Goal: Navigation & Orientation: Find specific page/section

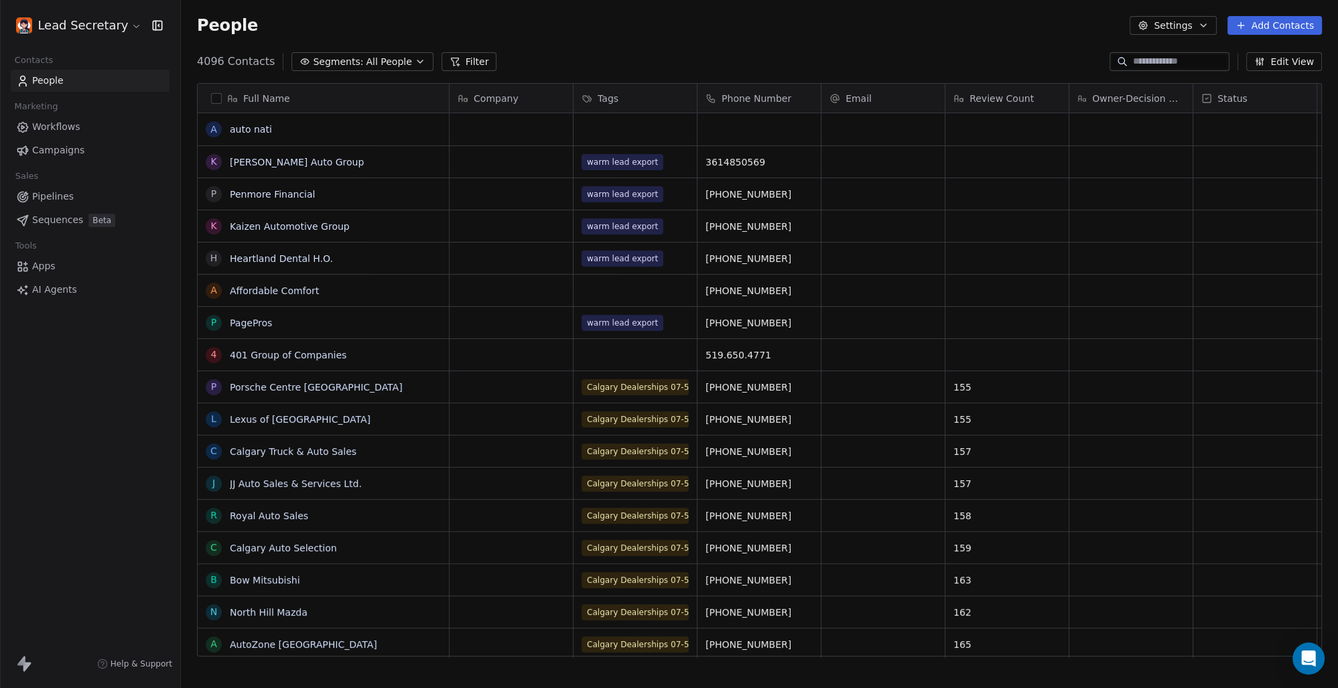
scroll to position [594, 1146]
click at [52, 127] on span "Workflows" at bounding box center [56, 127] width 48 height 14
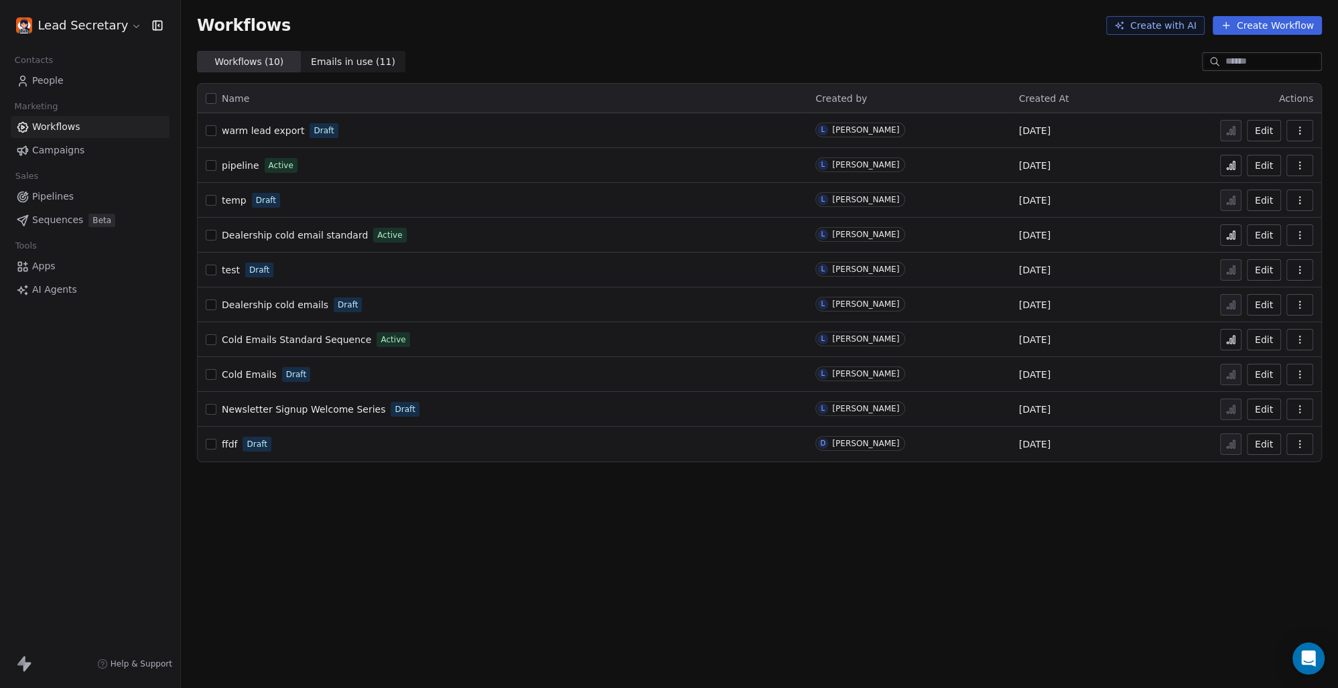
click at [327, 128] on span "Draft" at bounding box center [324, 131] width 20 height 12
click at [407, 130] on div "warm lead export Draft" at bounding box center [503, 130] width 594 height 19
click at [75, 194] on link "Pipelines" at bounding box center [90, 197] width 159 height 22
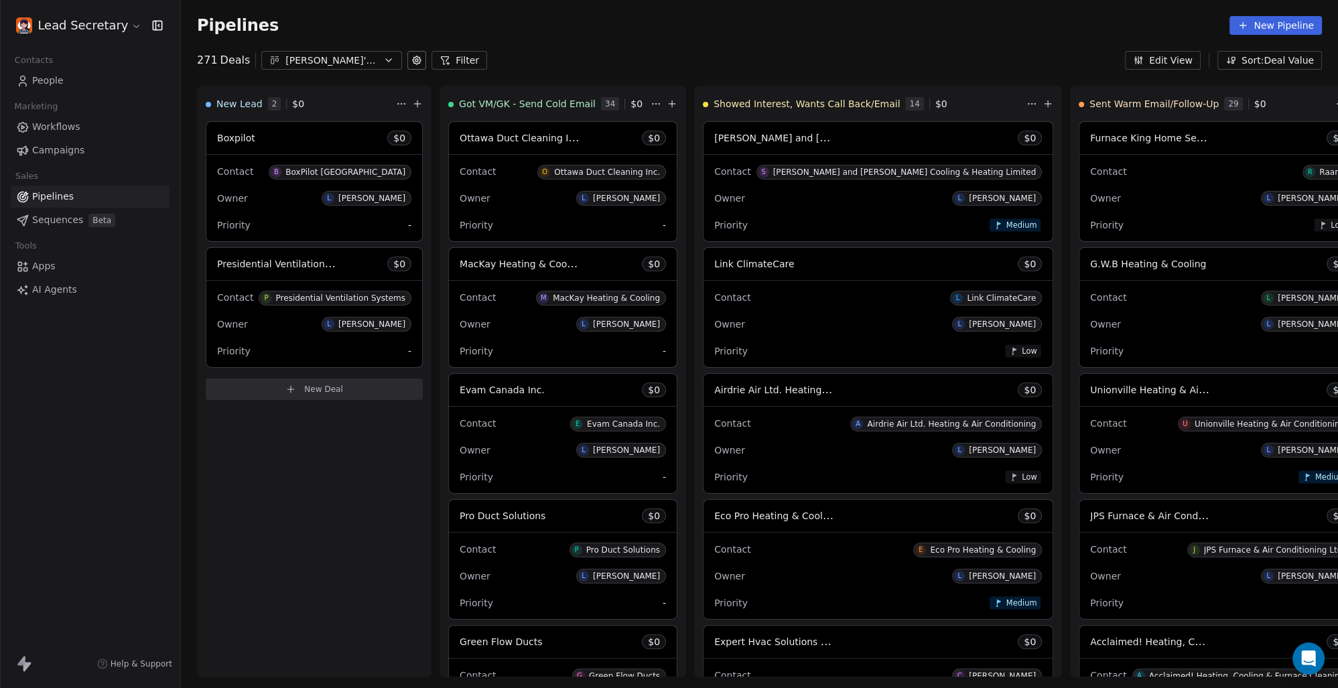
click at [369, 61] on div "[PERSON_NAME]'s Pipeline - Large Businesses Only" at bounding box center [331, 61] width 92 height 14
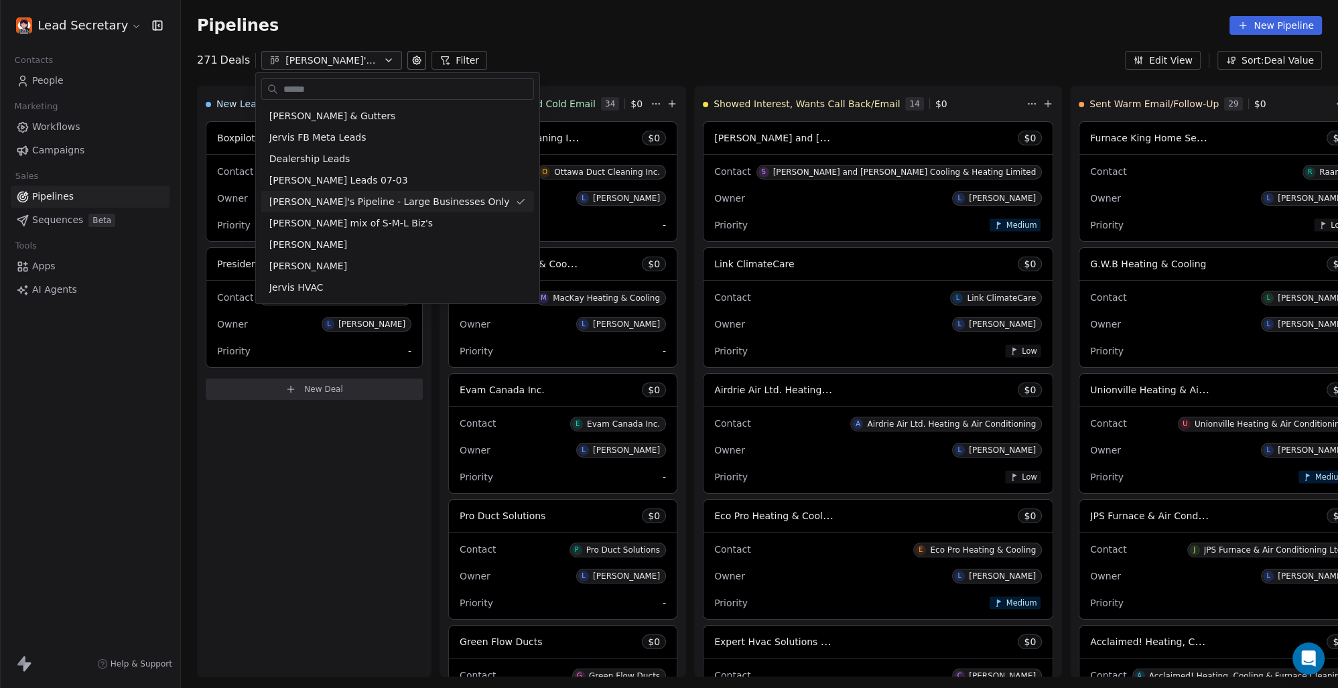
click at [657, 24] on html "Lead Secretary Contacts People Marketing Workflows Campaigns Sales Pipelines Se…" at bounding box center [669, 344] width 1338 height 688
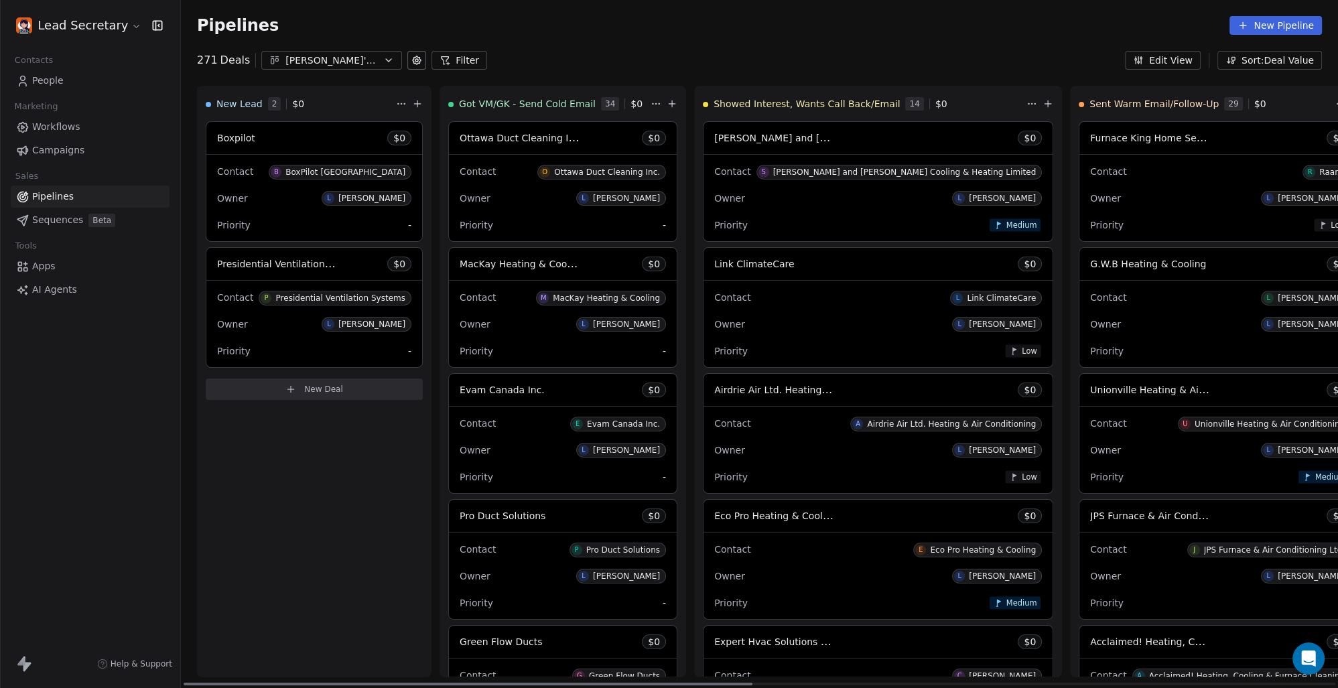
click at [642, 98] on html "Lead Secretary Contacts People Marketing Workflows Campaigns Sales Pipelines Se…" at bounding box center [669, 344] width 1338 height 688
click at [691, 64] on html "Lead Secretary Contacts People Marketing Workflows Campaigns Sales Pipelines Se…" at bounding box center [669, 344] width 1338 height 688
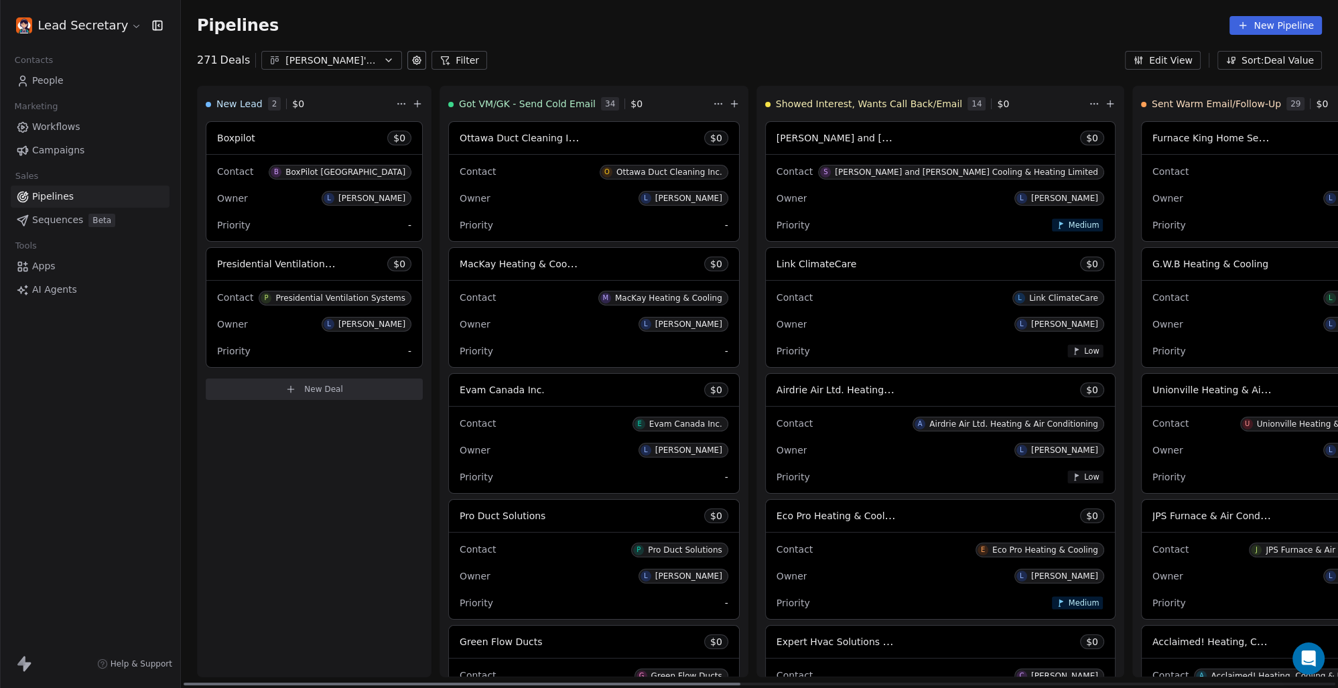
drag, startPoint x: 604, startPoint y: 683, endPoint x: 350, endPoint y: 643, distance: 257.1
click at [351, 683] on div at bounding box center [462, 684] width 557 height 3
click at [316, 628] on div "New Lead 2 $ 0 Boxpilot $ 0 Contact B BoxPilot Canada Owner L [PERSON_NAME] Pri…" at bounding box center [314, 382] width 234 height 592
click at [36, 363] on div "Lead Secretary Contacts People Marketing Workflows Campaigns Sales Pipelines Se…" at bounding box center [90, 344] width 180 height 688
click at [106, 19] on html "Lead Secretary Contacts People Marketing Workflows Campaigns Sales Pipelines Se…" at bounding box center [669, 344] width 1338 height 688
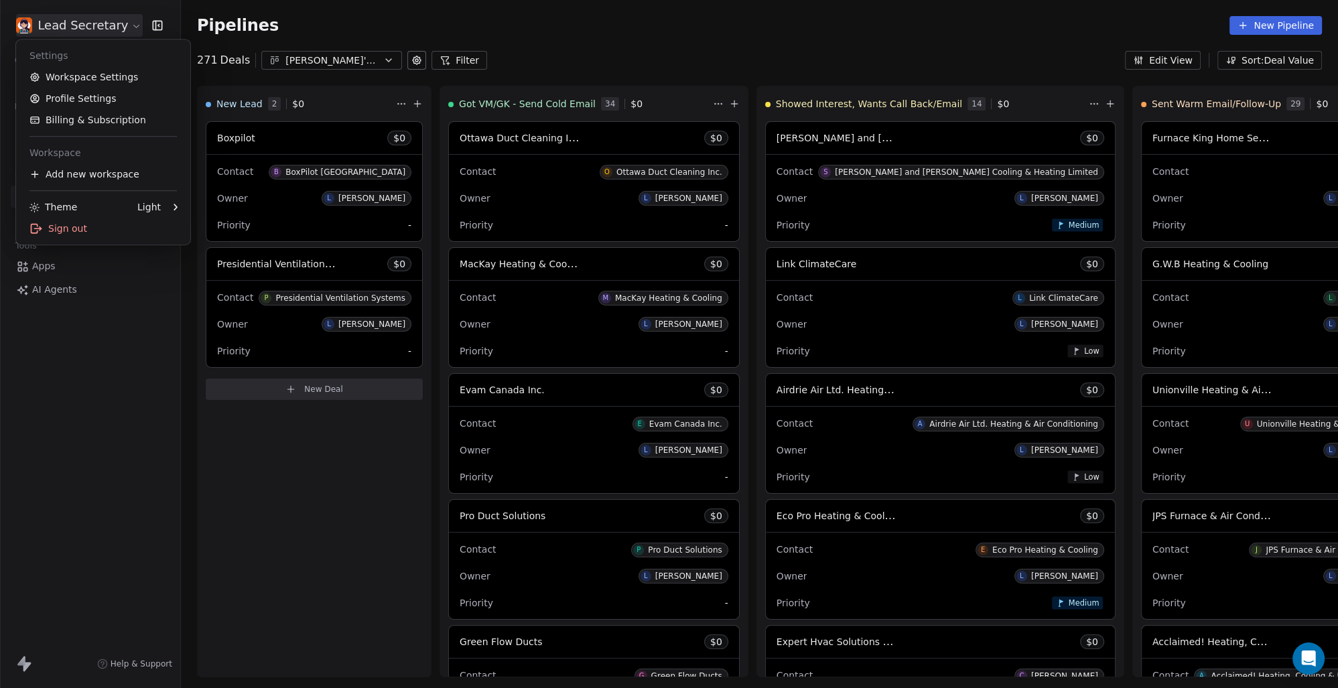
click at [106, 19] on html "Lead Secretary Contacts People Marketing Workflows Campaigns Sales Pipelines Se…" at bounding box center [669, 344] width 1338 height 688
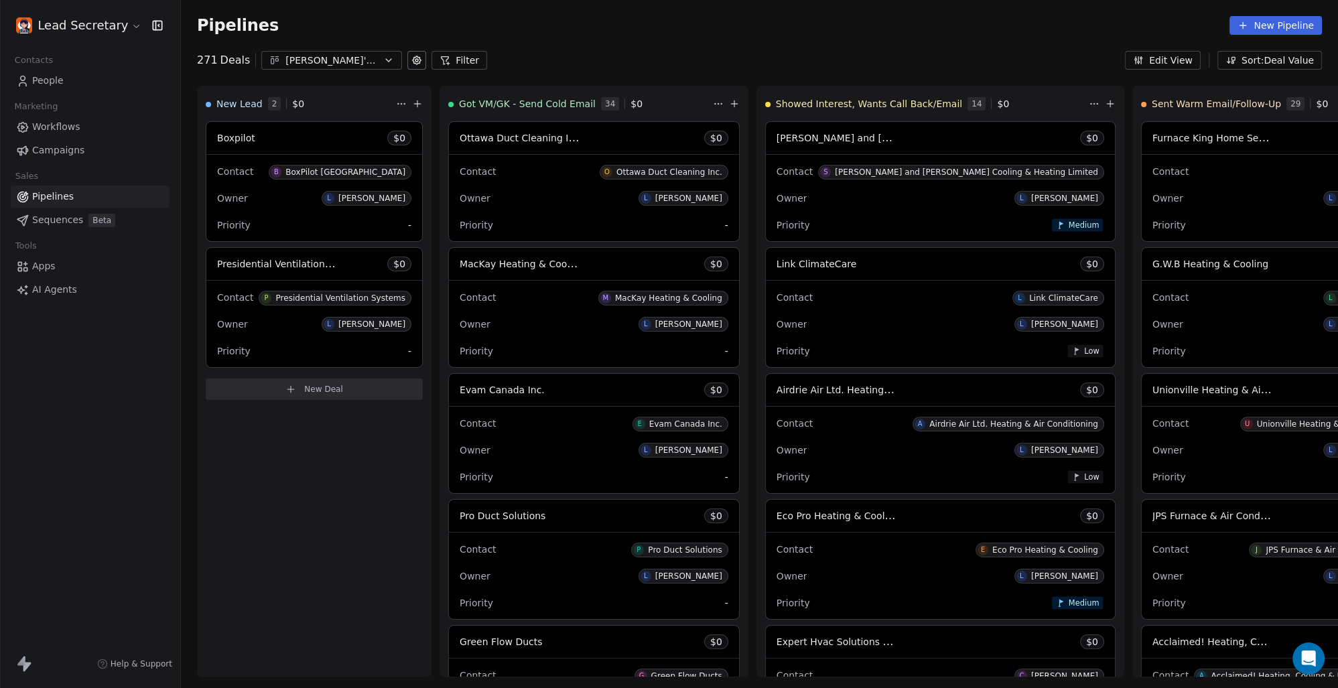
click at [127, 25] on html "Lead Secretary Contacts People Marketing Workflows Campaigns Sales Pipelines Se…" at bounding box center [669, 344] width 1338 height 688
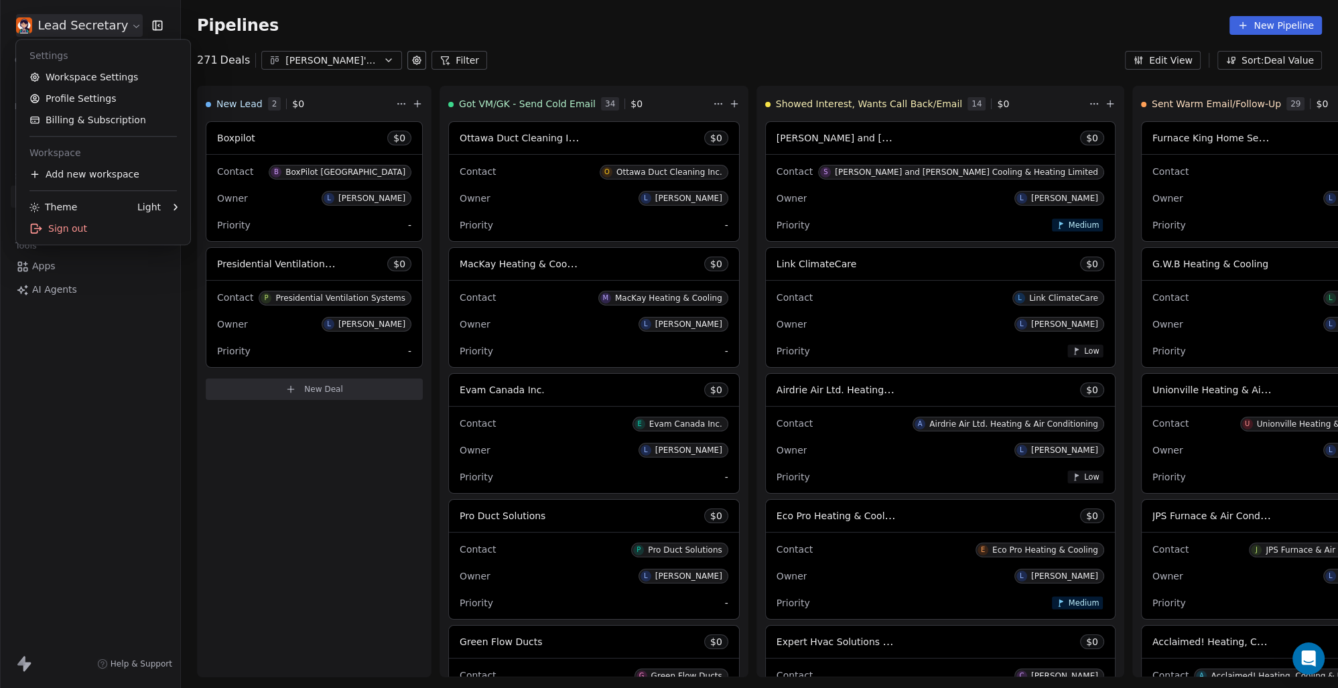
click at [39, 460] on html "Lead Secretary Contacts People Marketing Workflows Campaigns Sales Pipelines Se…" at bounding box center [669, 344] width 1338 height 688
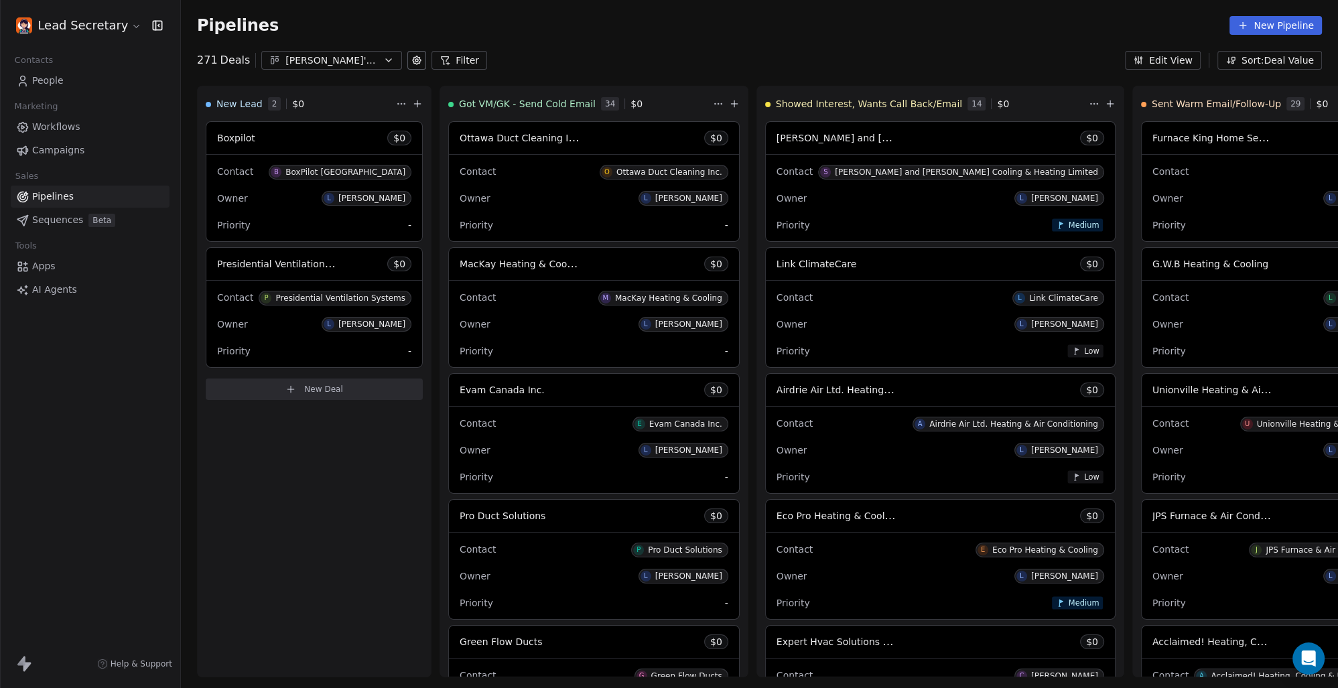
click at [63, 76] on link "People" at bounding box center [90, 81] width 159 height 22
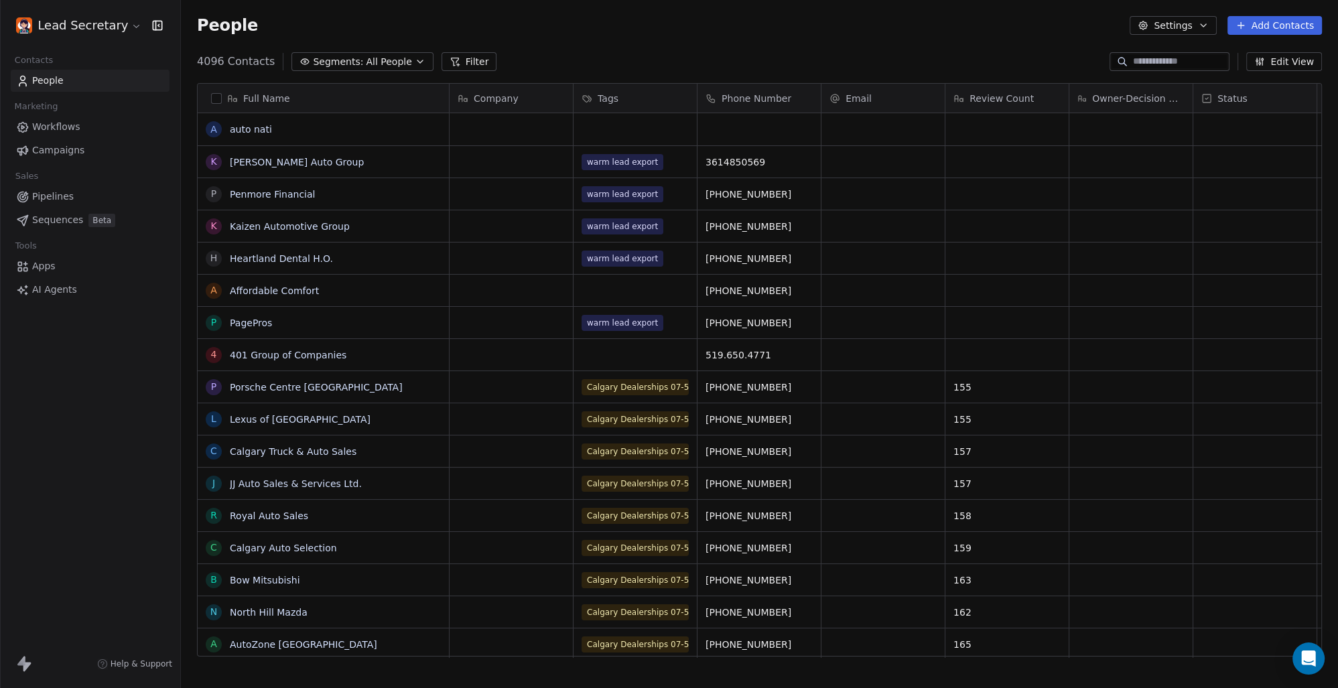
click at [51, 141] on link "Campaigns" at bounding box center [90, 150] width 159 height 22
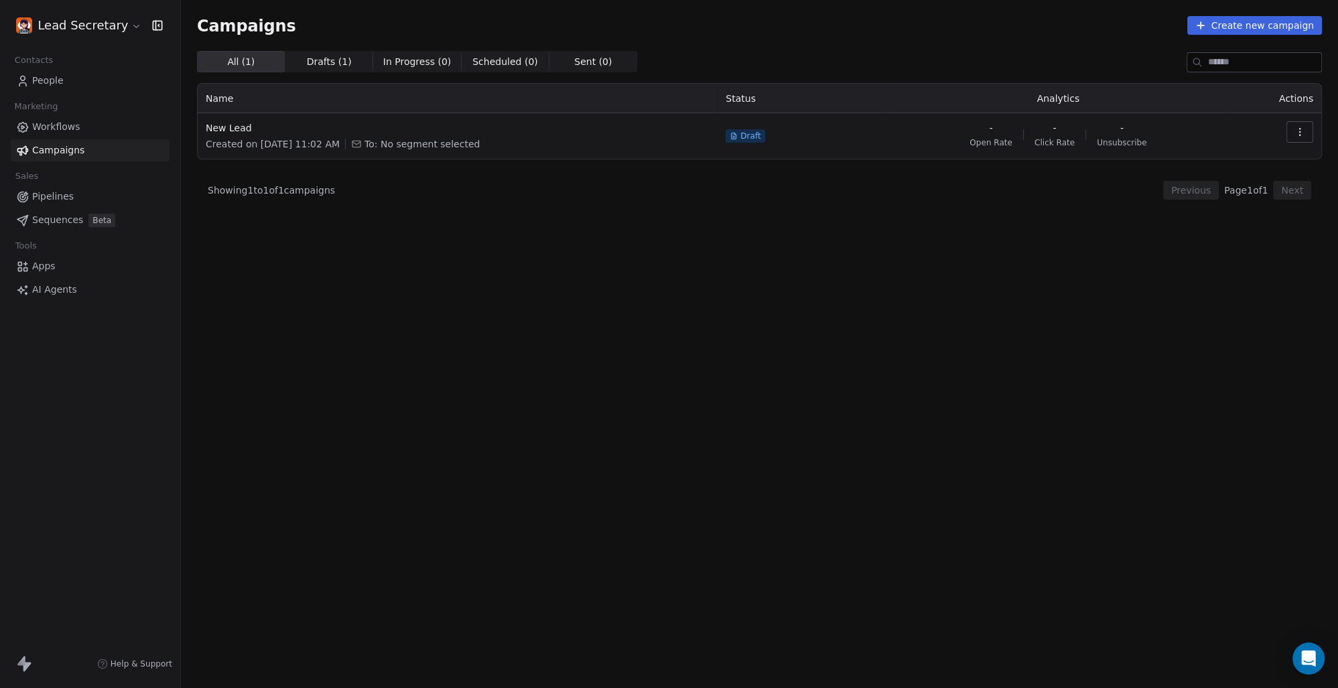
click at [44, 125] on span "Workflows" at bounding box center [56, 127] width 48 height 14
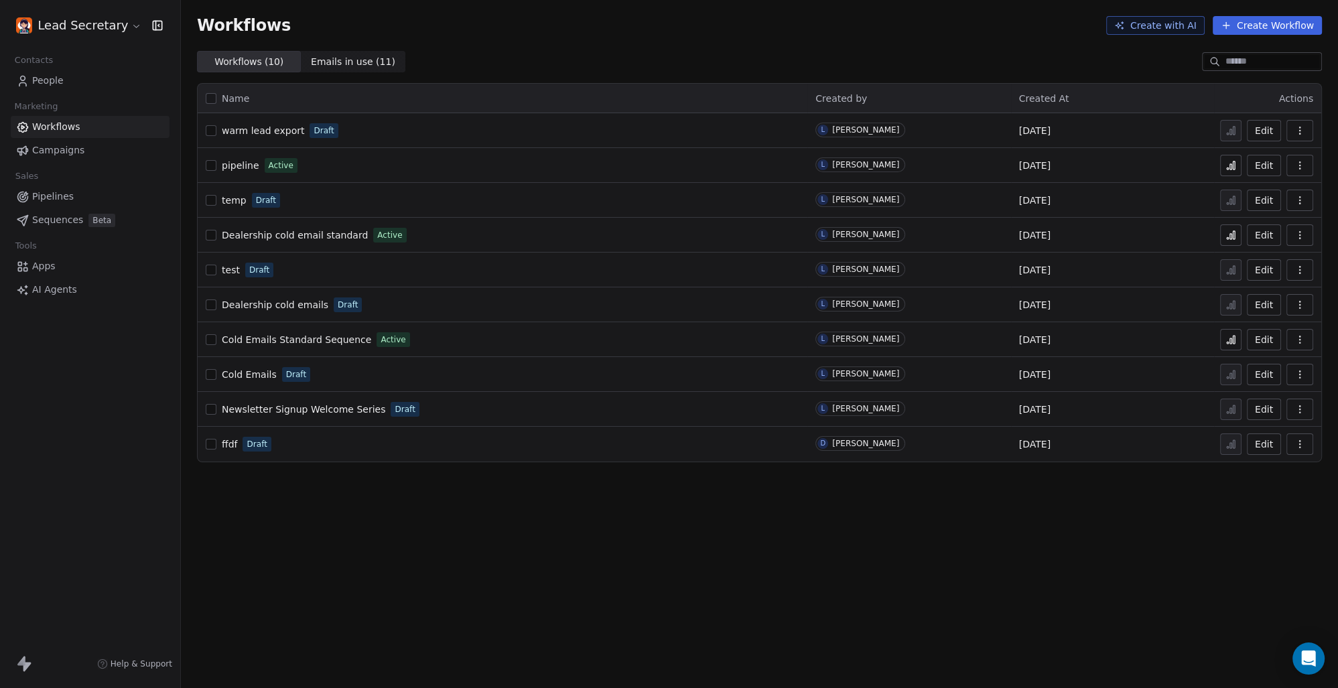
click at [42, 220] on span "Sequences" at bounding box center [57, 220] width 51 height 14
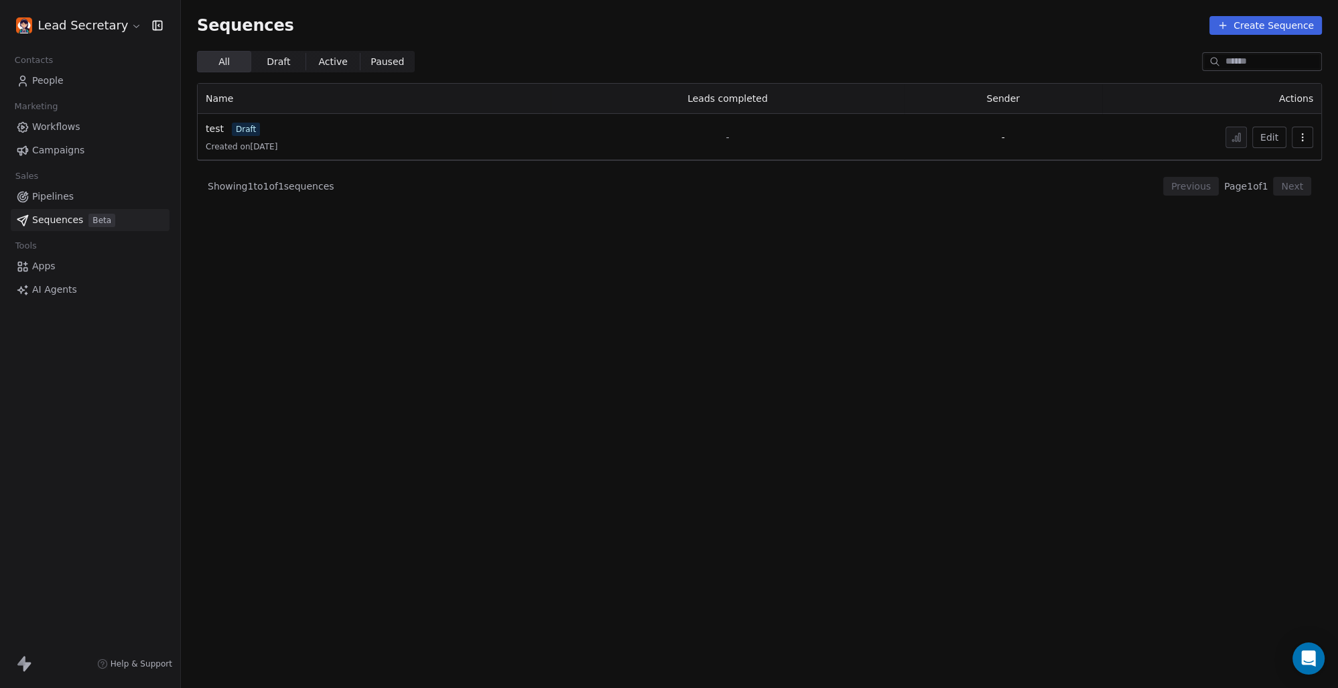
click at [52, 188] on link "Pipelines" at bounding box center [90, 197] width 159 height 22
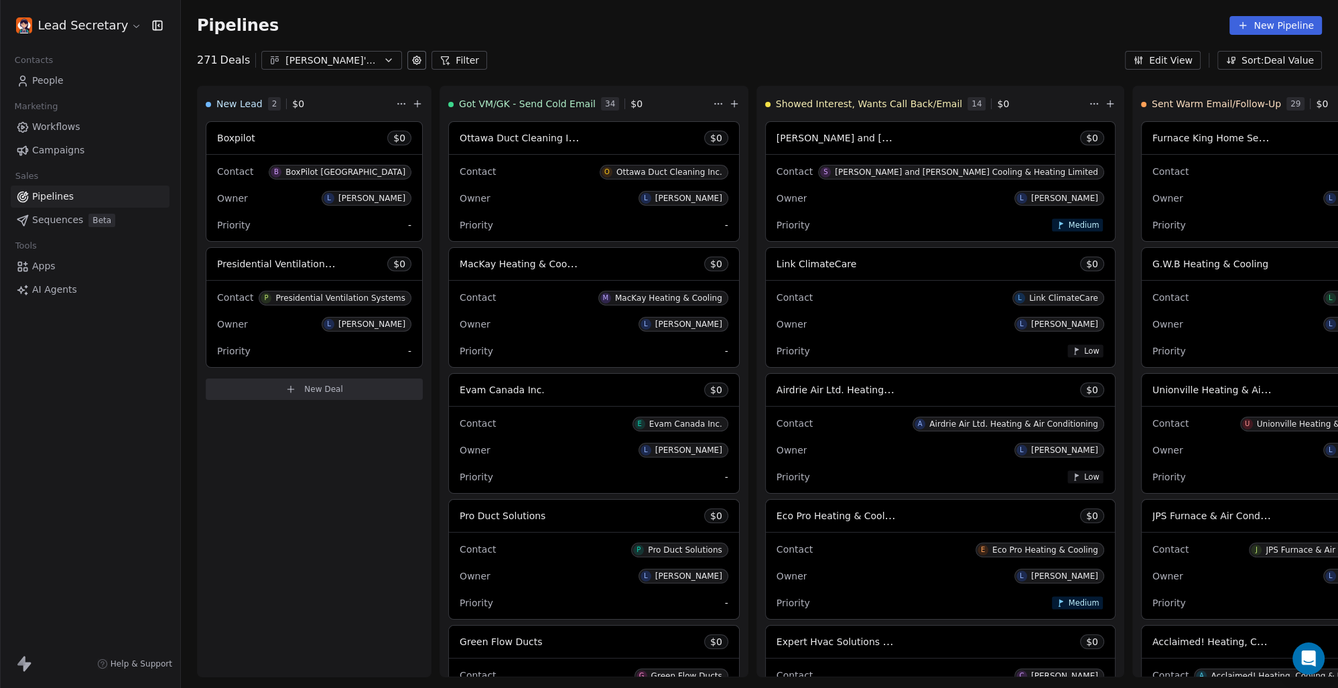
click at [38, 272] on span "Apps" at bounding box center [43, 266] width 23 height 14
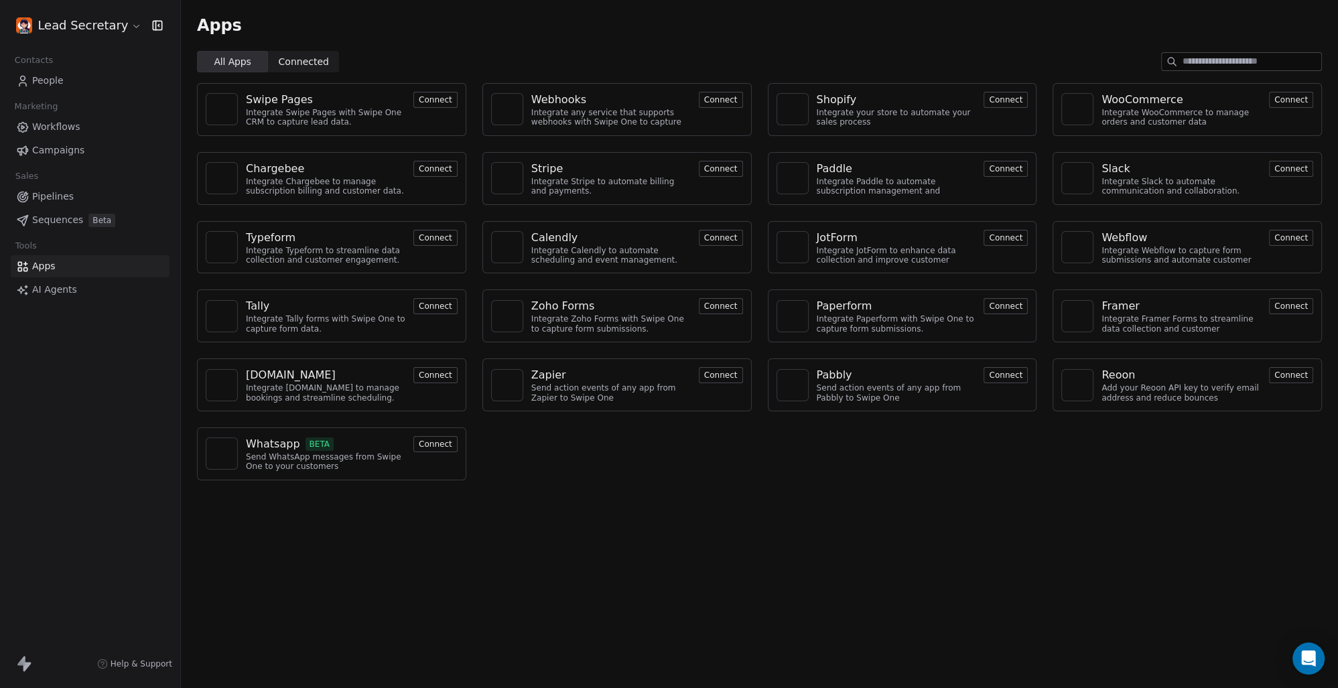
click at [46, 214] on span "Sequences" at bounding box center [57, 220] width 51 height 14
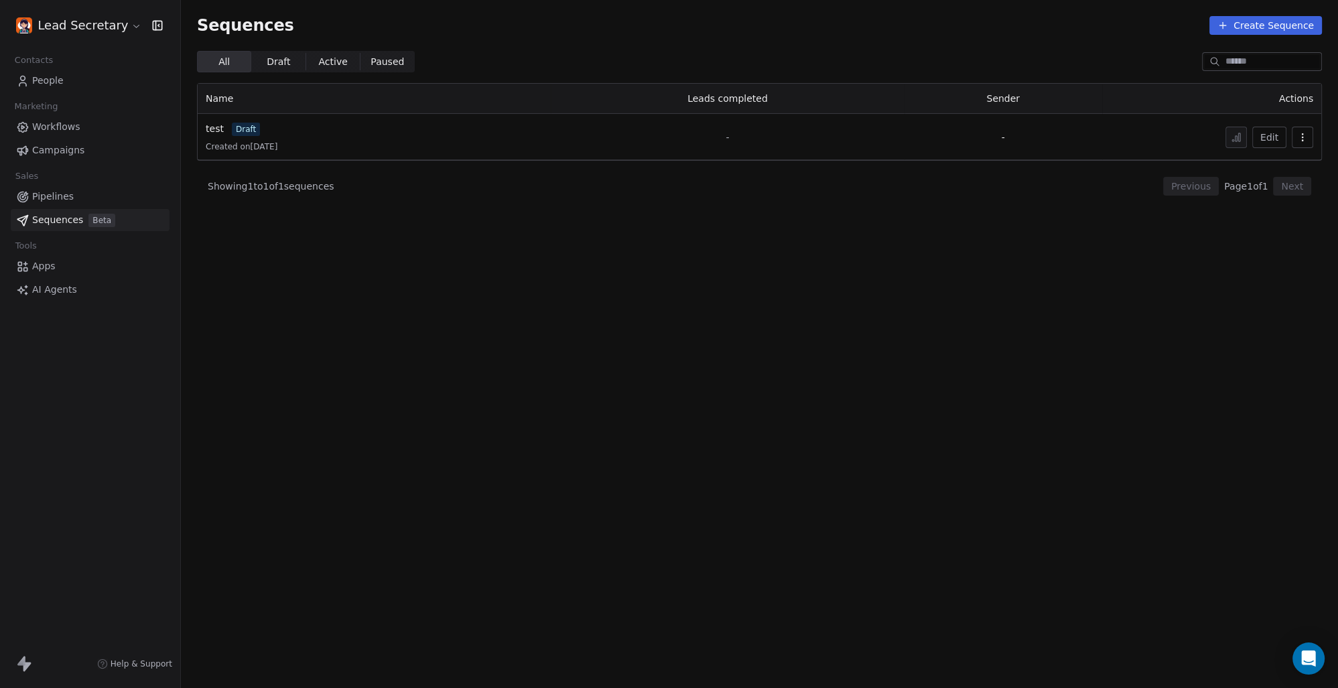
click at [33, 133] on span "Workflows" at bounding box center [56, 127] width 48 height 14
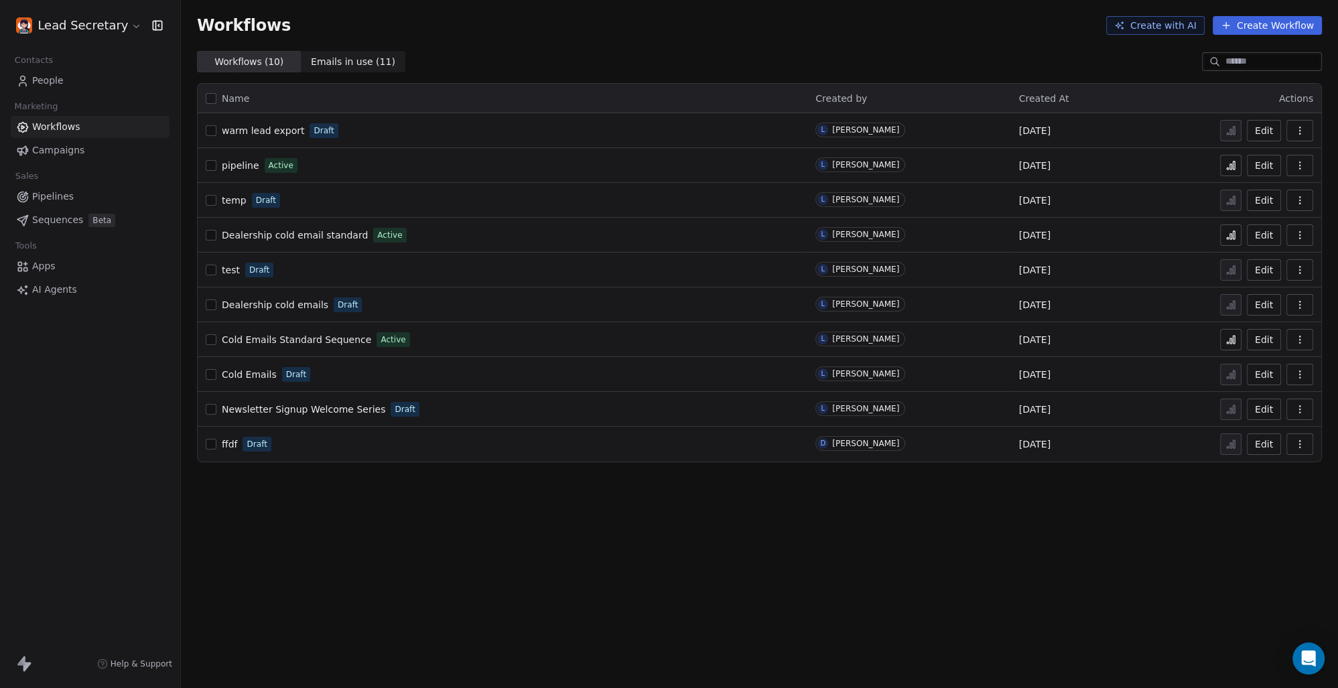
click at [52, 148] on span "Campaigns" at bounding box center [58, 150] width 52 height 14
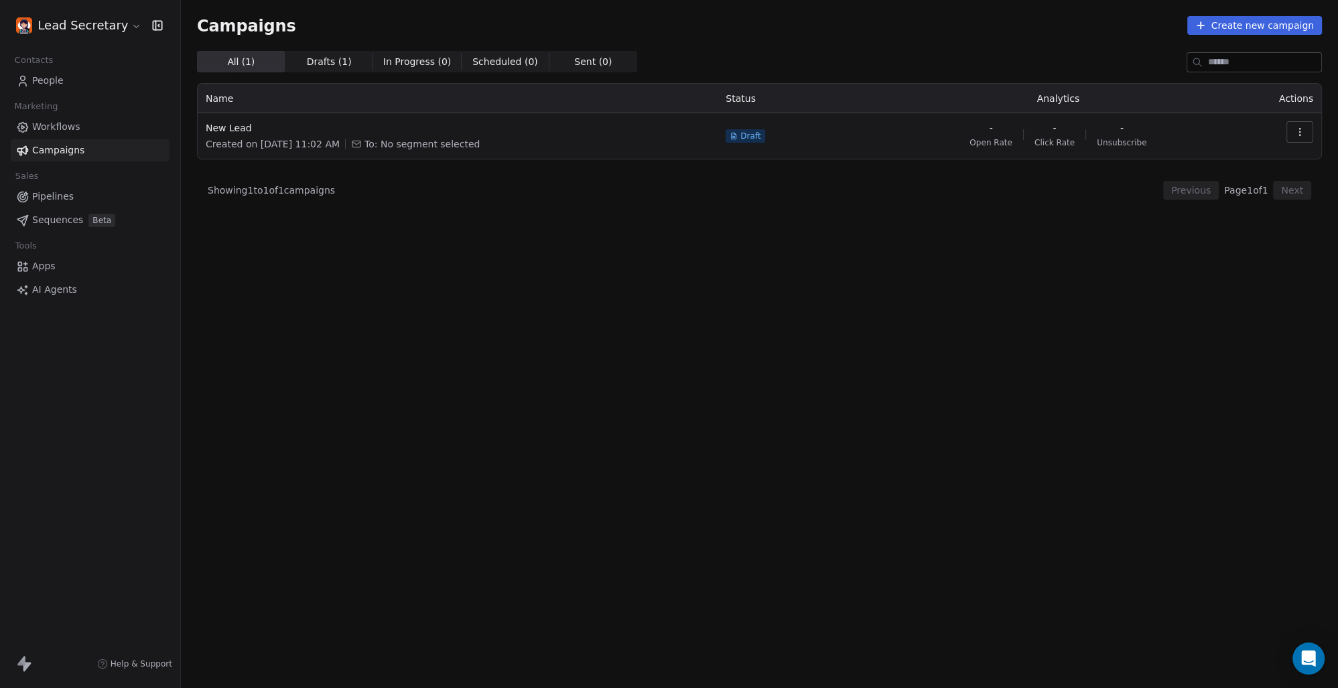
click at [125, 21] on html "Lead Secretary Contacts People Marketing Workflows Campaigns Sales Pipelines Se…" at bounding box center [669, 344] width 1338 height 688
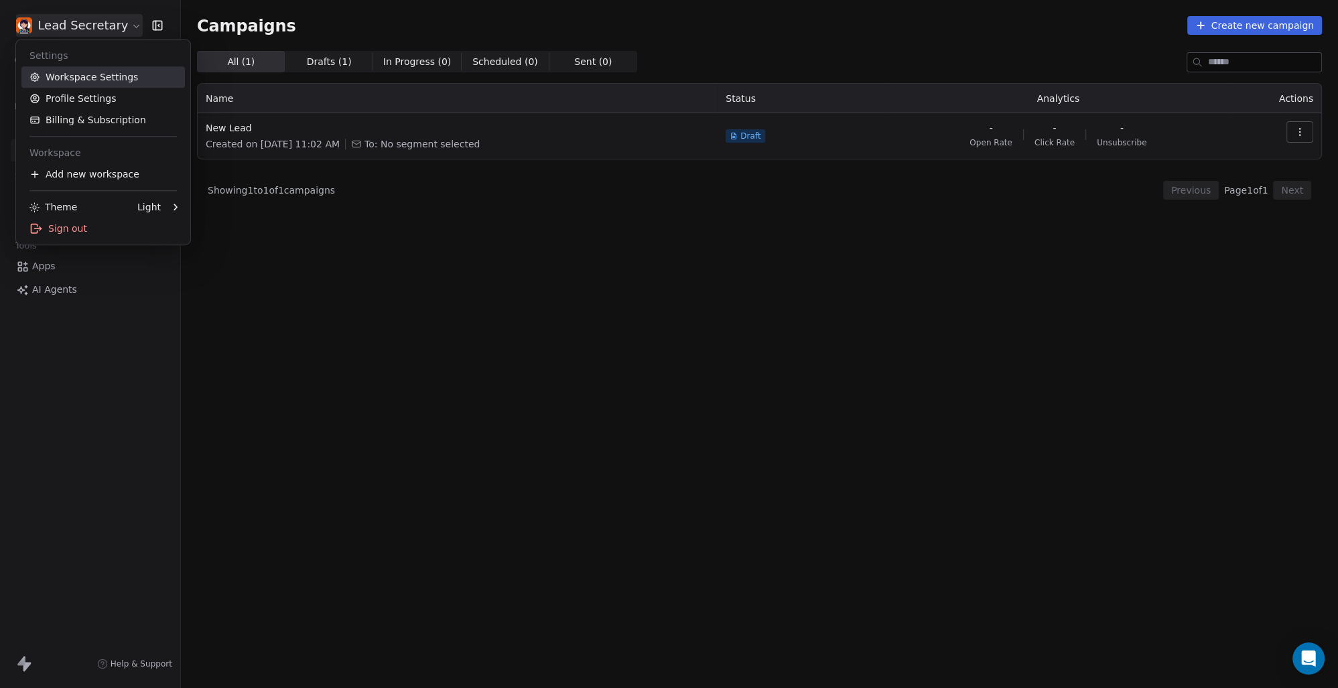
click at [107, 74] on link "Workspace Settings" at bounding box center [102, 76] width 163 height 21
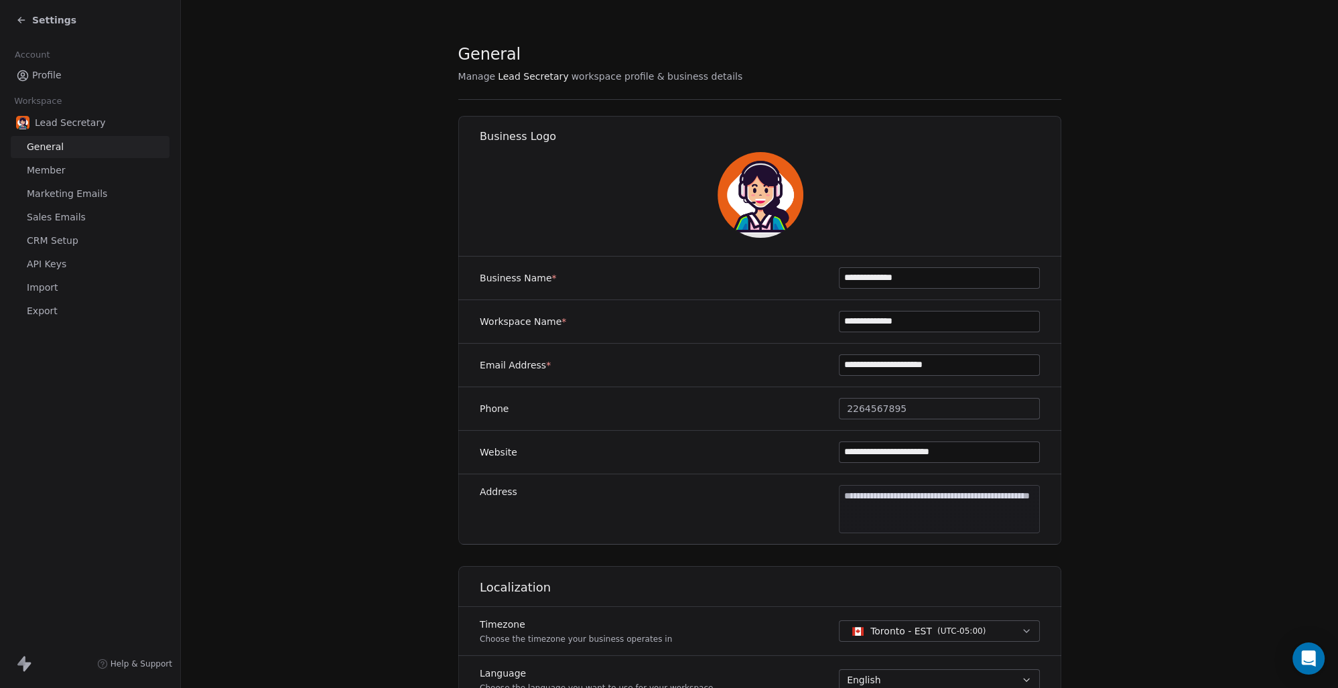
click at [52, 238] on span "CRM Setup" at bounding box center [53, 241] width 52 height 14
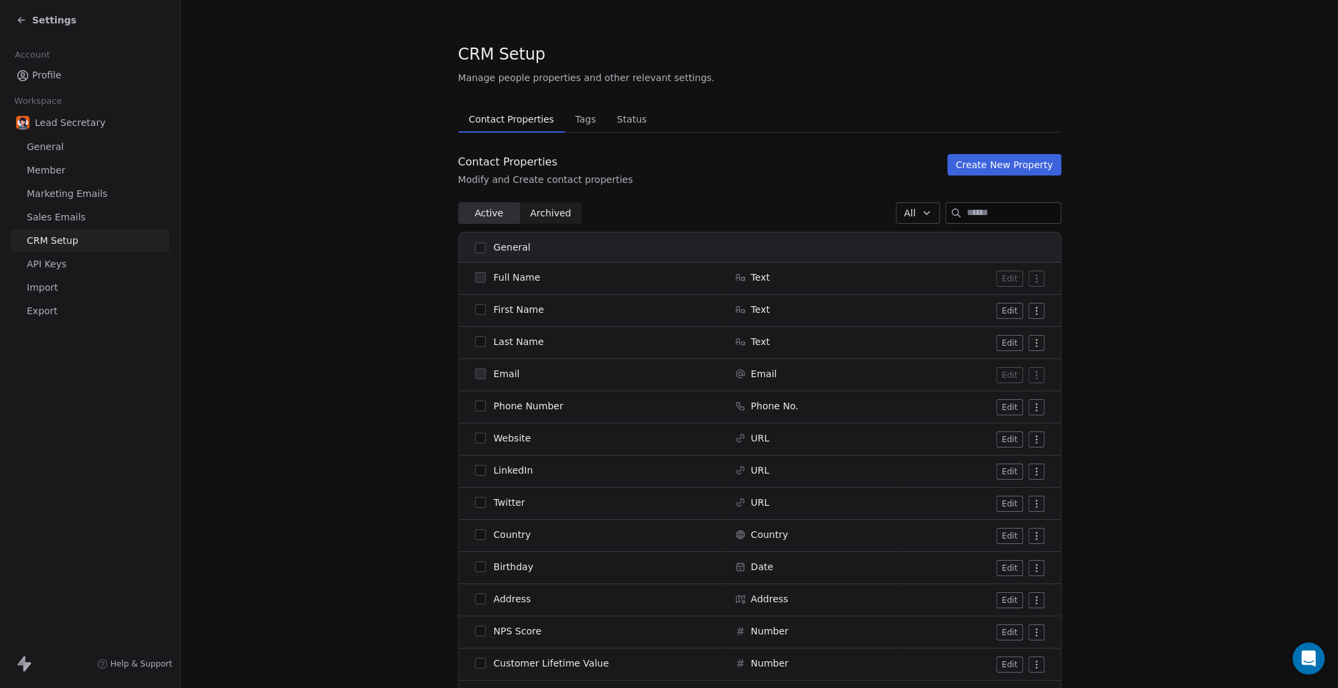
click at [64, 270] on span "API Keys" at bounding box center [47, 264] width 40 height 14
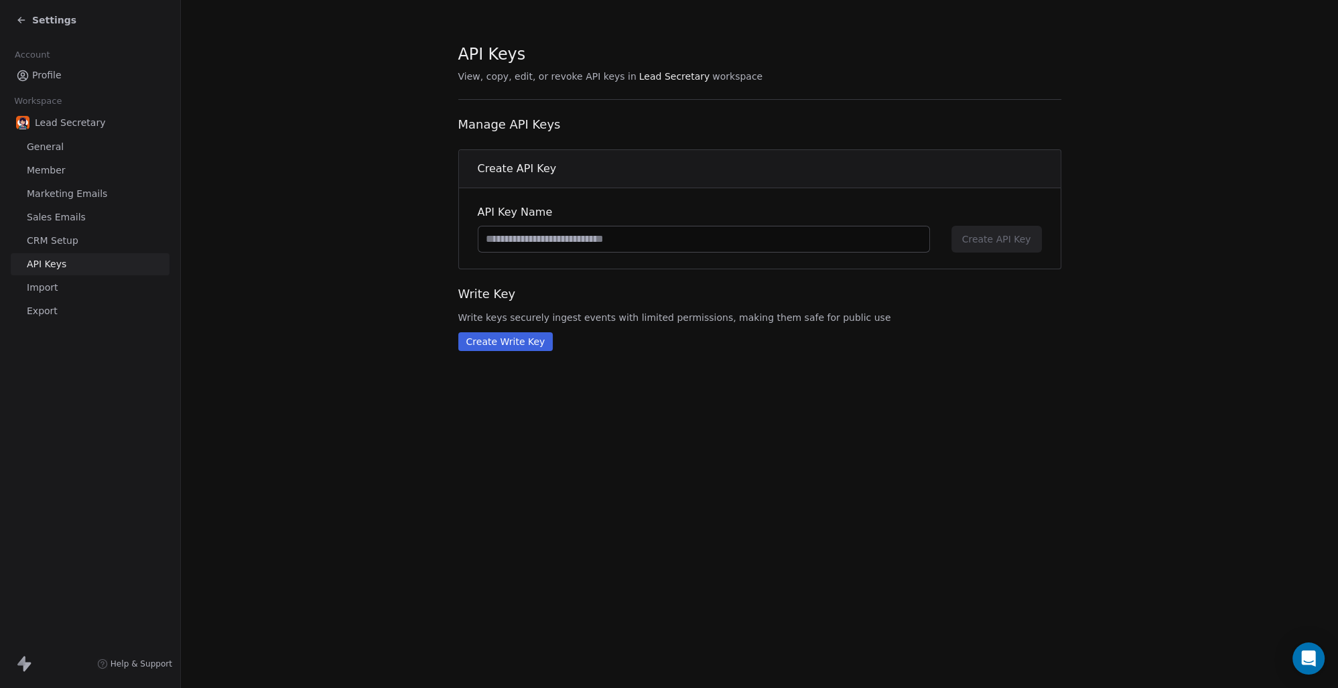
click at [55, 293] on span "Import" at bounding box center [42, 288] width 31 height 14
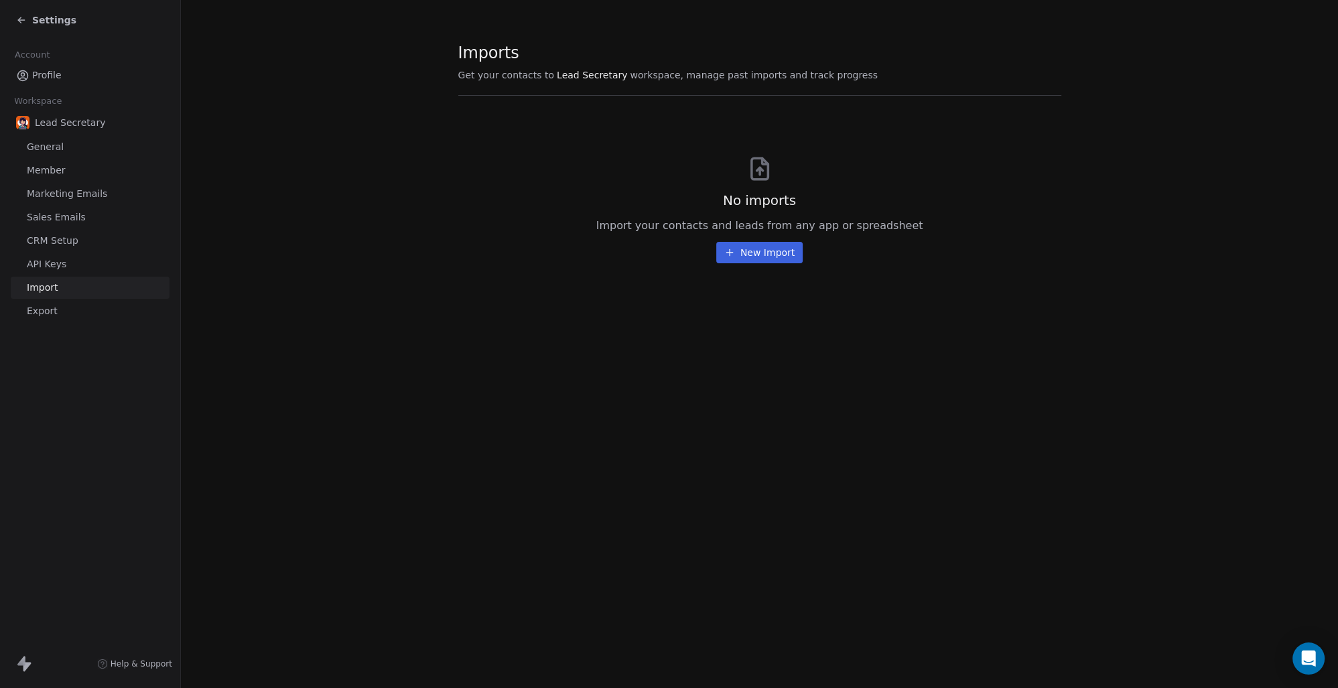
click at [44, 200] on span "Marketing Emails" at bounding box center [67, 194] width 80 height 14
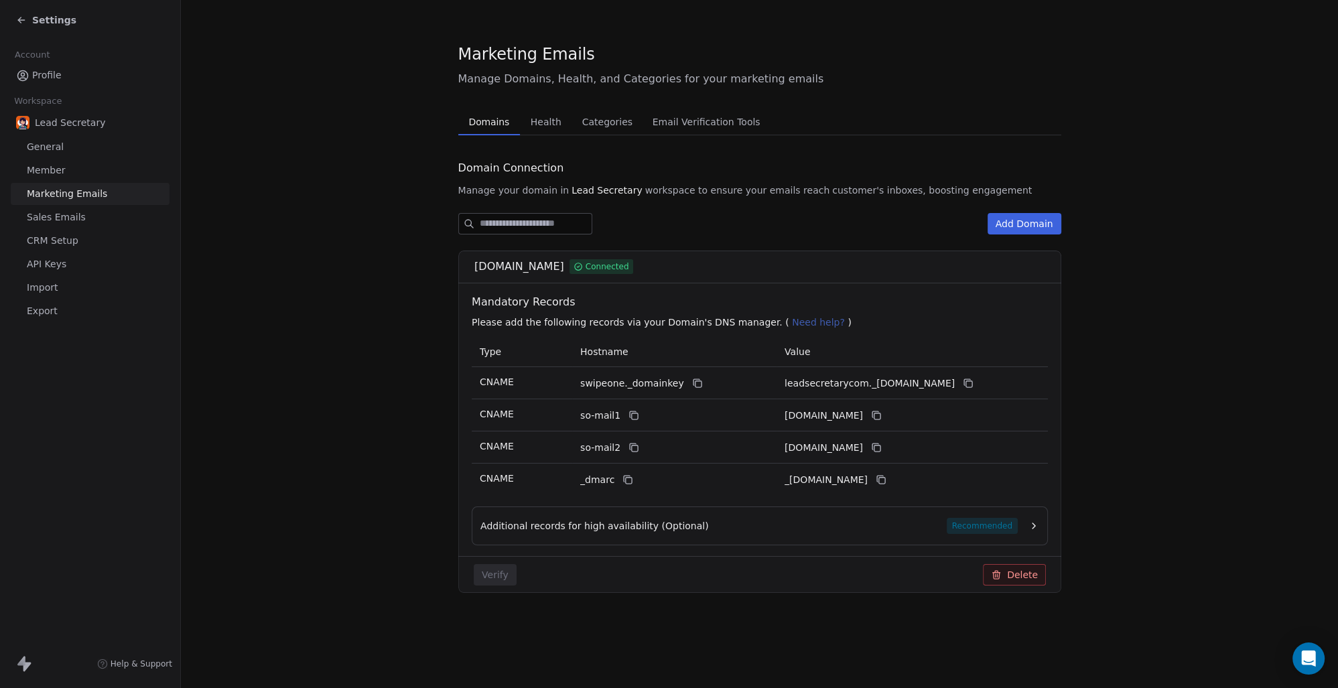
click at [54, 175] on span "Member" at bounding box center [46, 170] width 39 height 14
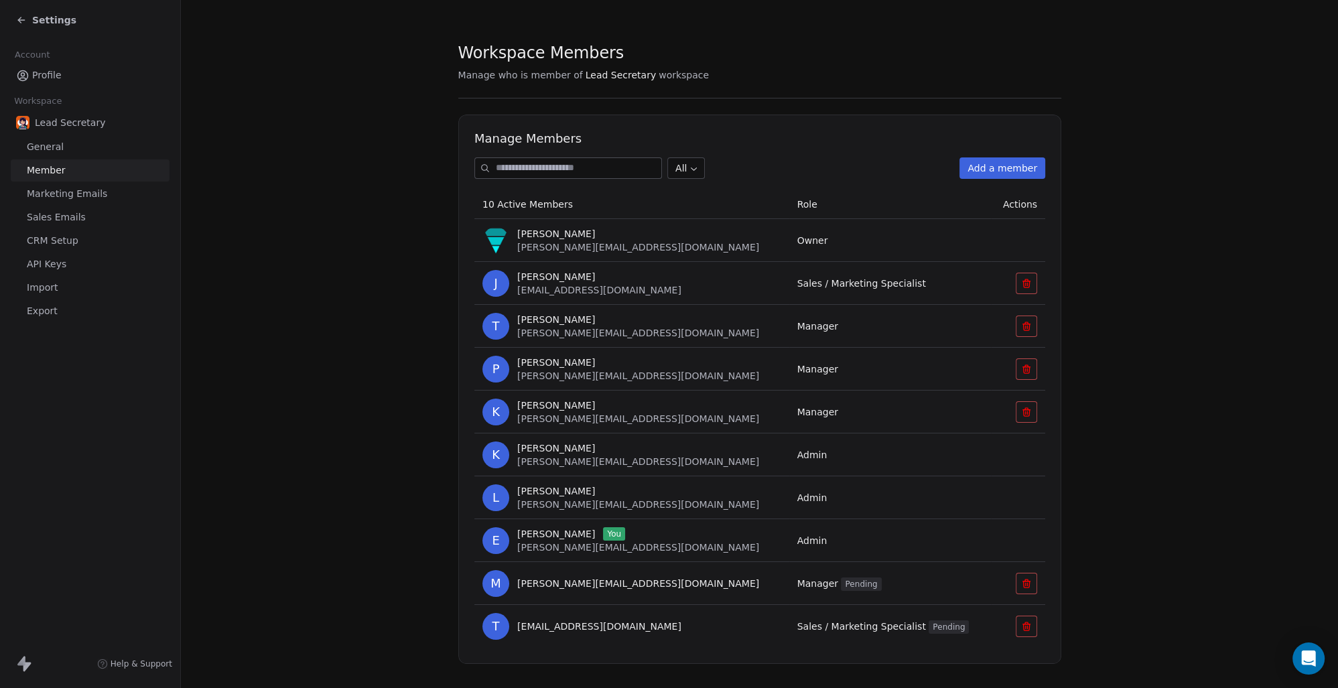
click at [42, 147] on span "General" at bounding box center [45, 147] width 37 height 14
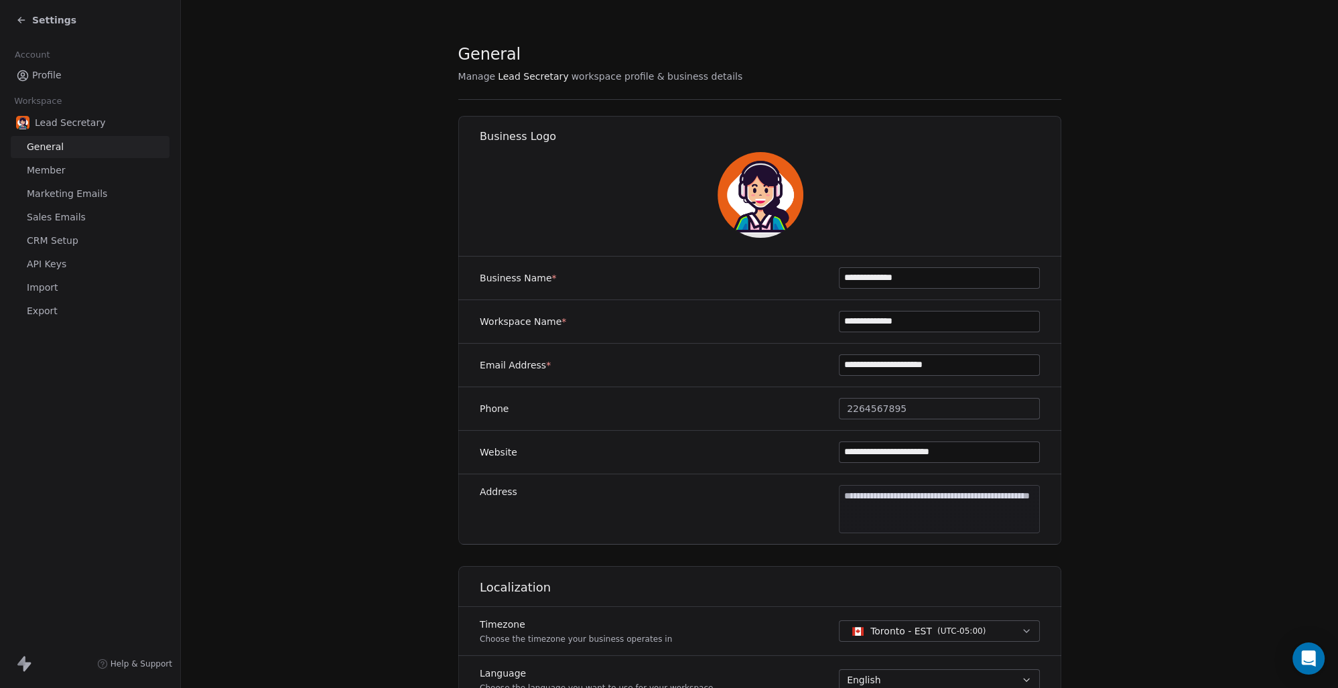
click at [53, 70] on span "Profile" at bounding box center [46, 75] width 29 height 14
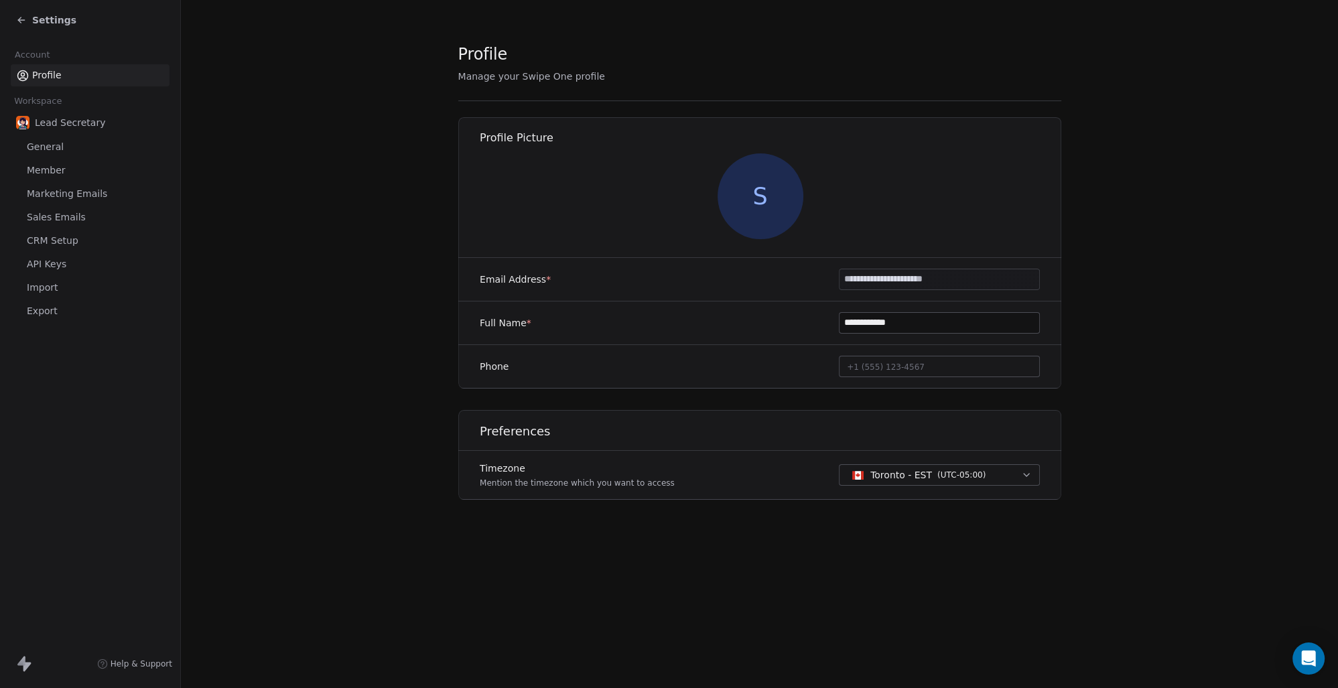
click at [66, 127] on span "Lead Secretary" at bounding box center [70, 122] width 70 height 13
click at [55, 123] on span "Lead Secretary" at bounding box center [70, 122] width 70 height 13
click at [44, 9] on div "Settings" at bounding box center [90, 20] width 180 height 40
click at [52, 17] on span "Settings" at bounding box center [54, 19] width 44 height 13
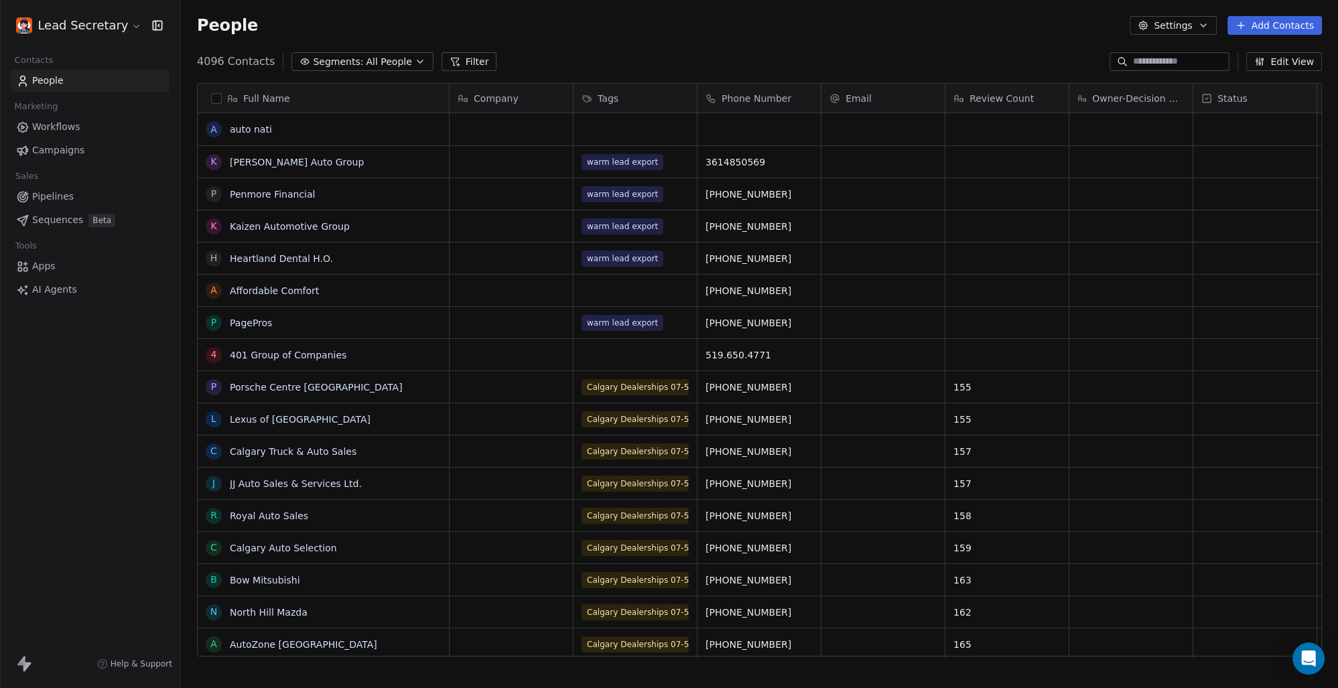
scroll to position [594, 1146]
click at [54, 123] on span "Workflows" at bounding box center [56, 127] width 48 height 14
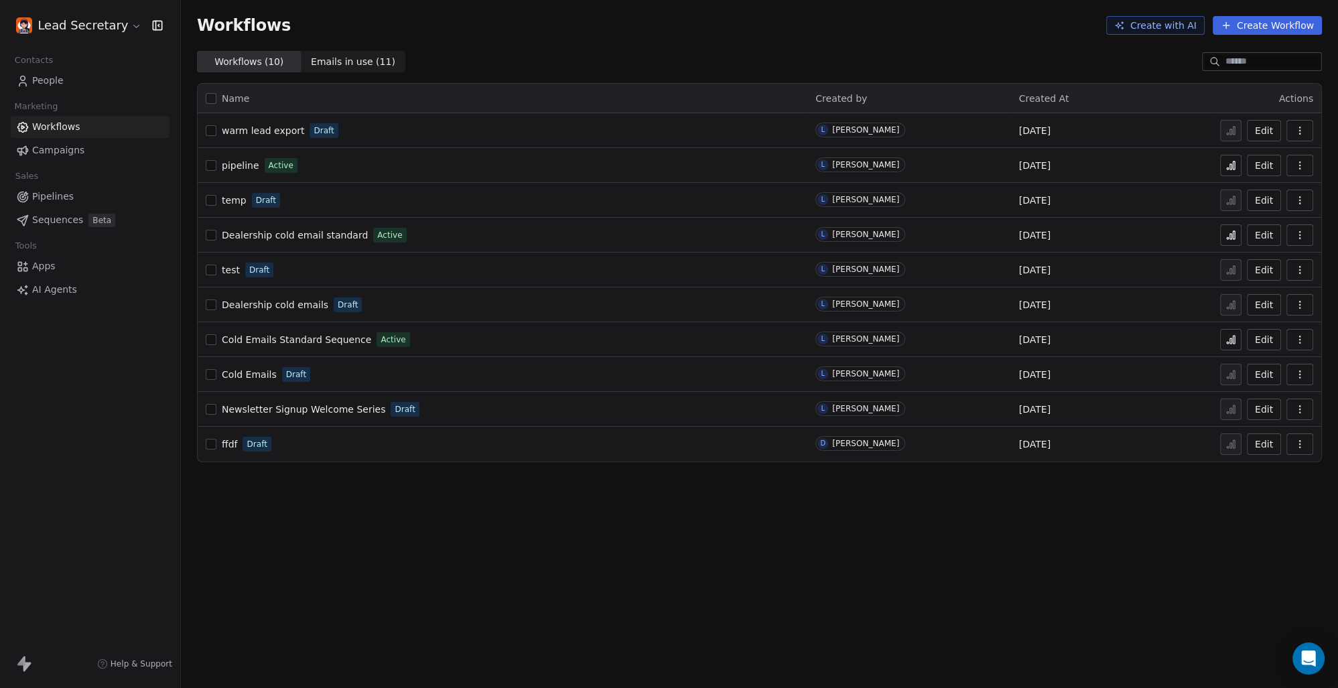
click at [69, 146] on span "Campaigns" at bounding box center [58, 150] width 52 height 14
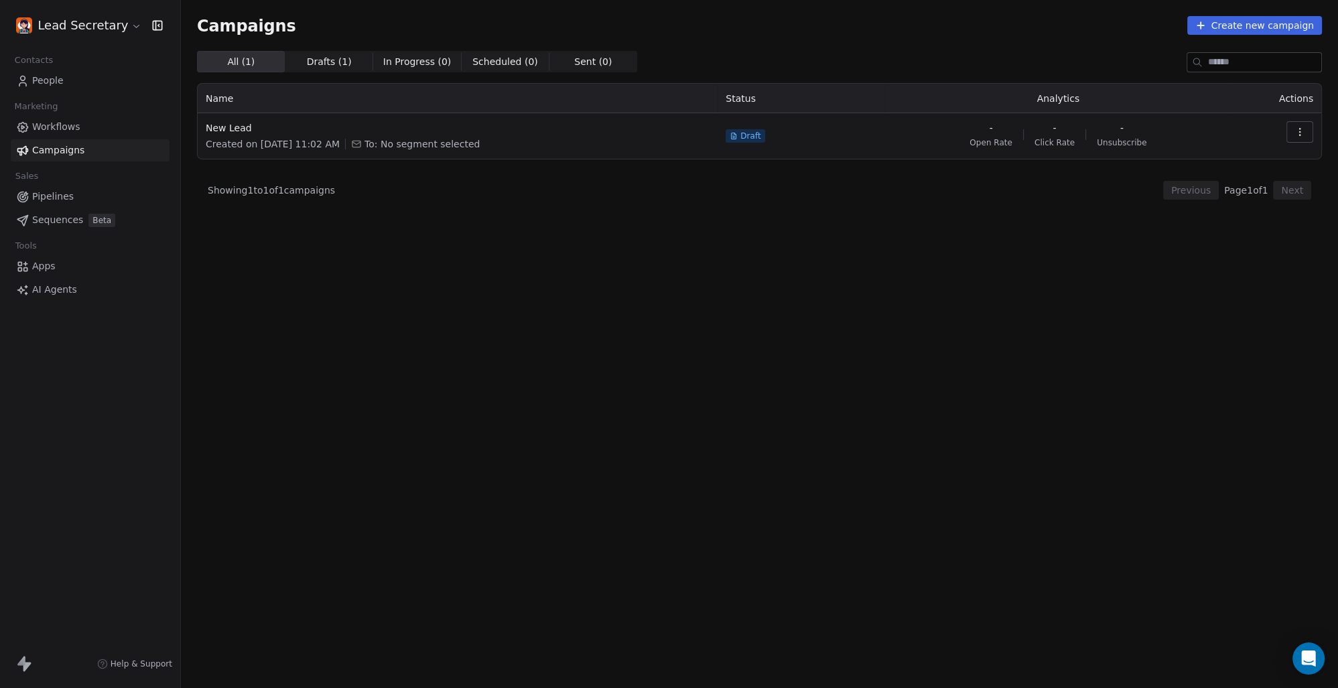
click at [312, 68] on span "Drafts ( 1 )" at bounding box center [329, 62] width 45 height 14
click at [263, 61] on span "All ( 1 ) All ( 1 )" at bounding box center [241, 61] width 88 height 21
click at [345, 59] on span "Drafts ( 1 ) Drafts ( 1 )" at bounding box center [329, 61] width 88 height 21
click at [240, 59] on span "All ( 1 )" at bounding box center [241, 62] width 28 height 14
click at [61, 80] on span "People" at bounding box center [47, 81] width 31 height 14
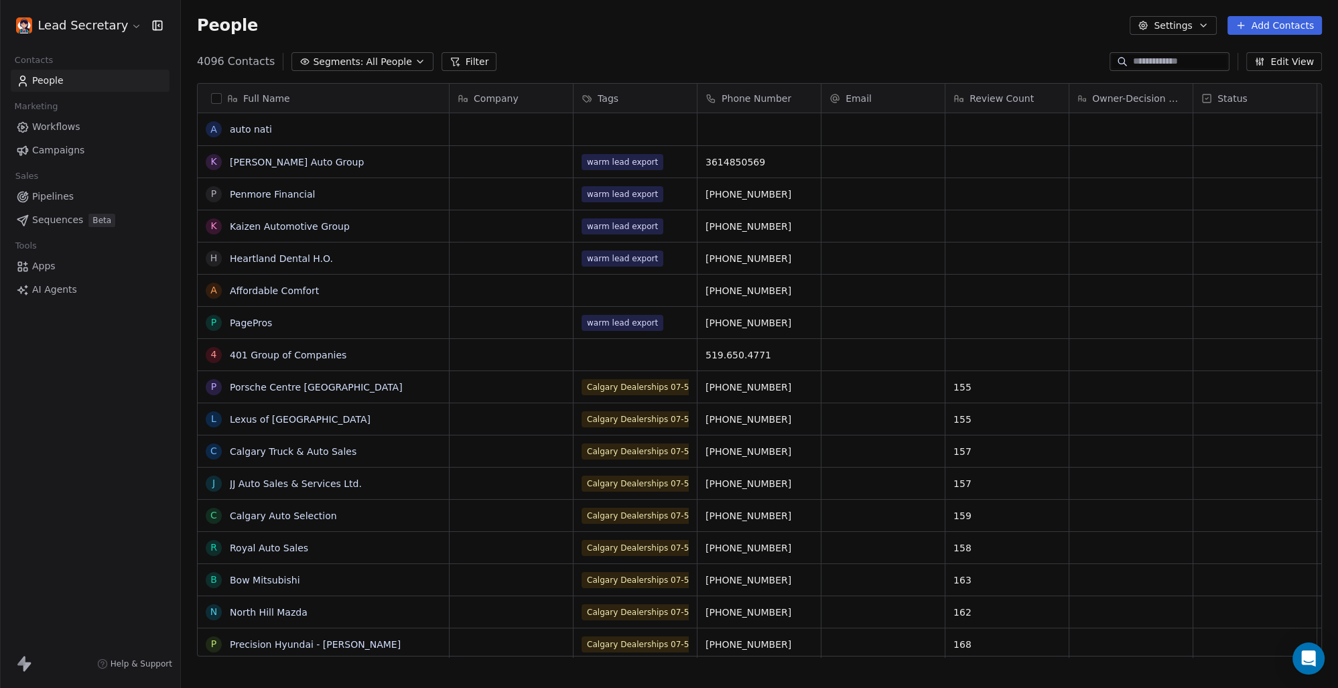
click at [38, 146] on span "Campaigns" at bounding box center [58, 150] width 52 height 14
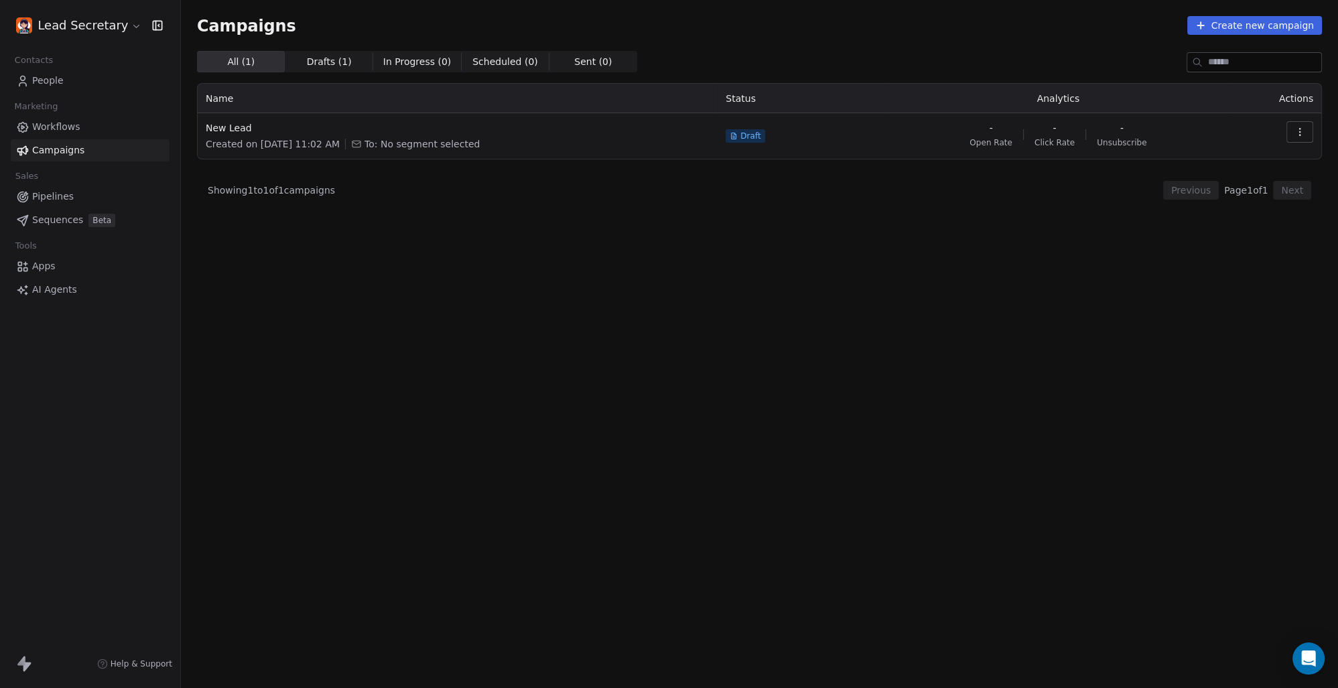
click at [54, 191] on span "Pipelines" at bounding box center [53, 197] width 42 height 14
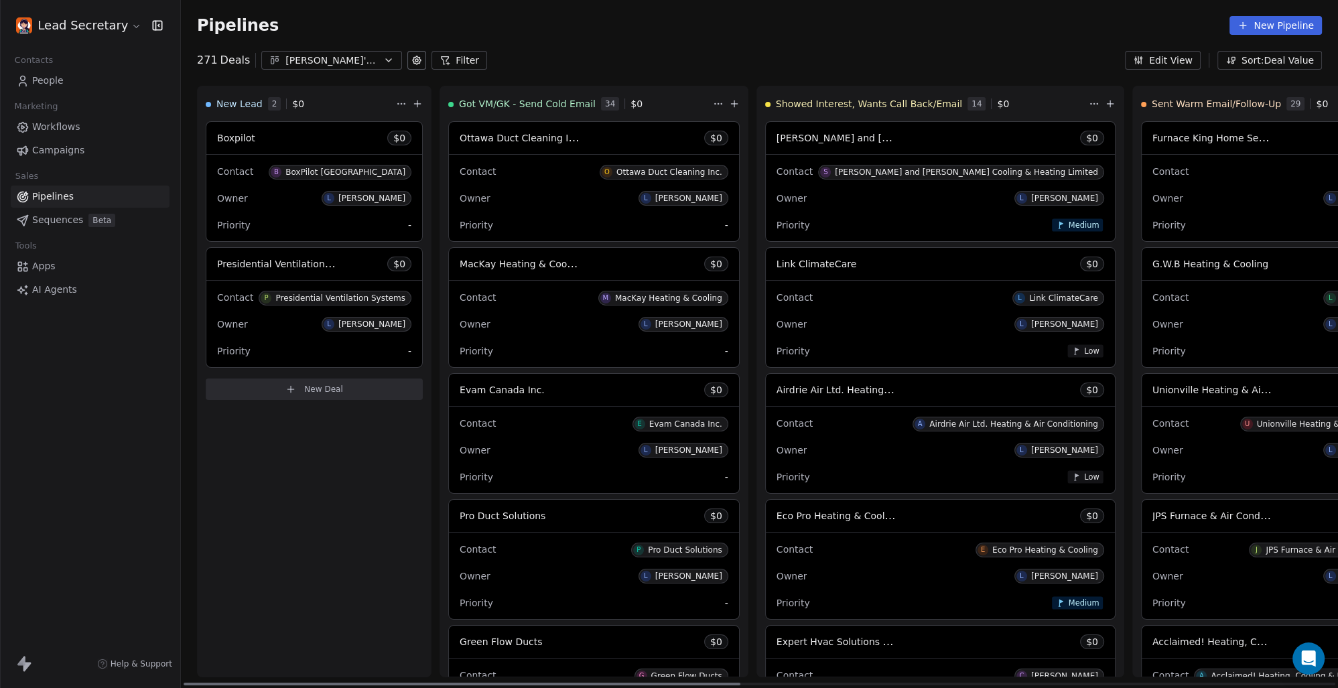
drag, startPoint x: 326, startPoint y: 684, endPoint x: -1, endPoint y: 615, distance: 334.1
click at [184, 683] on div at bounding box center [462, 684] width 557 height 3
click at [62, 84] on span "People" at bounding box center [47, 81] width 31 height 14
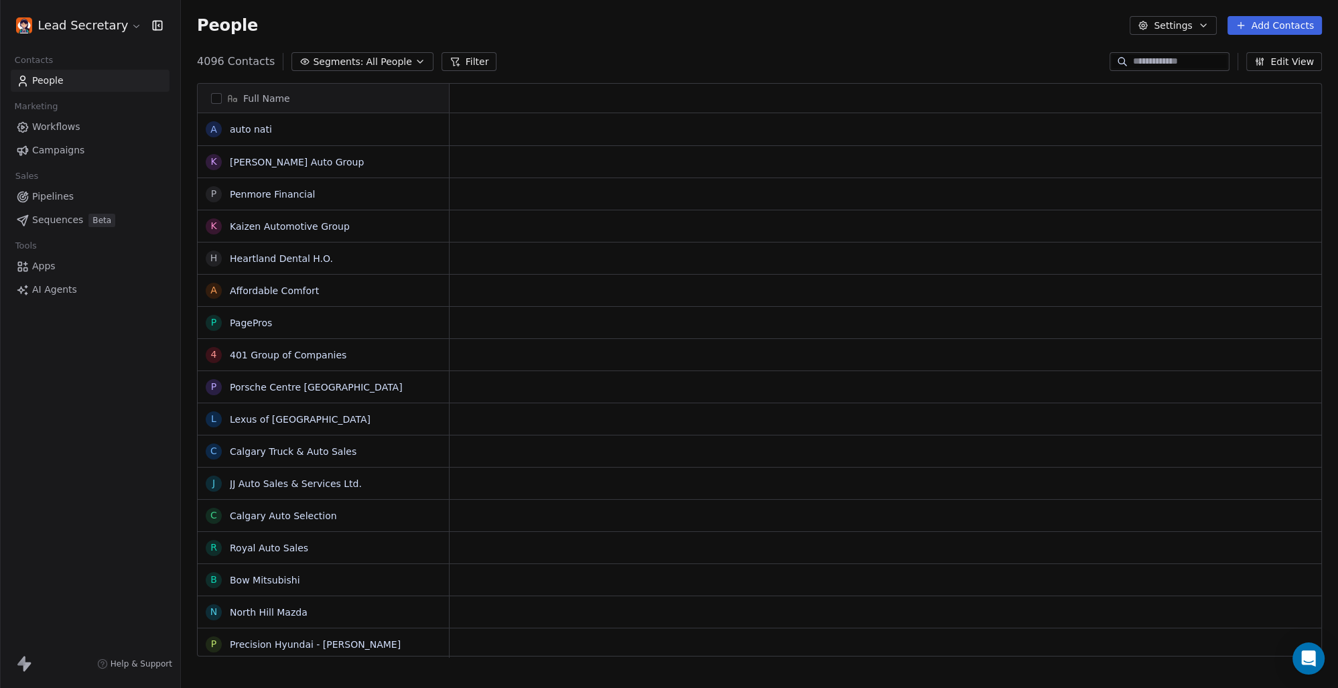
scroll to position [594, 1146]
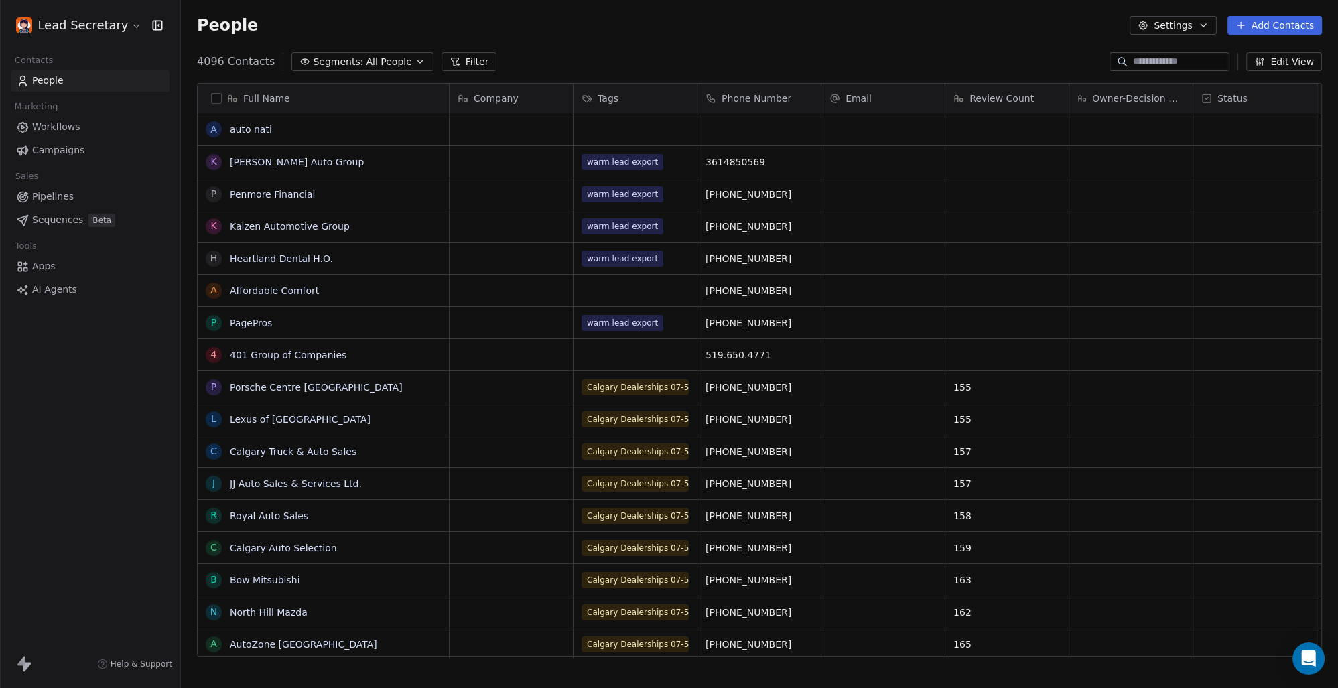
click at [84, 125] on link "Workflows" at bounding box center [90, 127] width 159 height 22
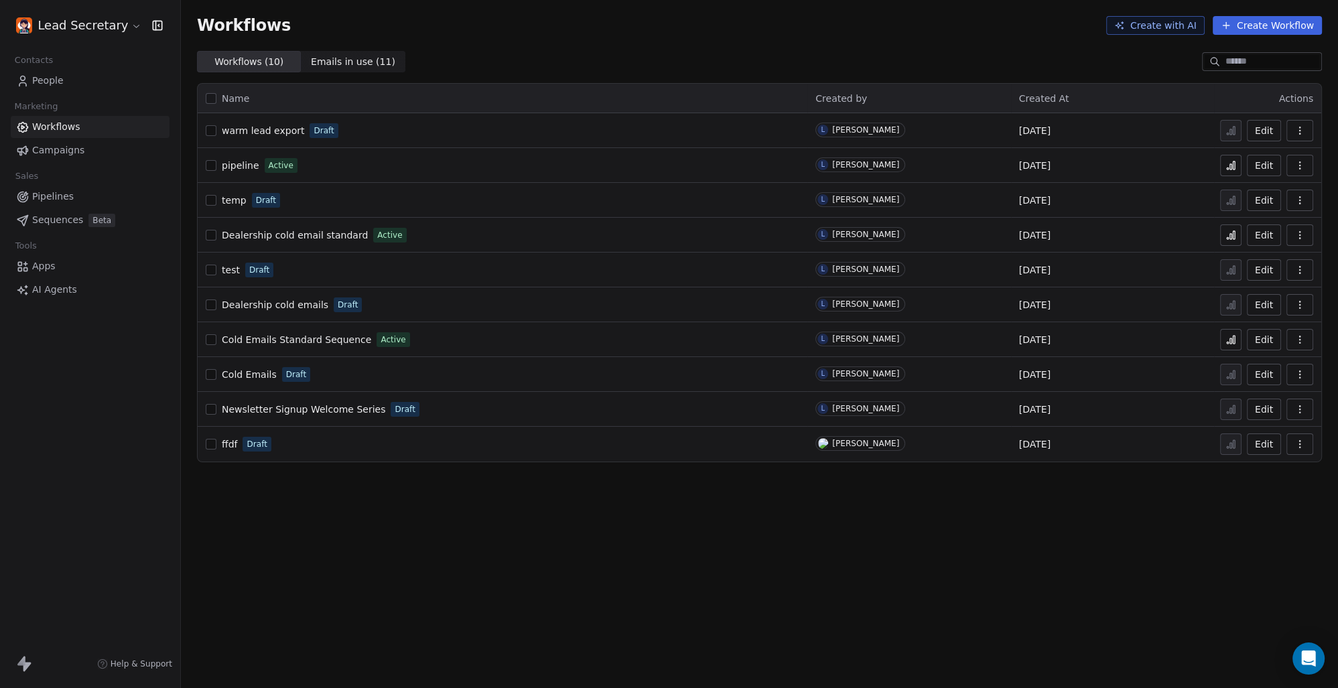
click at [97, 156] on link "Campaigns" at bounding box center [90, 150] width 159 height 22
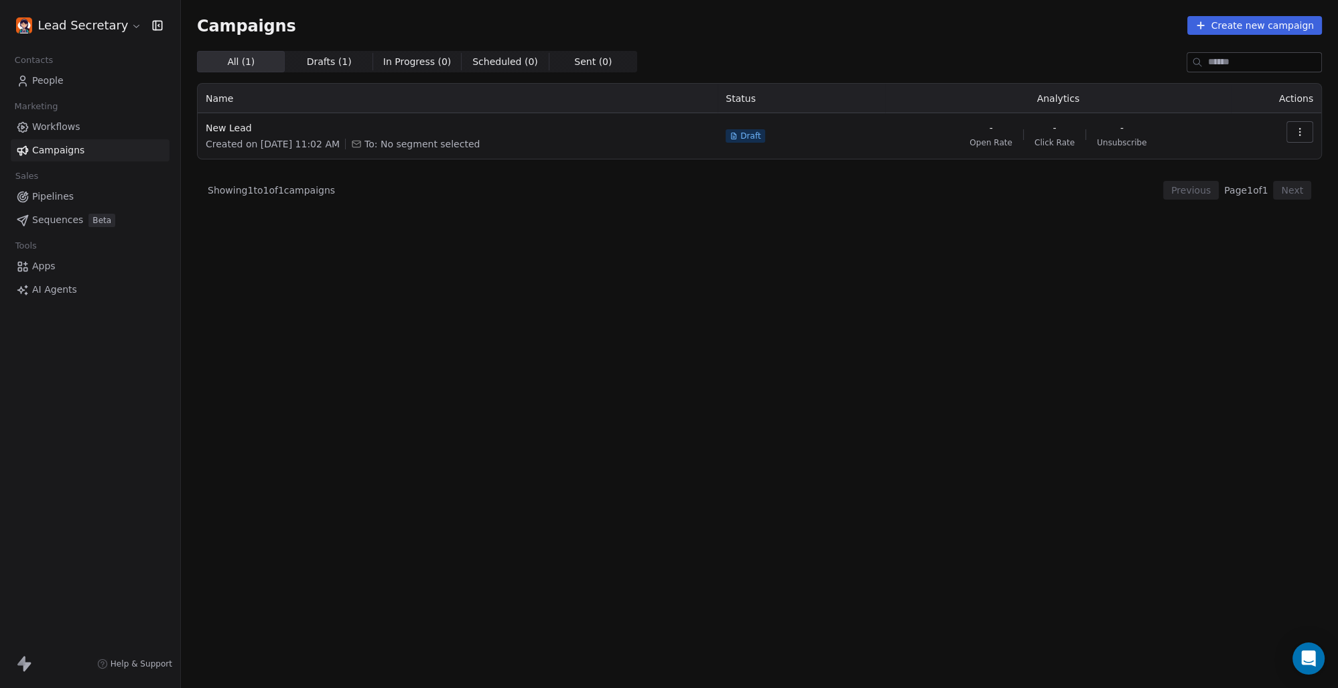
click at [48, 198] on span "Pipelines" at bounding box center [53, 197] width 42 height 14
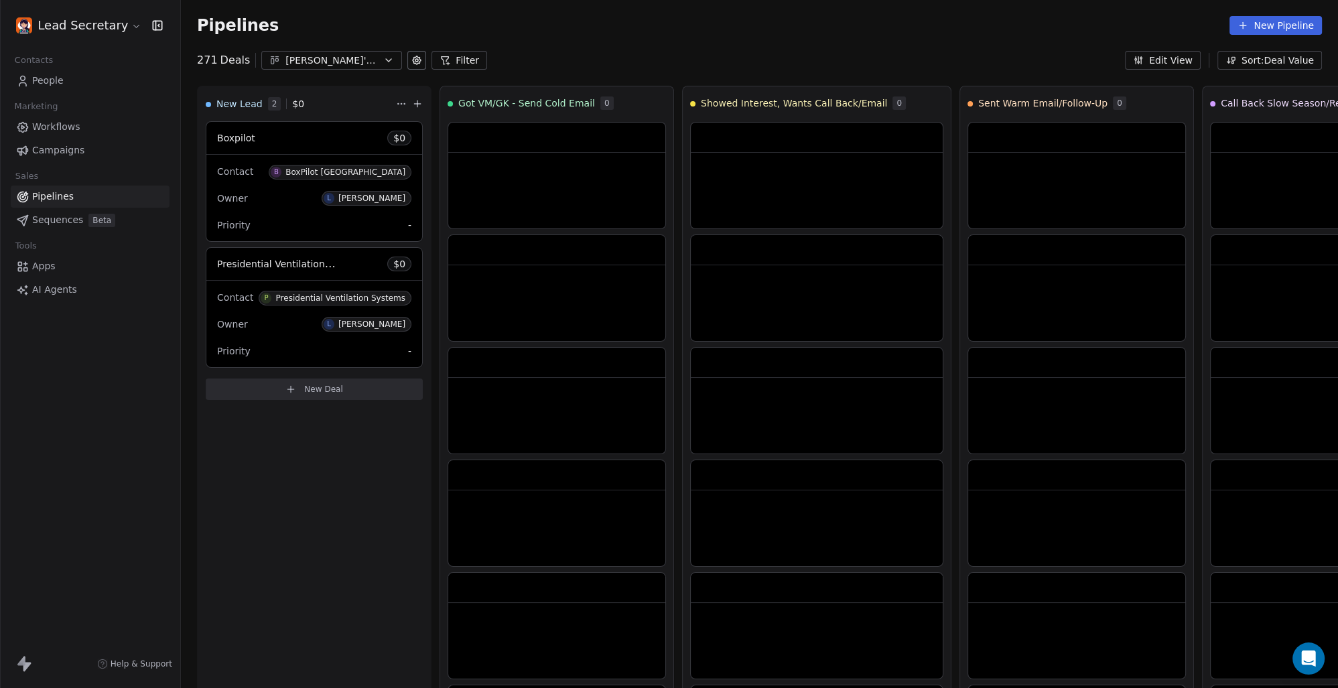
click at [54, 220] on span "Sequences" at bounding box center [57, 220] width 51 height 14
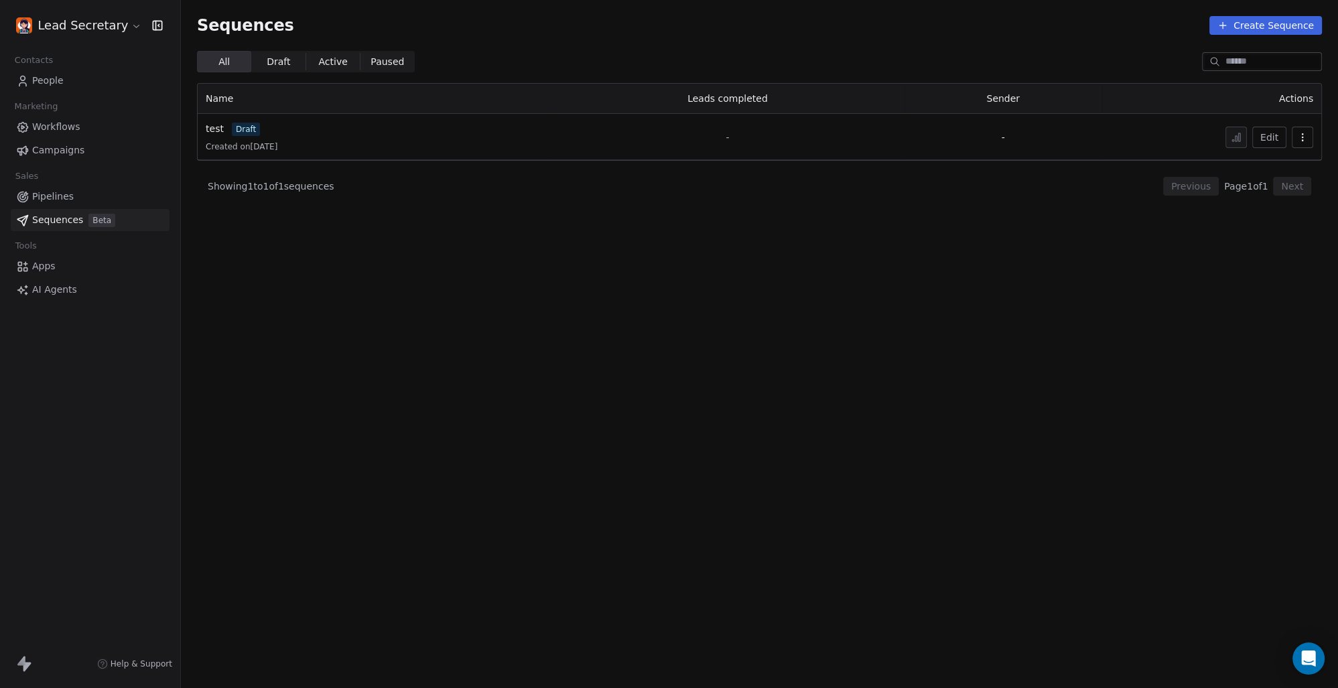
click at [56, 193] on span "Pipelines" at bounding box center [53, 197] width 42 height 14
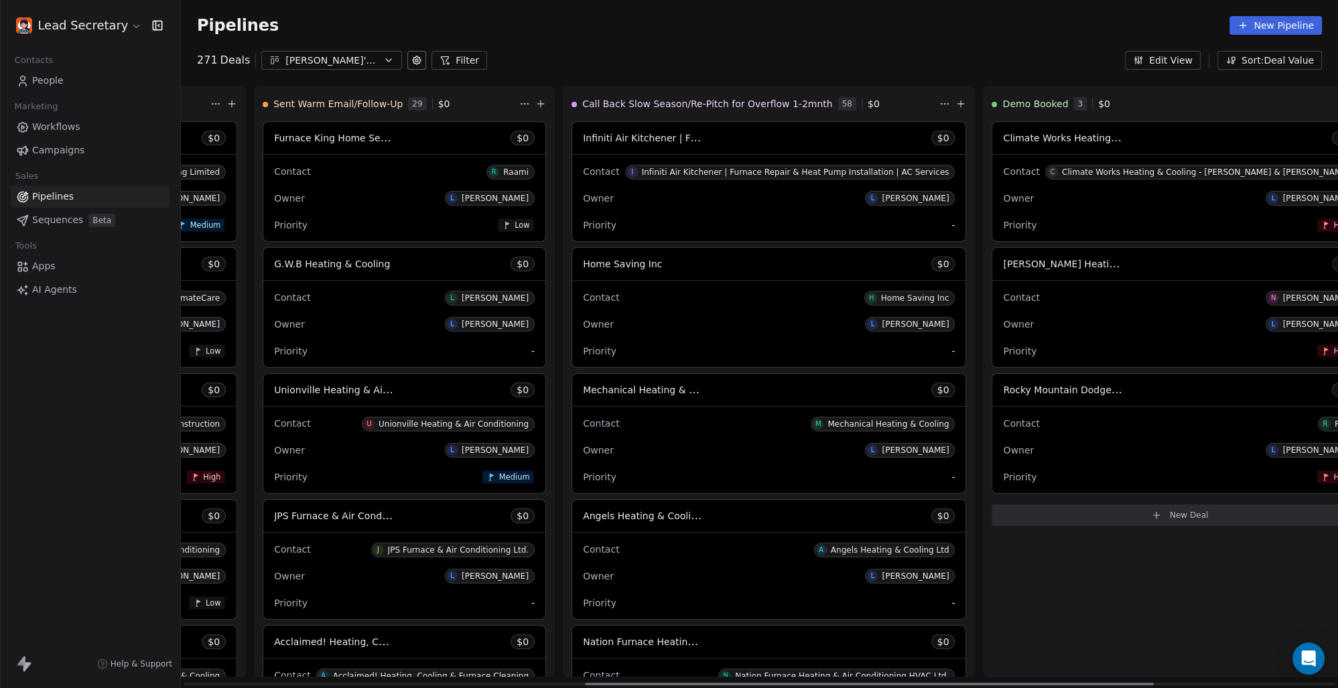
scroll to position [0, 790]
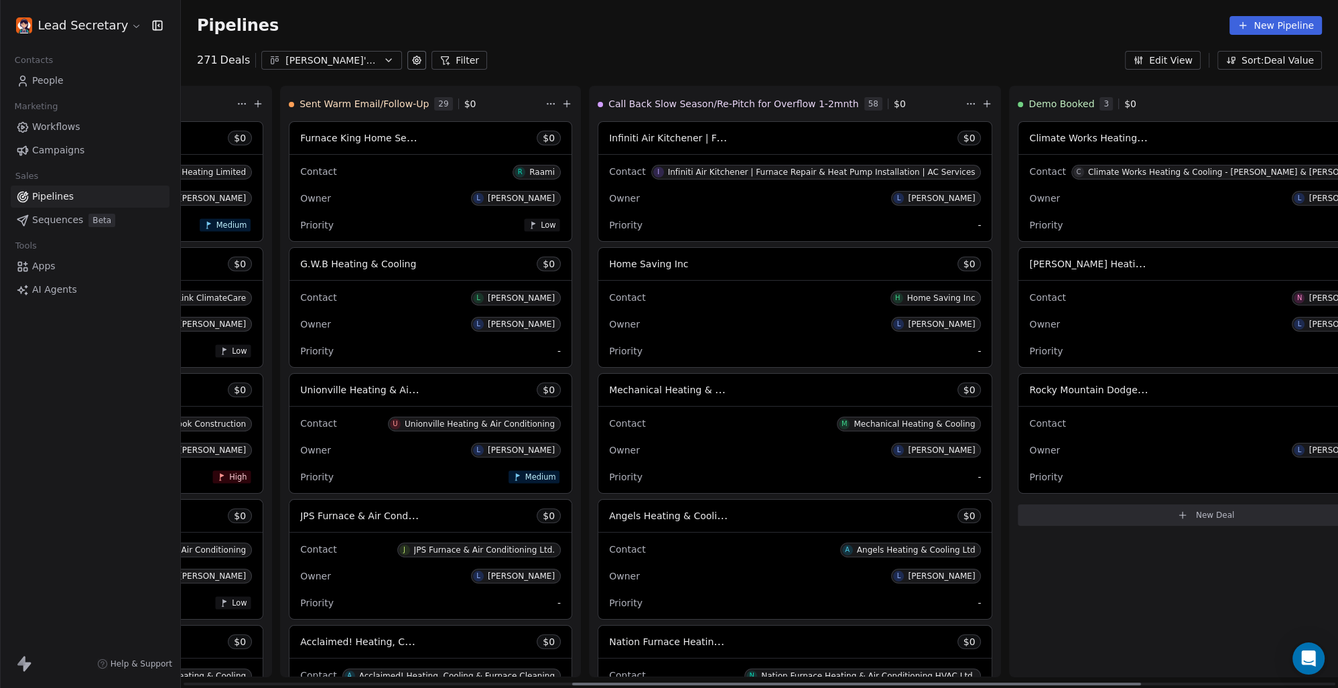
drag, startPoint x: 504, startPoint y: 684, endPoint x: 886, endPoint y: 657, distance: 382.8
click at [891, 683] on div at bounding box center [856, 684] width 569 height 3
click at [1142, 54] on button "Edit View" at bounding box center [1163, 60] width 76 height 19
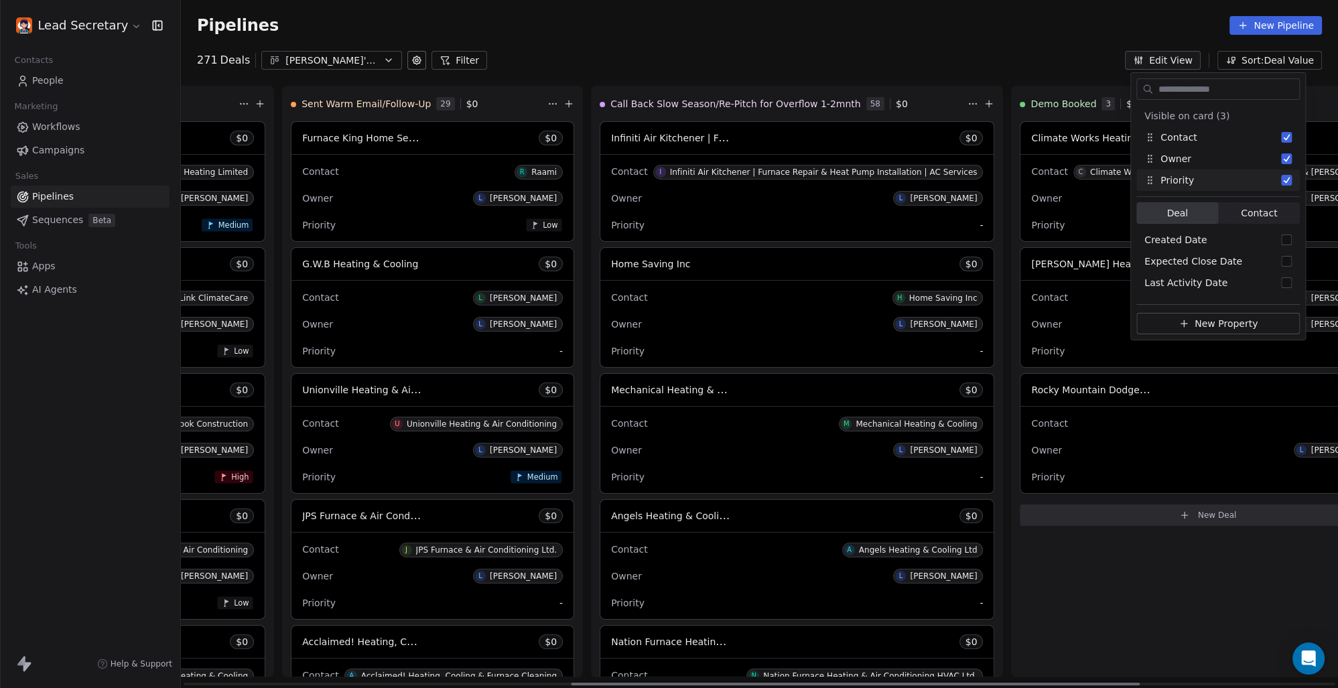
click at [942, 36] on div "Pipelines New Pipeline" at bounding box center [759, 25] width 1157 height 51
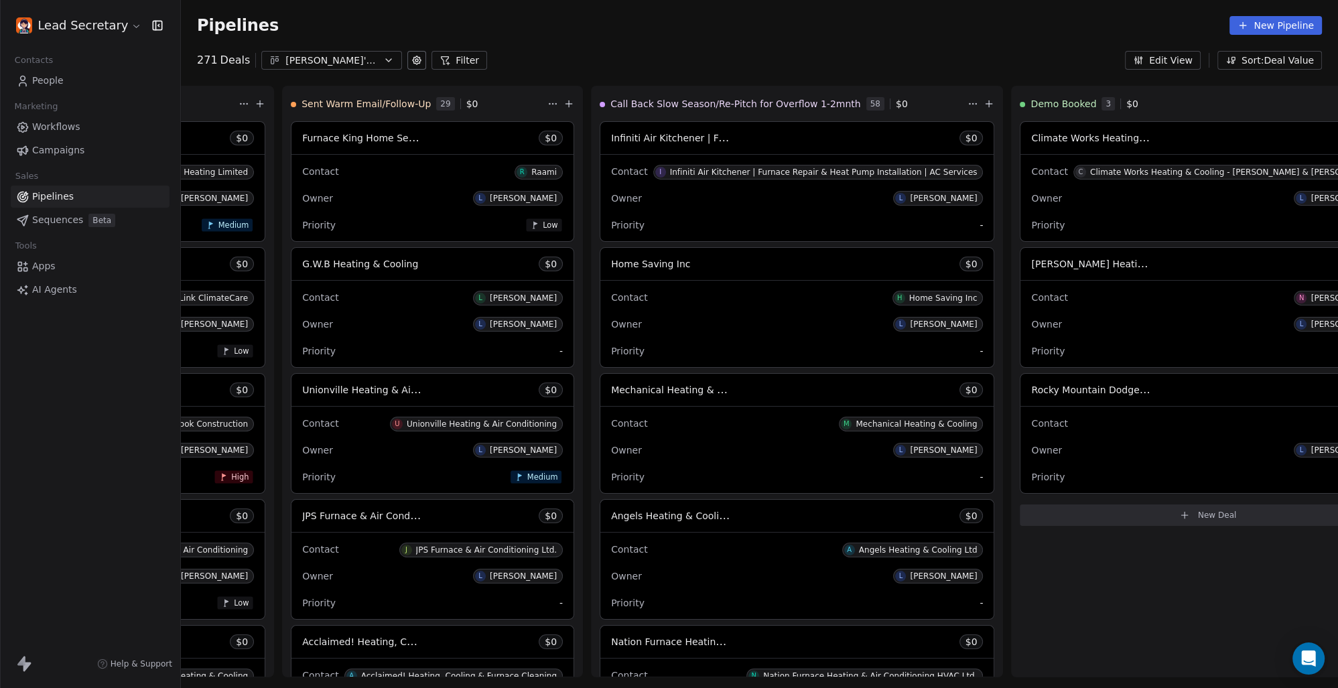
click at [54, 144] on span "Campaigns" at bounding box center [58, 150] width 52 height 14
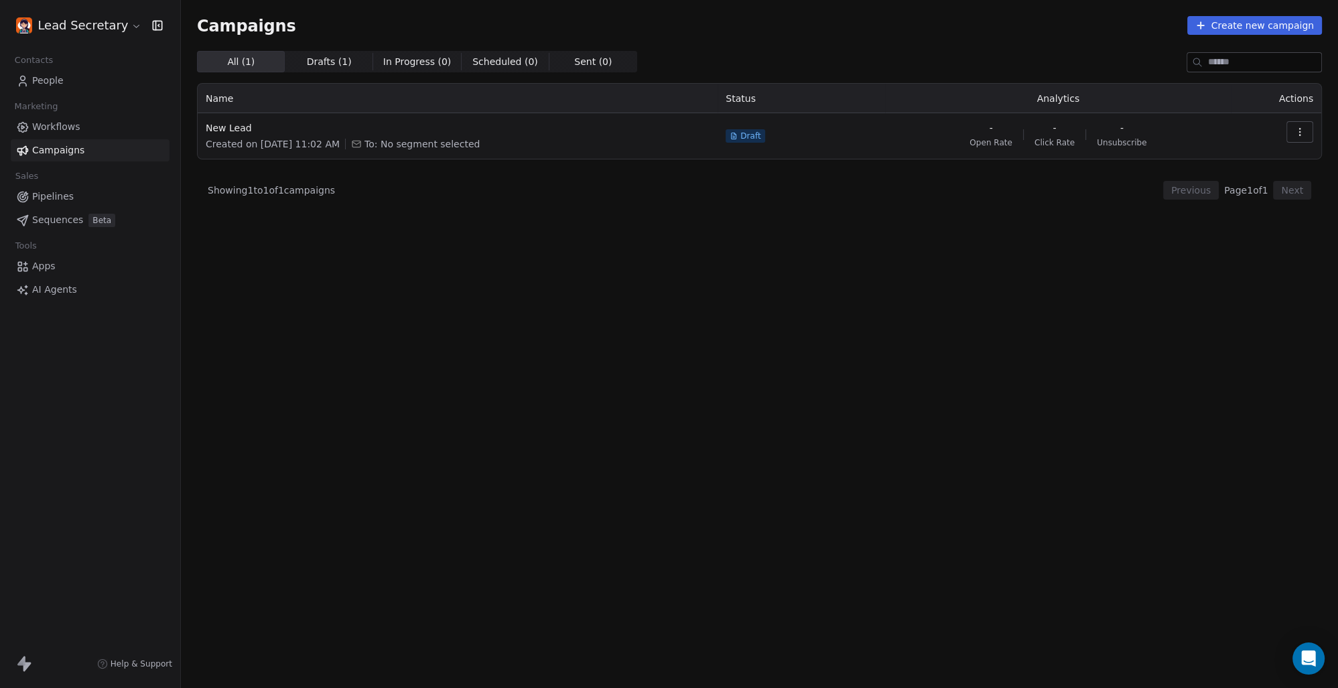
click at [72, 124] on span "Workflows" at bounding box center [56, 127] width 48 height 14
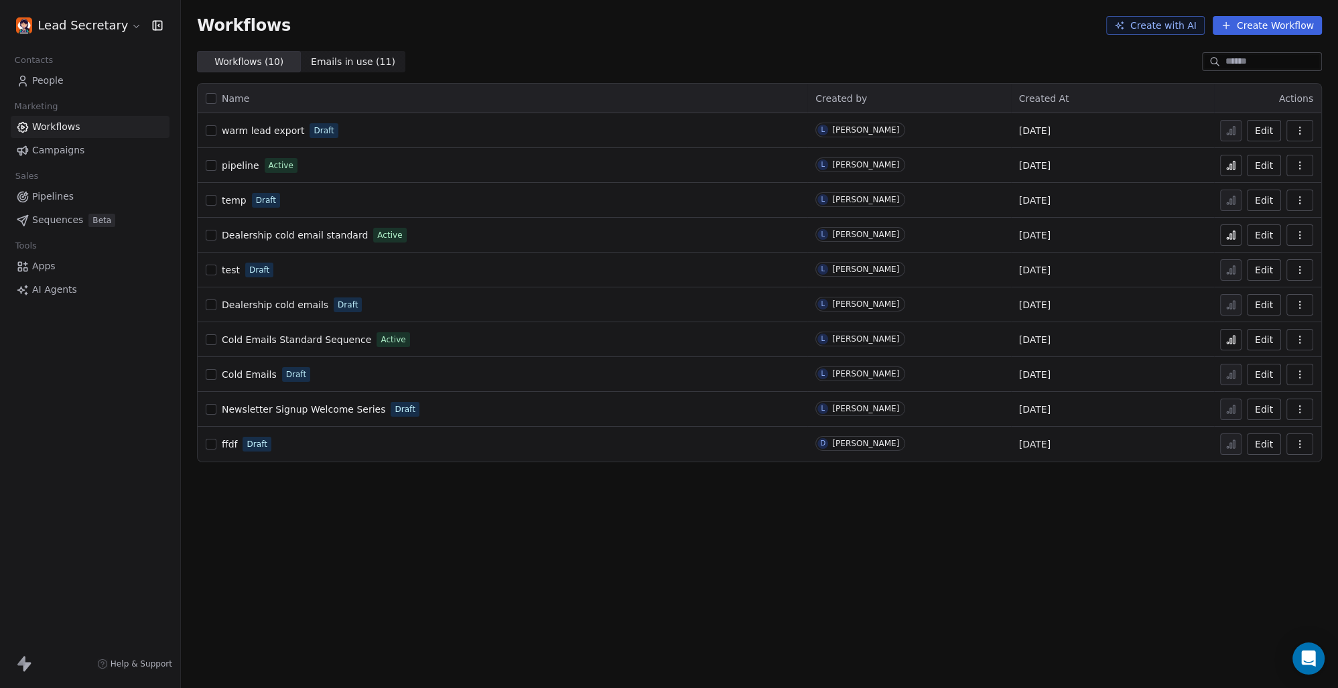
click at [340, 61] on span "Emails in use ( 11 )" at bounding box center [353, 62] width 84 height 14
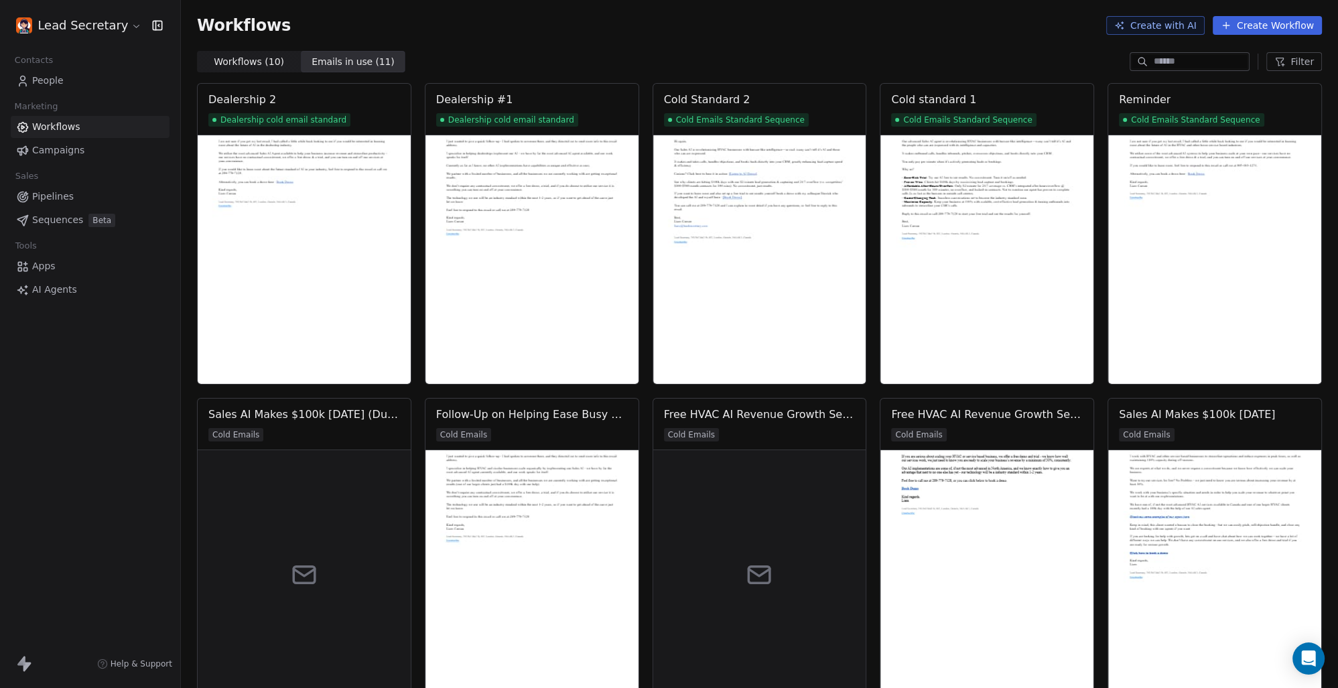
click at [250, 57] on span "Workflows ( 10 )" at bounding box center [249, 62] width 70 height 14
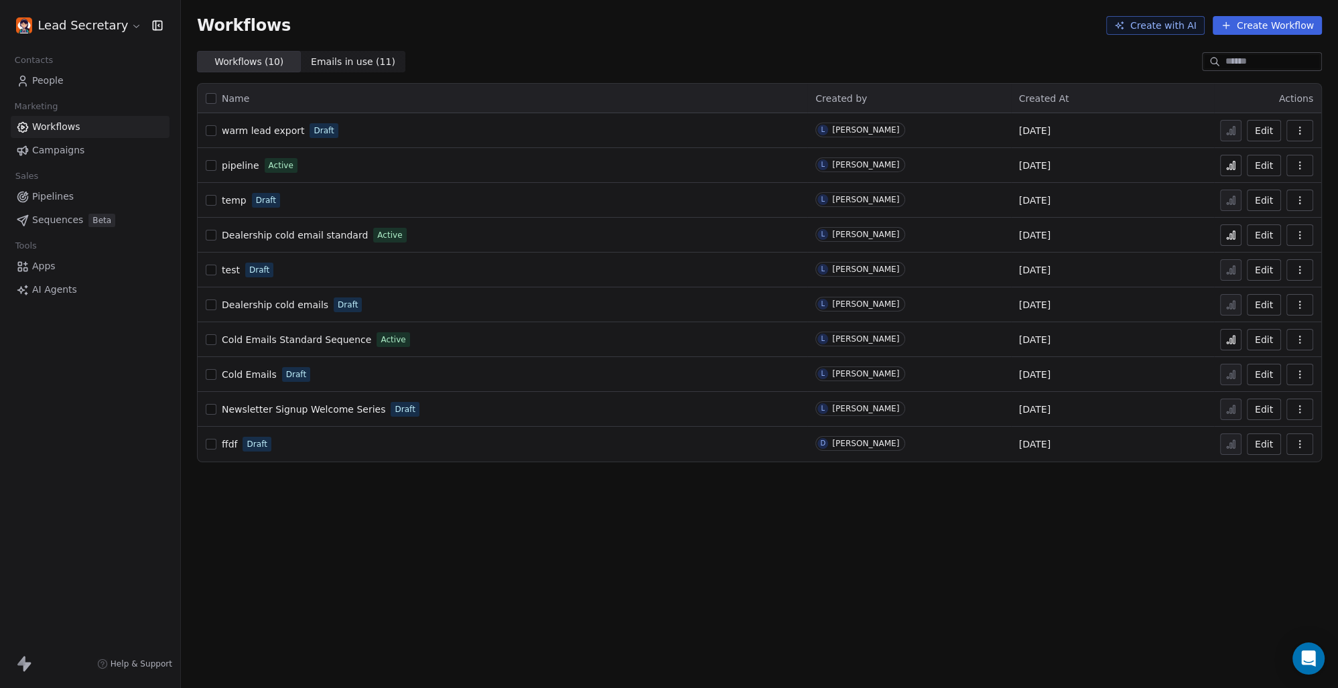
click at [35, 77] on span "People" at bounding box center [47, 81] width 31 height 14
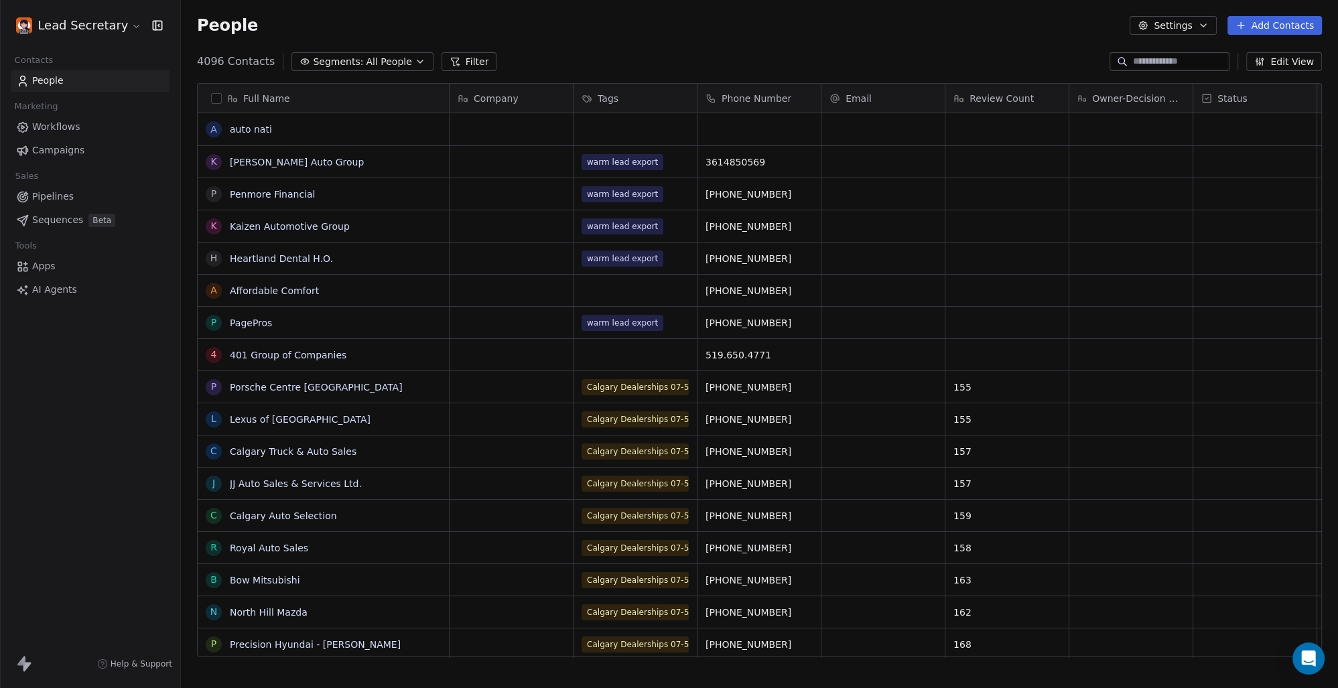
scroll to position [594, 1146]
click at [55, 198] on span "Pipelines" at bounding box center [53, 197] width 42 height 14
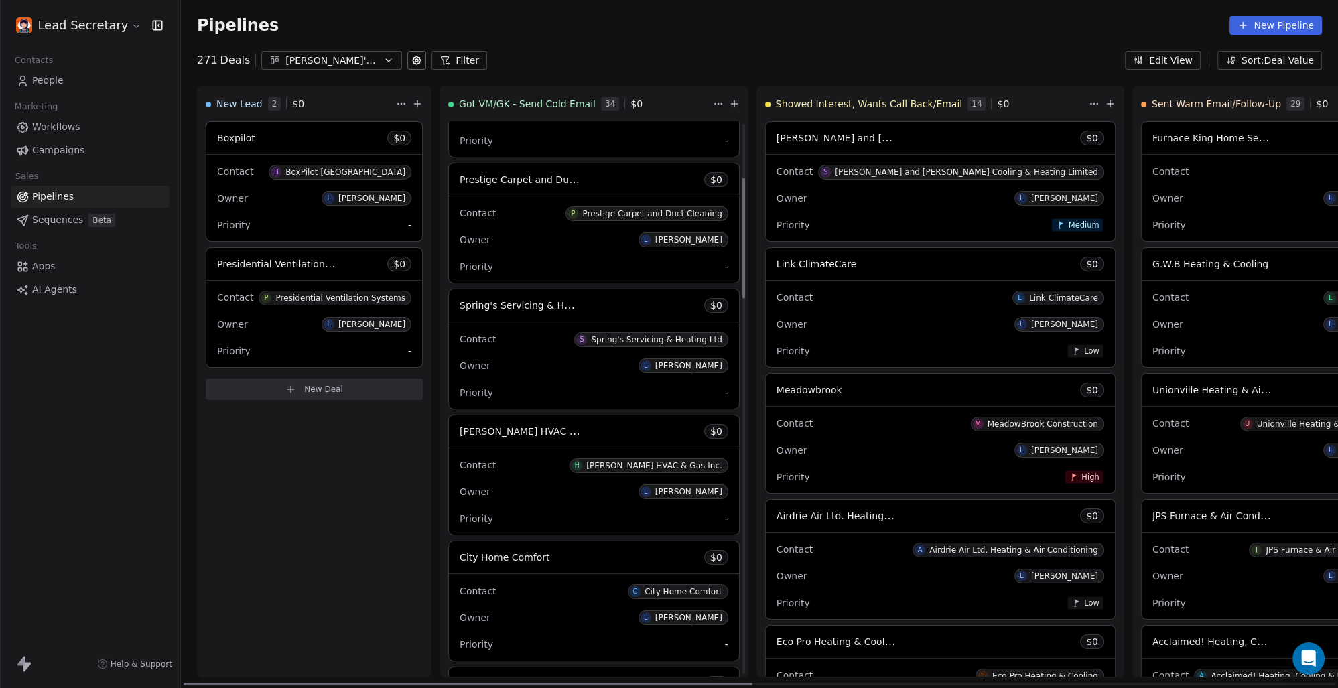
scroll to position [248, 0]
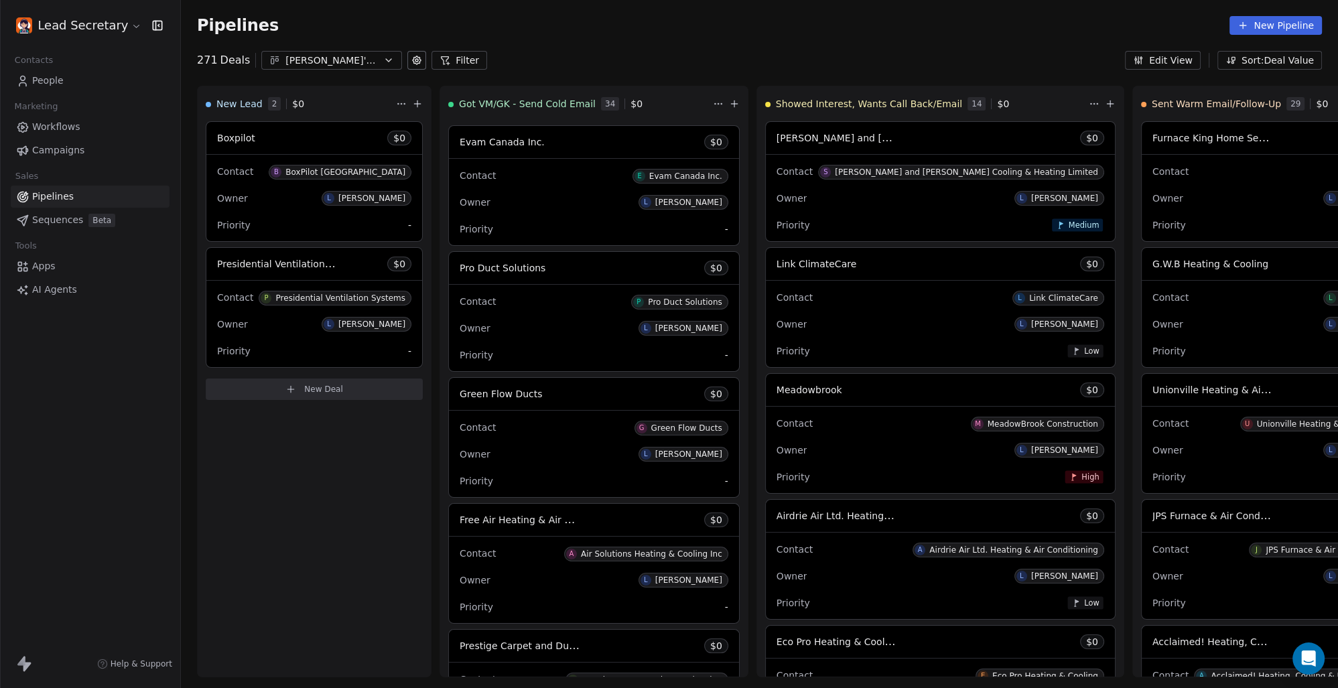
click at [92, 23] on html "Lead Secretary Contacts People Marketing Workflows Campaigns Sales Pipelines Se…" at bounding box center [669, 344] width 1338 height 688
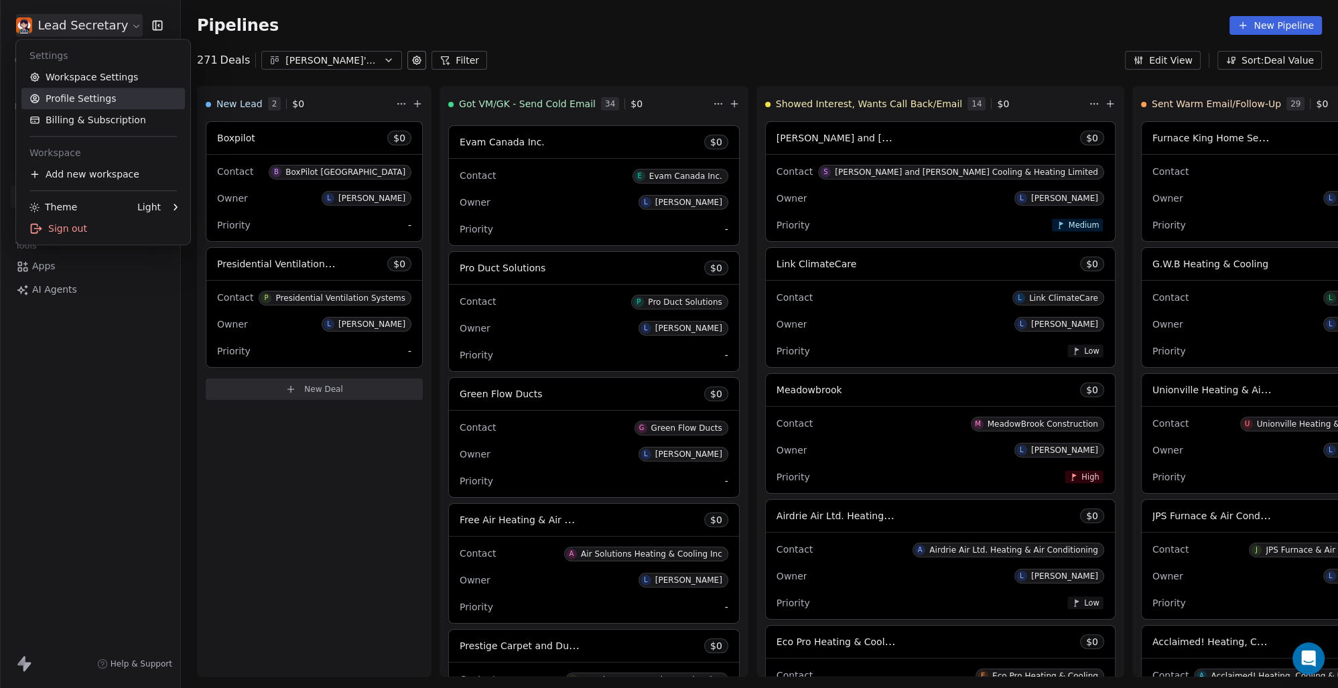
click at [124, 94] on link "Profile Settings" at bounding box center [102, 98] width 163 height 21
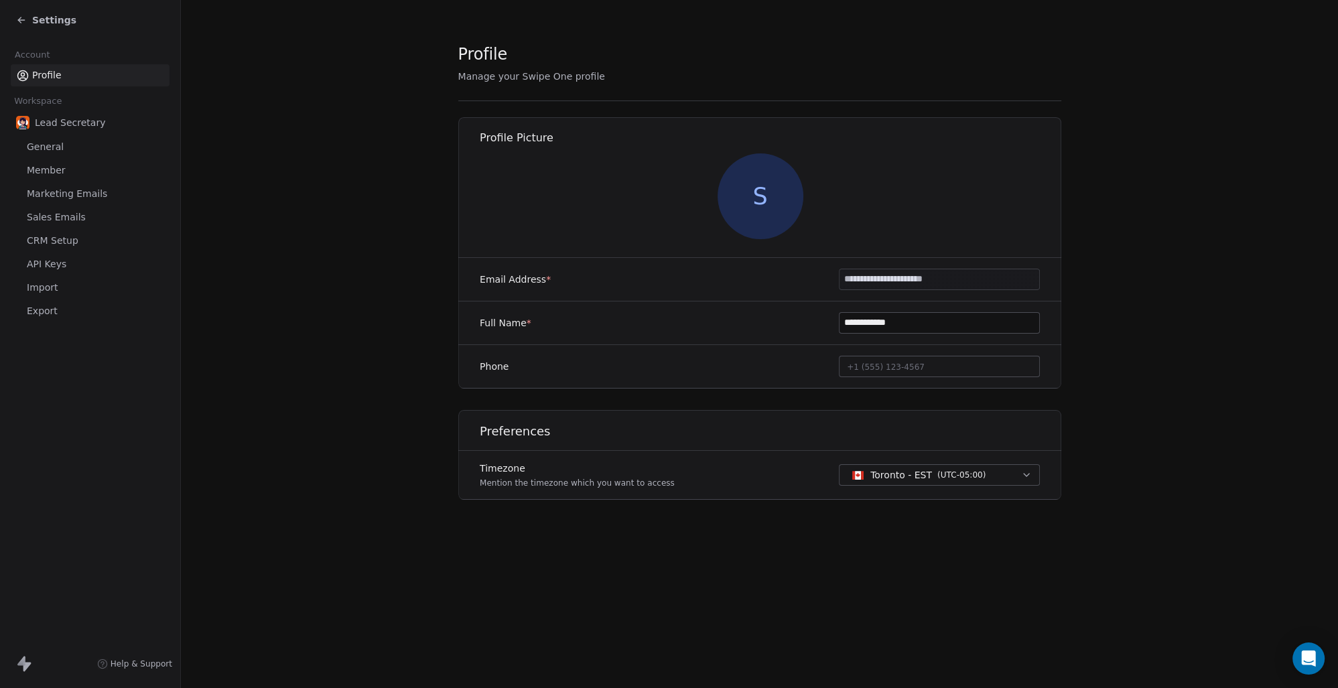
click at [59, 234] on span "CRM Setup" at bounding box center [53, 241] width 52 height 14
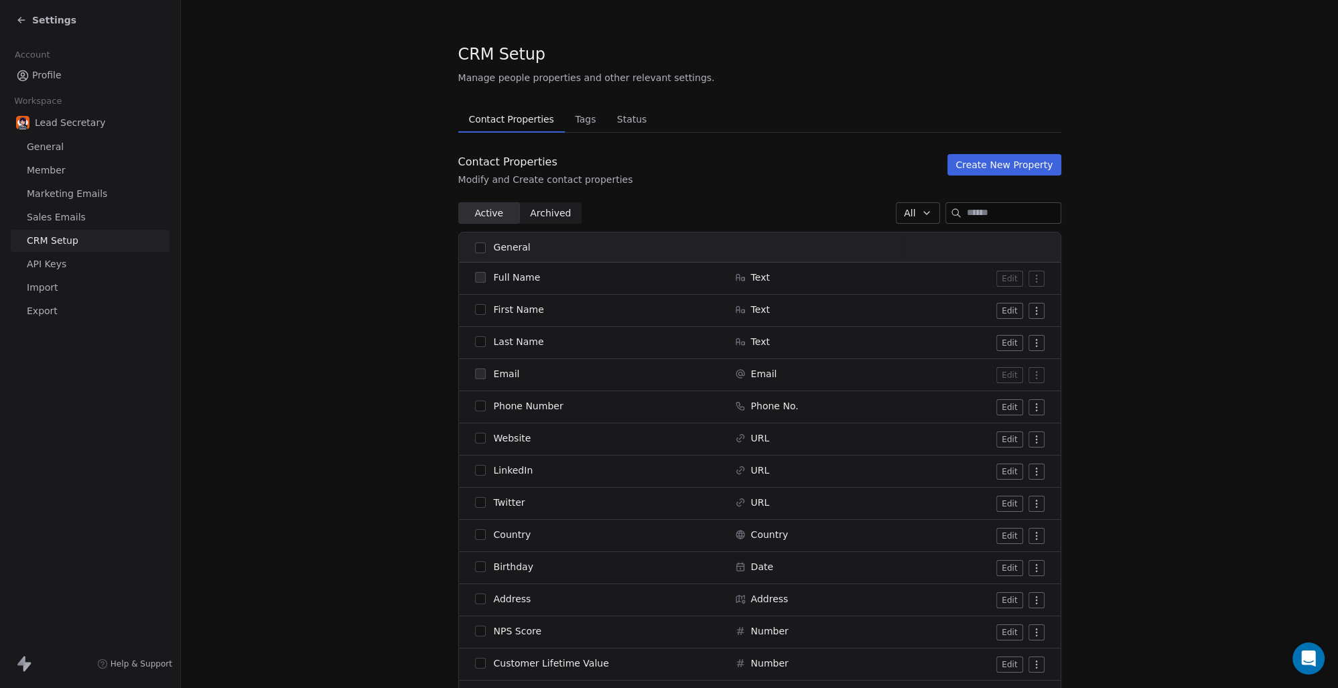
click at [60, 149] on span "General" at bounding box center [45, 147] width 37 height 14
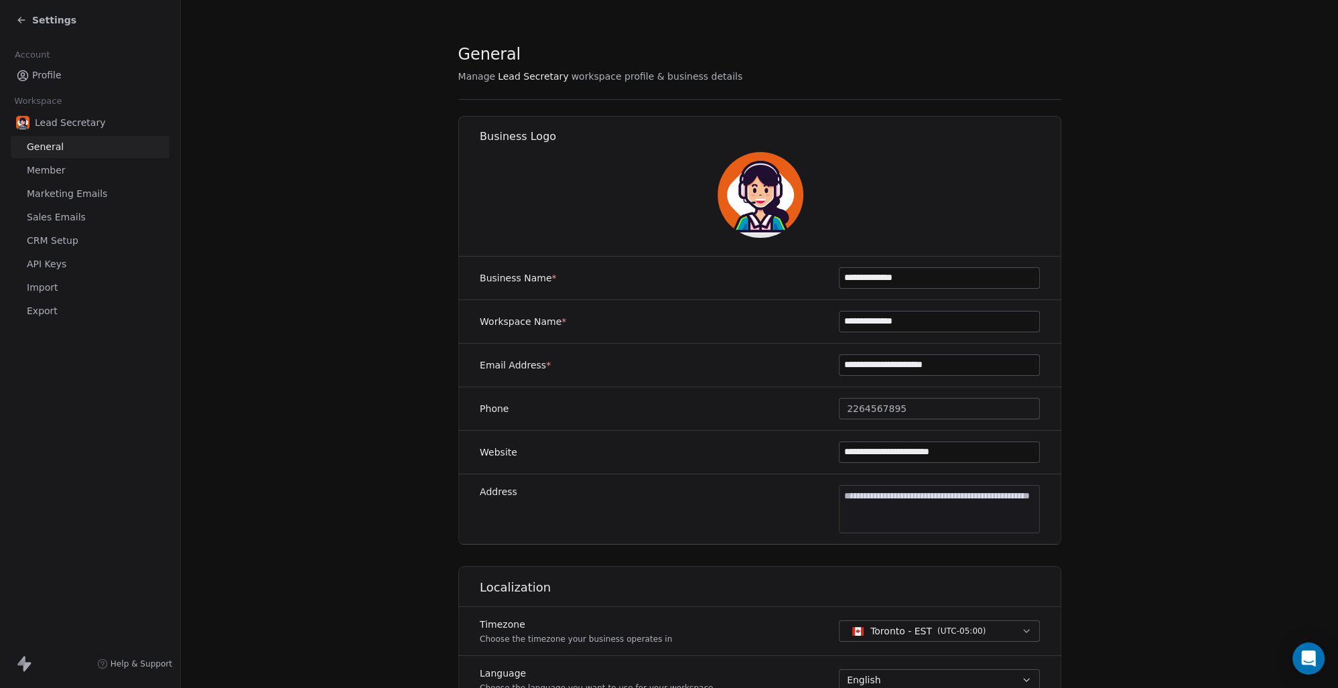
click at [68, 177] on link "Member" at bounding box center [90, 170] width 159 height 22
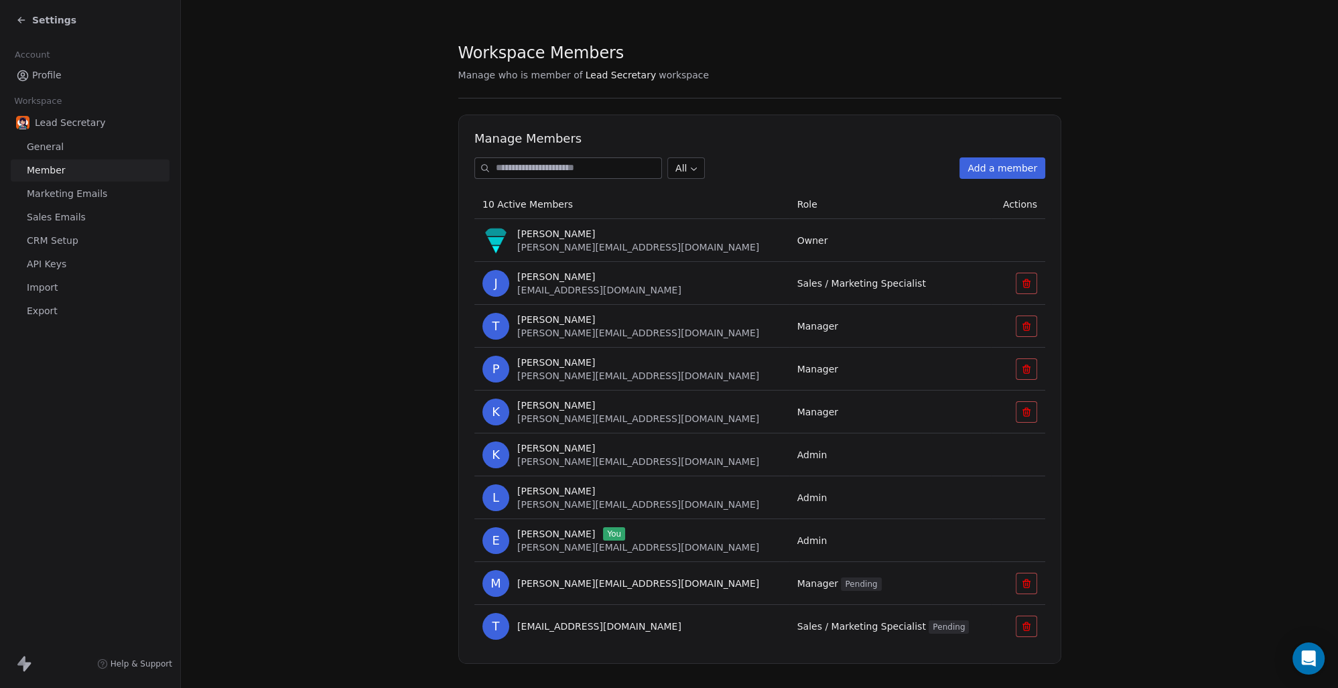
click at [62, 197] on span "Marketing Emails" at bounding box center [67, 194] width 80 height 14
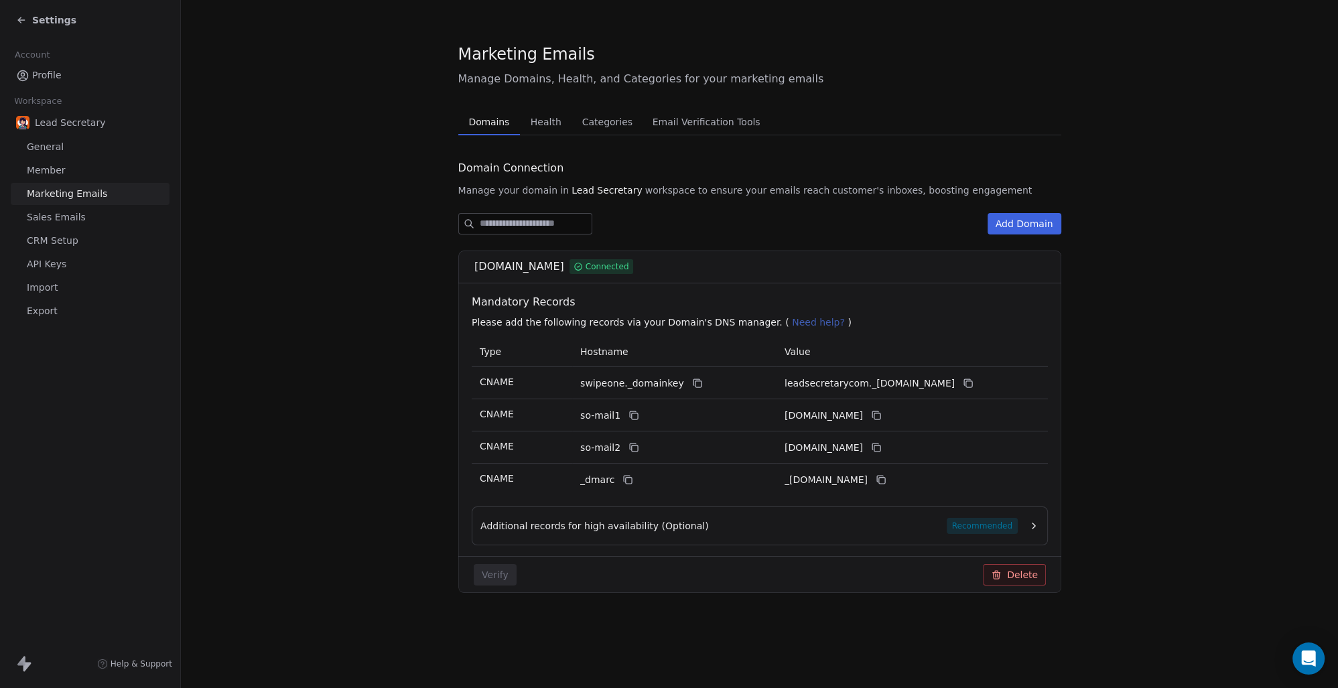
click at [64, 78] on link "Profile" at bounding box center [90, 75] width 159 height 22
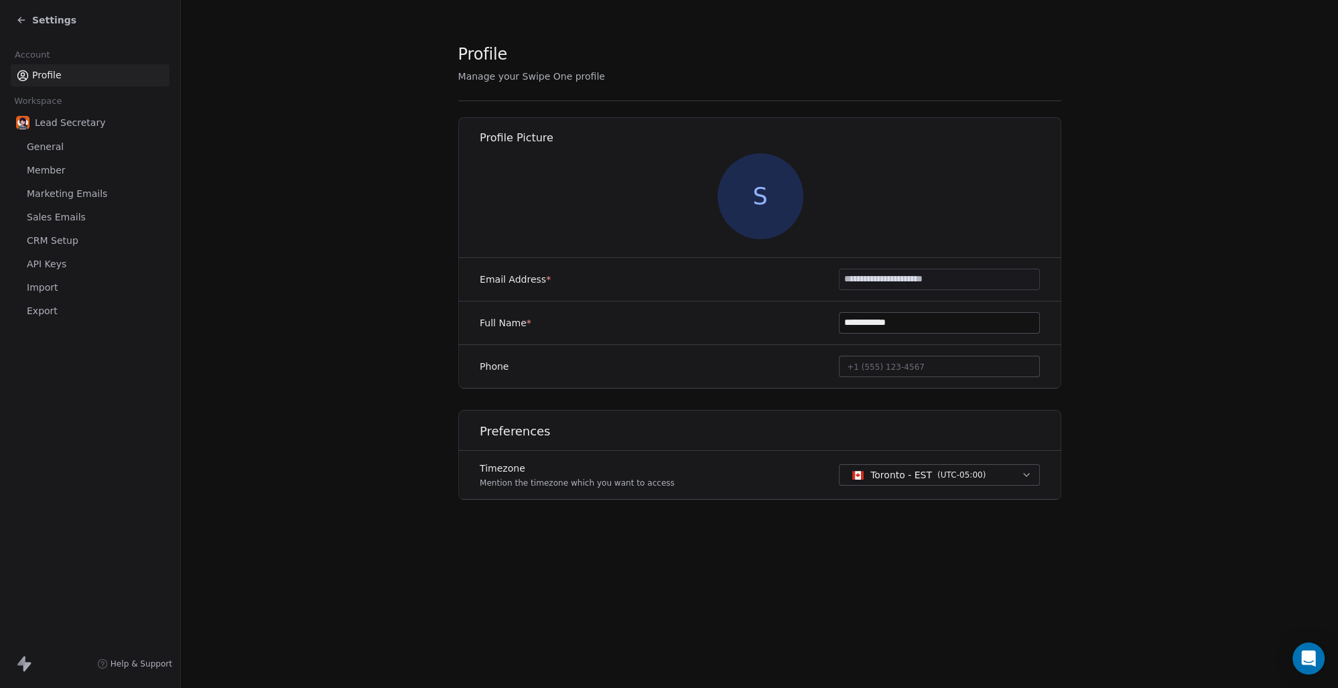
click at [111, 257] on link "API Keys" at bounding box center [90, 264] width 159 height 22
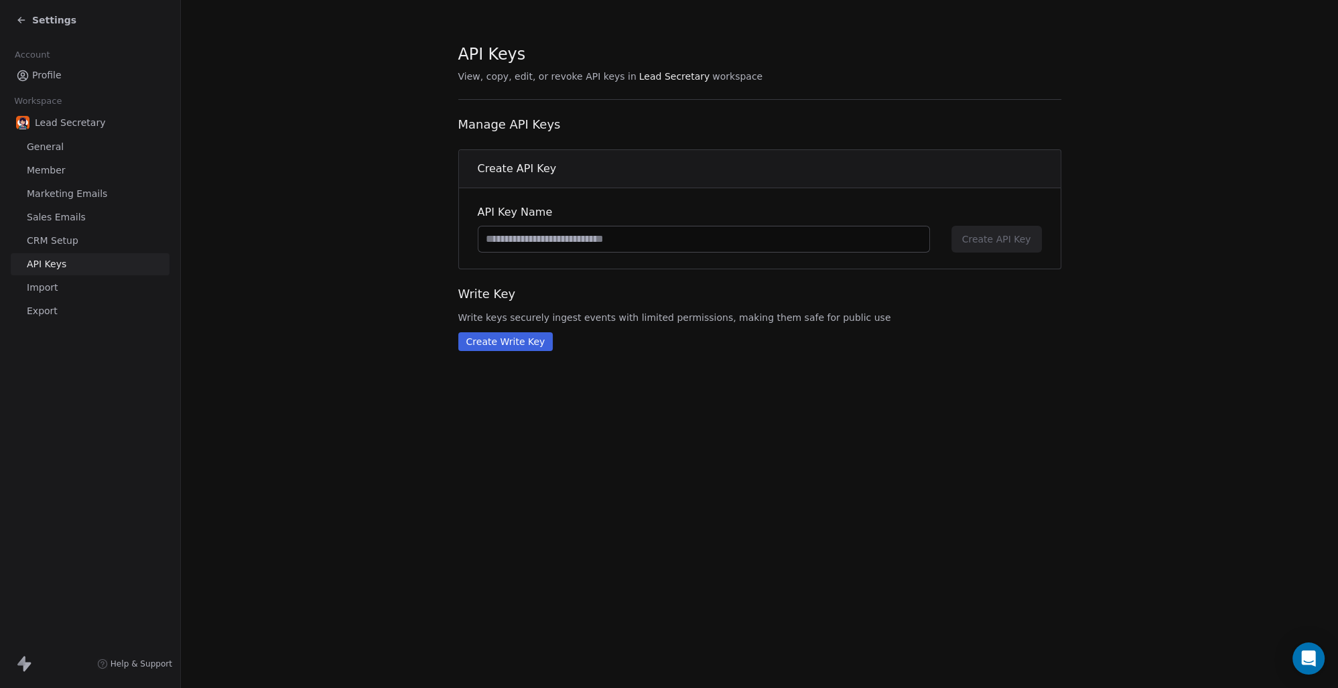
click at [98, 307] on link "Export" at bounding box center [90, 311] width 159 height 22
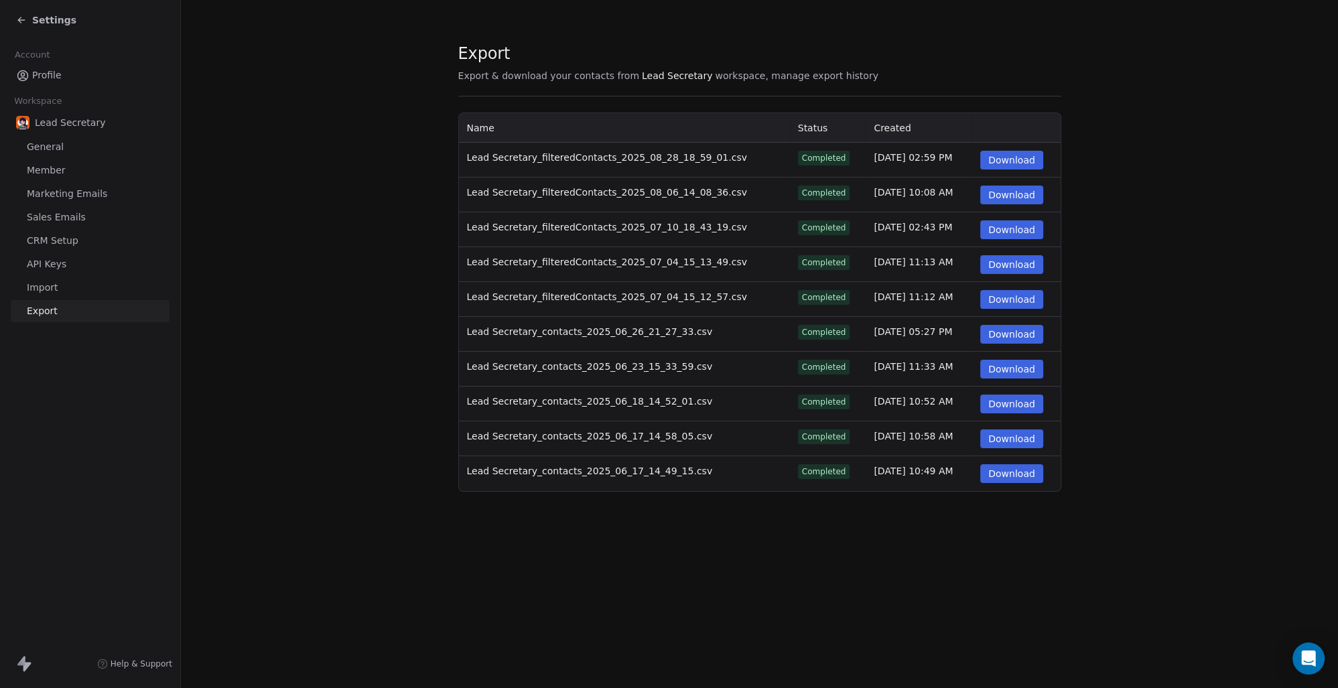
click at [68, 209] on link "Sales Emails" at bounding box center [90, 217] width 159 height 22
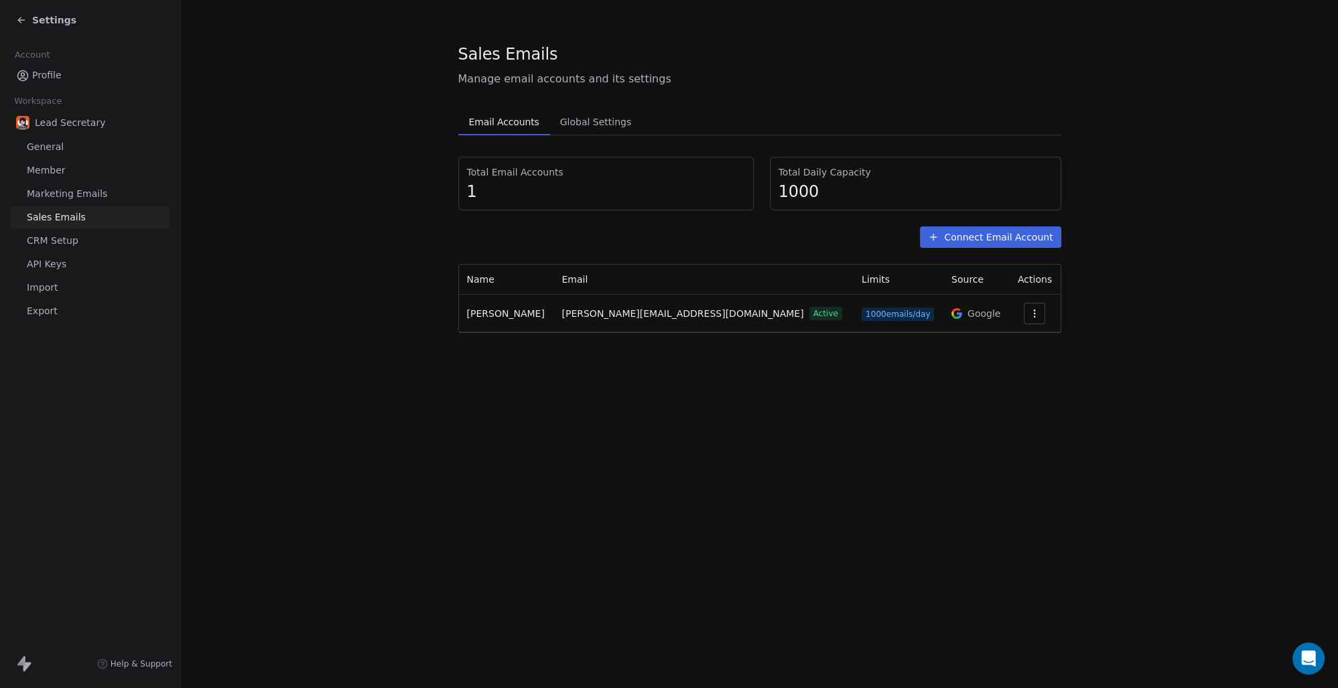
click at [591, 111] on button "Global Settings Global Settings" at bounding box center [595, 122] width 91 height 27
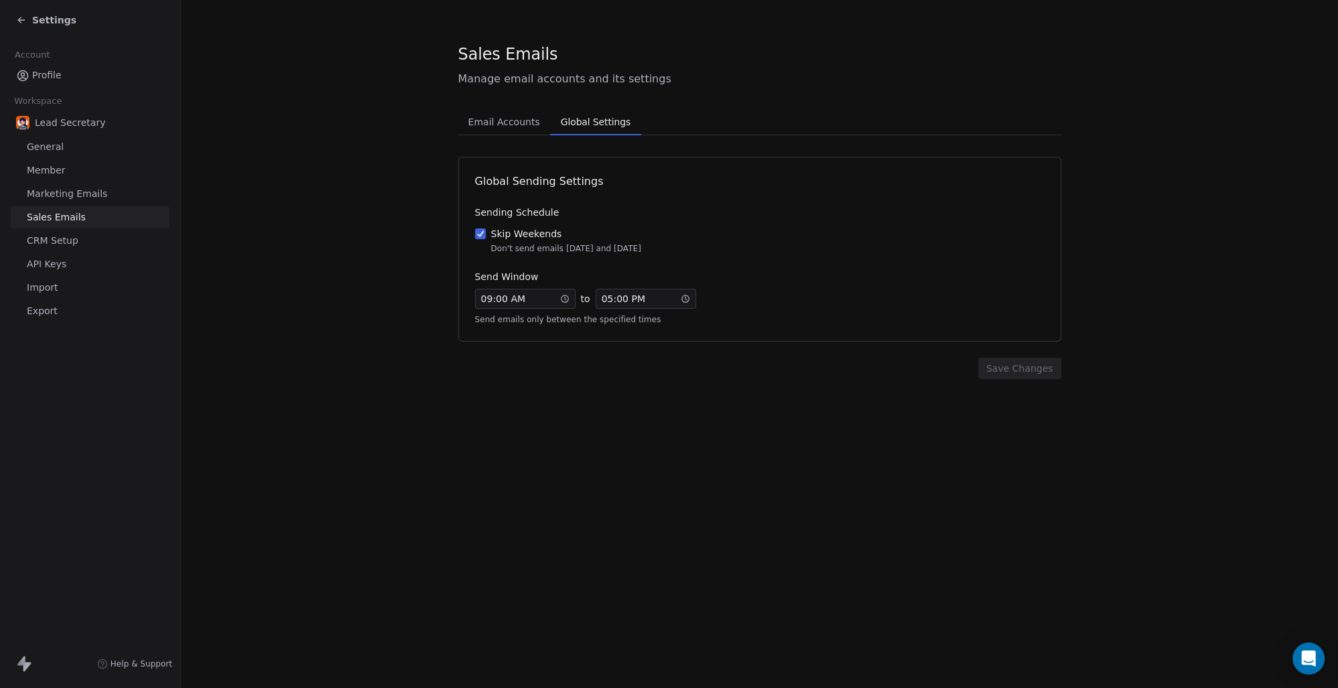
click at [33, 189] on span "Marketing Emails" at bounding box center [67, 194] width 80 height 14
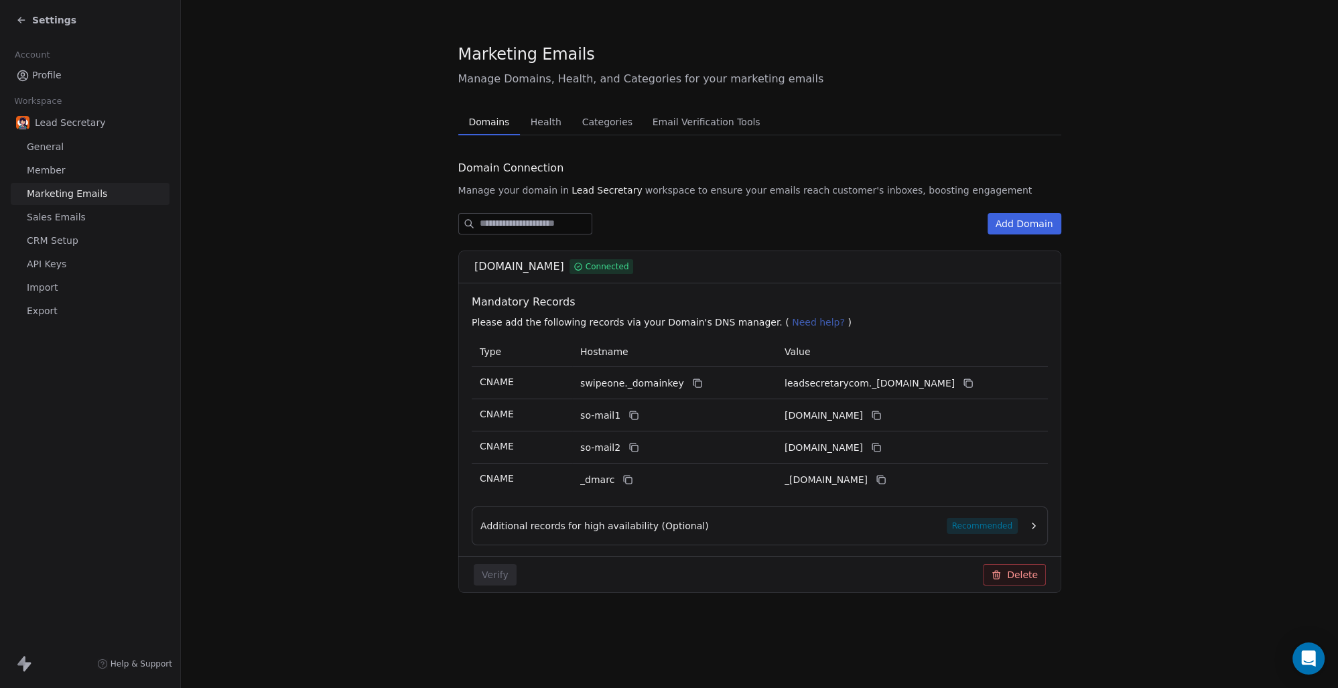
click at [533, 117] on span "Health" at bounding box center [546, 122] width 42 height 19
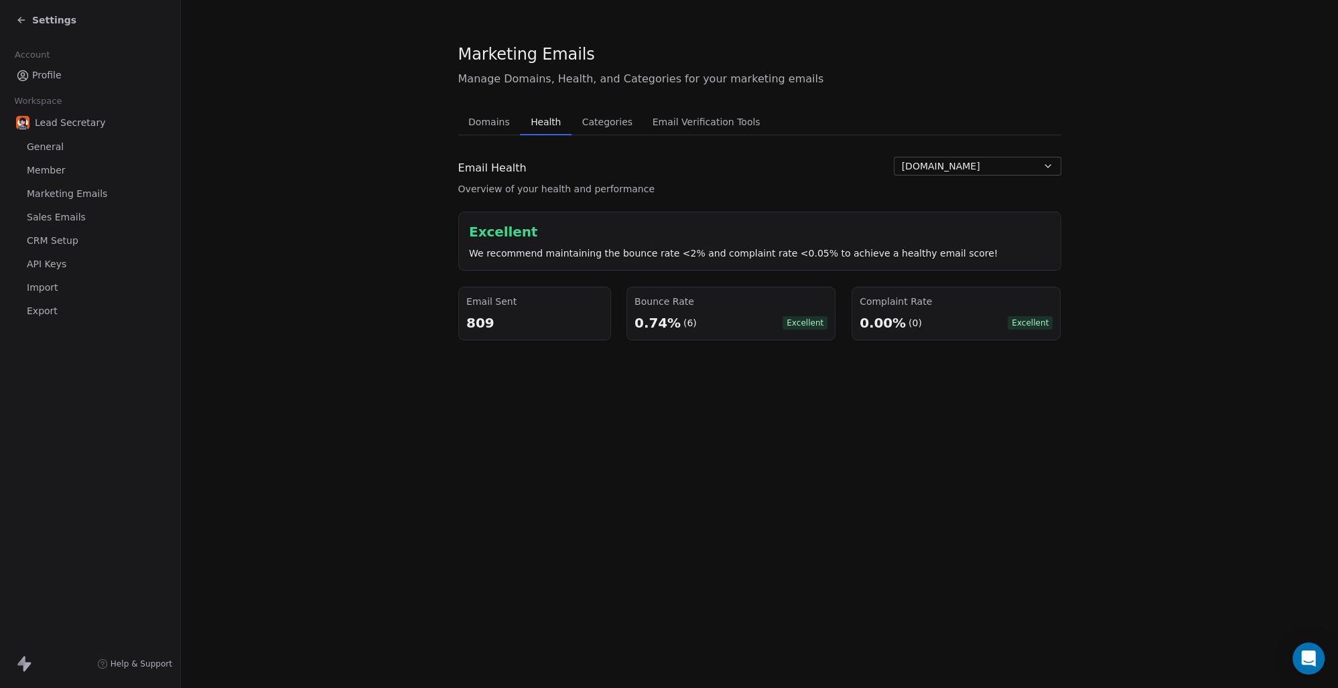
click at [593, 117] on span "Categories" at bounding box center [607, 122] width 61 height 19
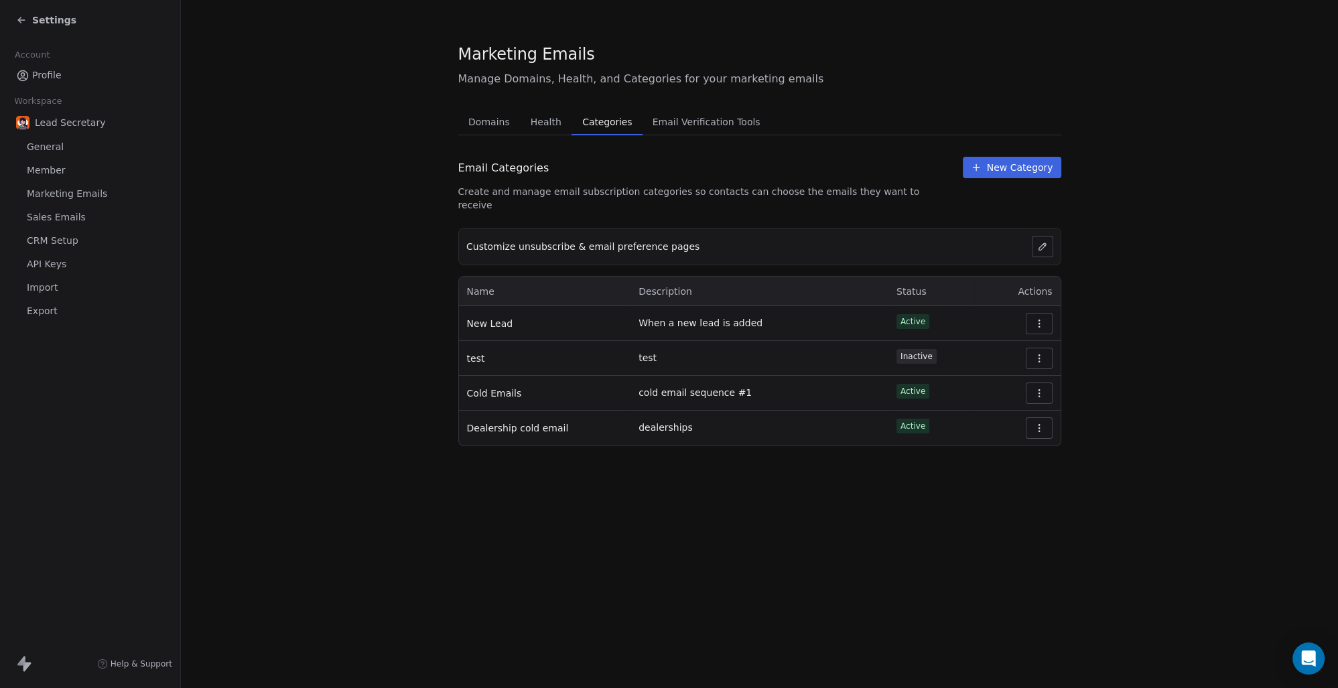
click at [724, 118] on span "Email Verification Tools" at bounding box center [706, 122] width 119 height 19
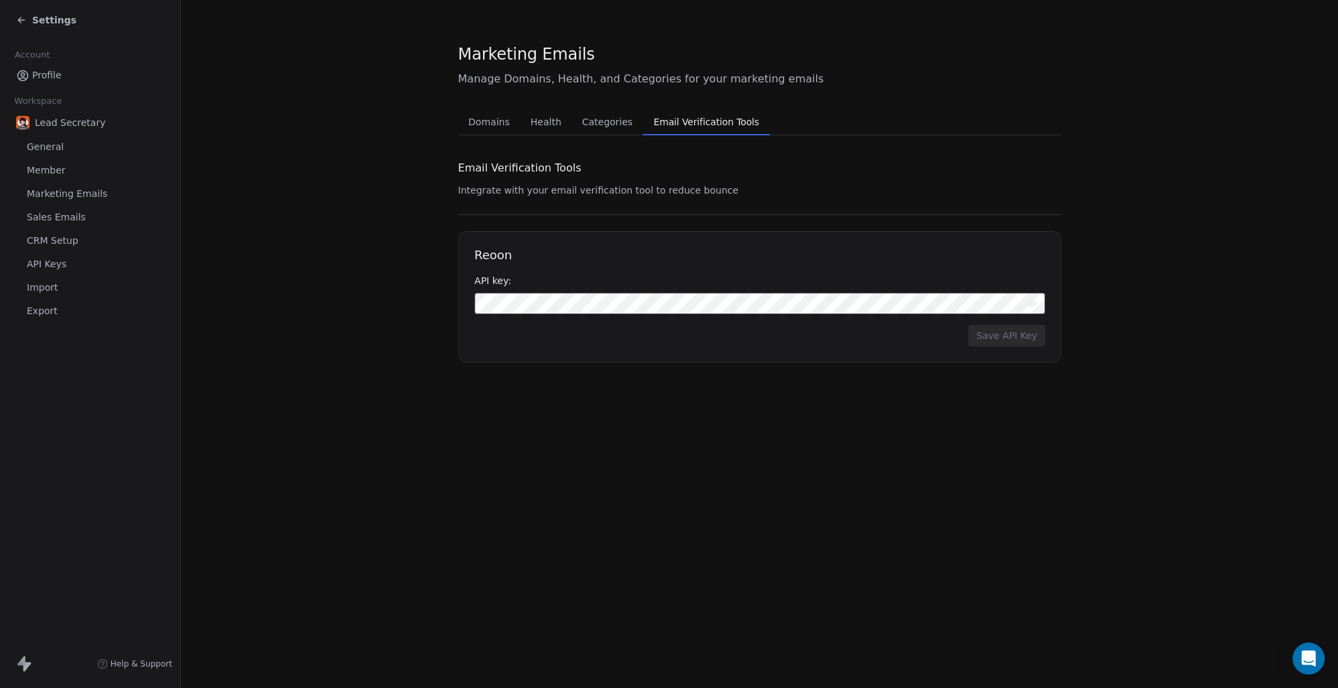
click at [38, 147] on span "General" at bounding box center [45, 147] width 37 height 14
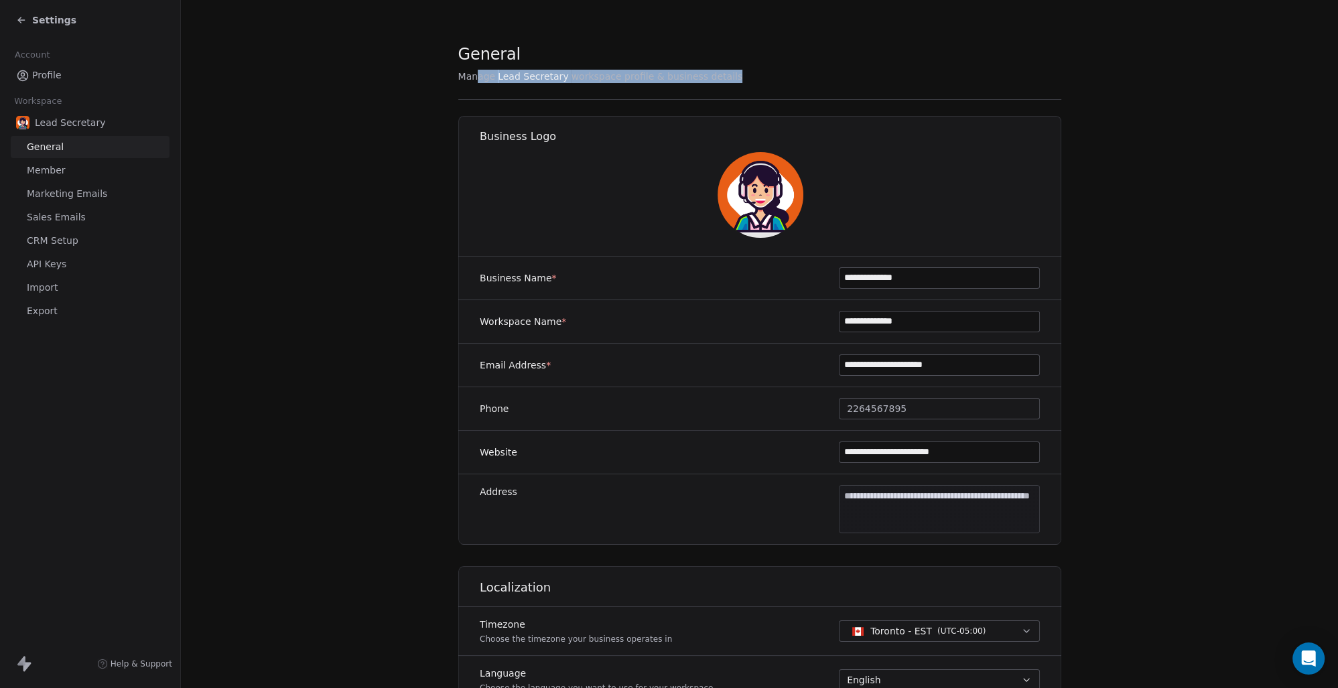
drag, startPoint x: 711, startPoint y: 78, endPoint x: 461, endPoint y: 85, distance: 250.7
click at [461, 85] on div "**********" at bounding box center [759, 574] width 603 height 1063
click at [339, 105] on section "**********" at bounding box center [759, 574] width 1157 height 1149
click at [50, 73] on span "Profile" at bounding box center [46, 75] width 29 height 14
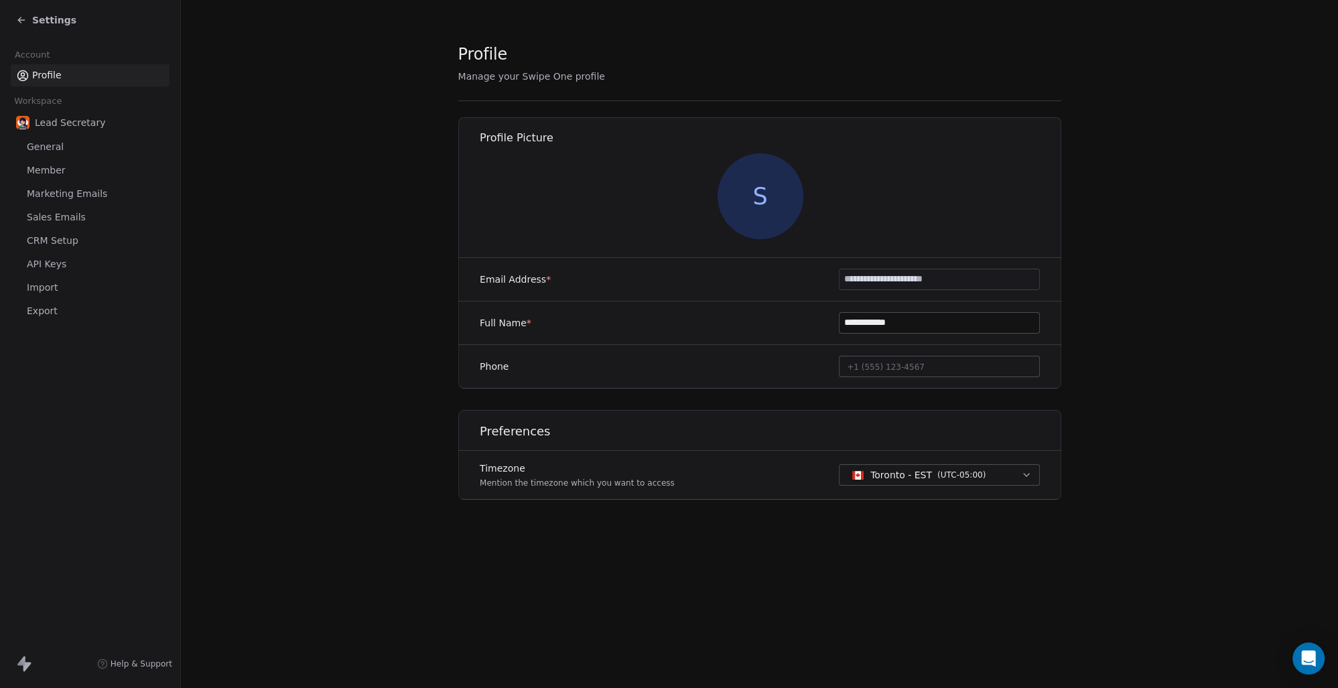
click at [90, 197] on span "Marketing Emails" at bounding box center [67, 194] width 80 height 14
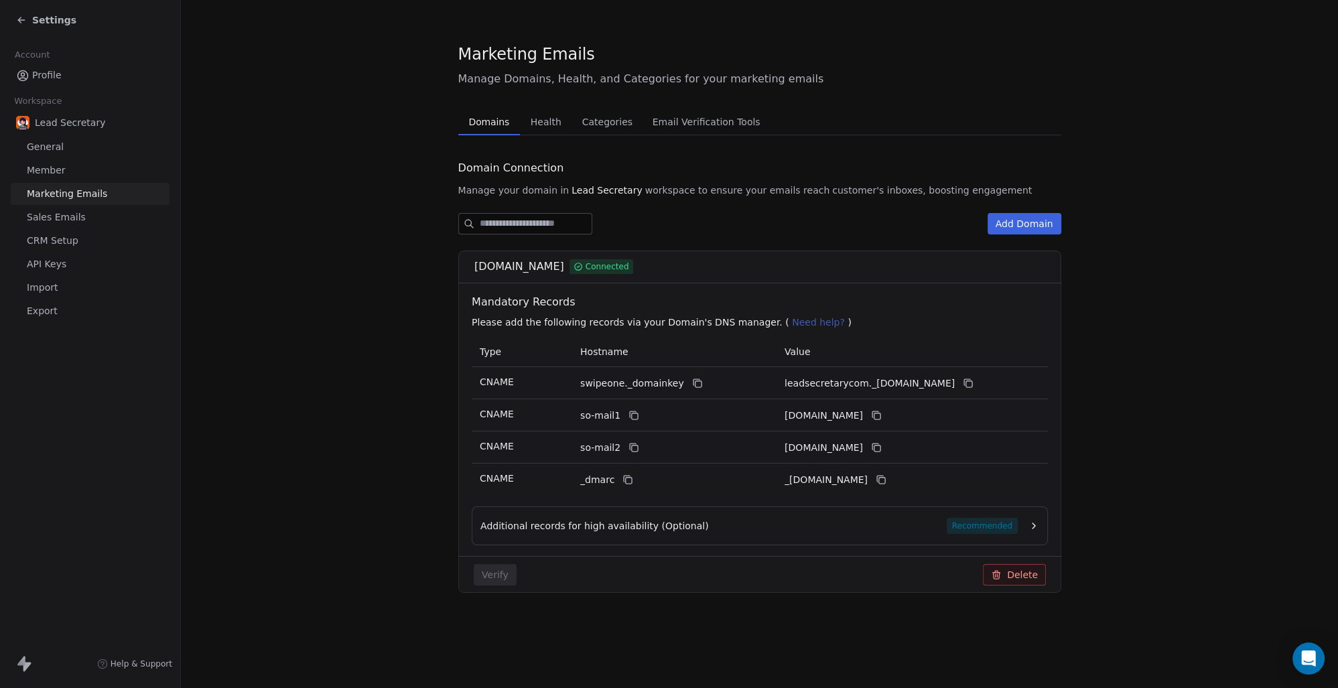
click at [62, 157] on link "General" at bounding box center [90, 147] width 159 height 22
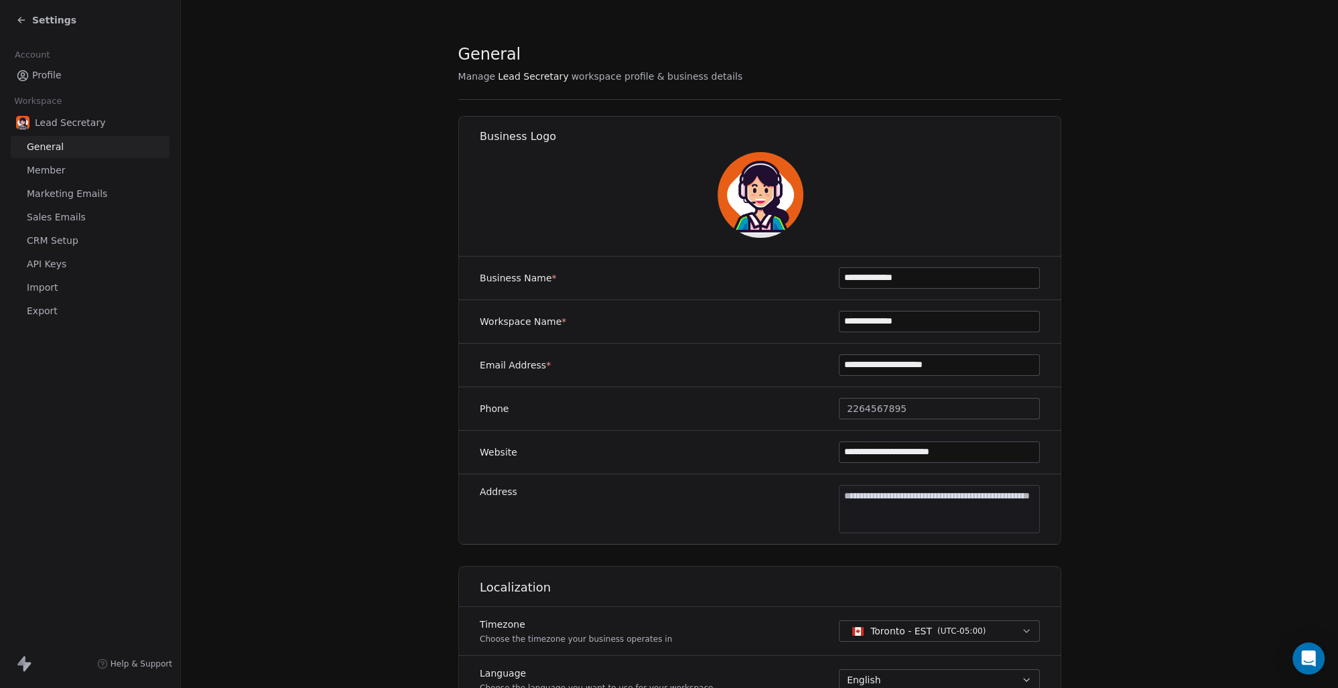
click at [250, 202] on section "**********" at bounding box center [759, 574] width 1157 height 1149
click at [79, 193] on span "Marketing Emails" at bounding box center [67, 194] width 80 height 14
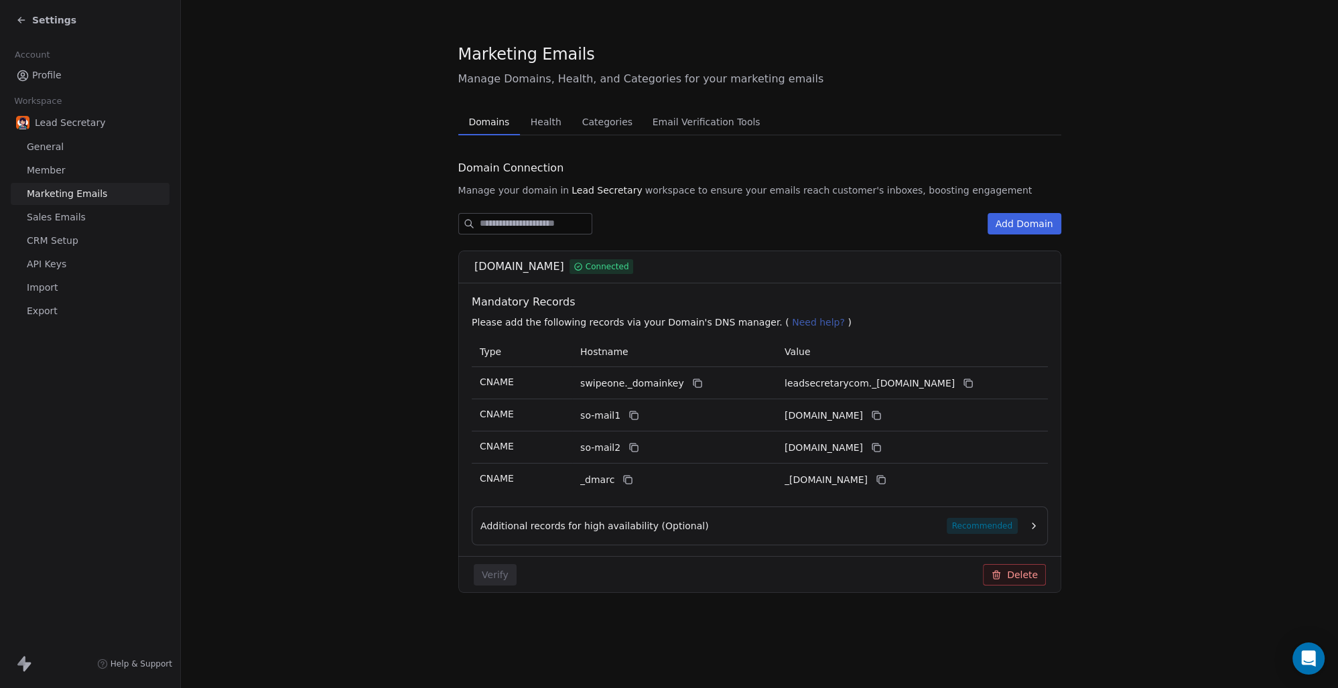
click at [72, 173] on link "Member" at bounding box center [90, 170] width 159 height 22
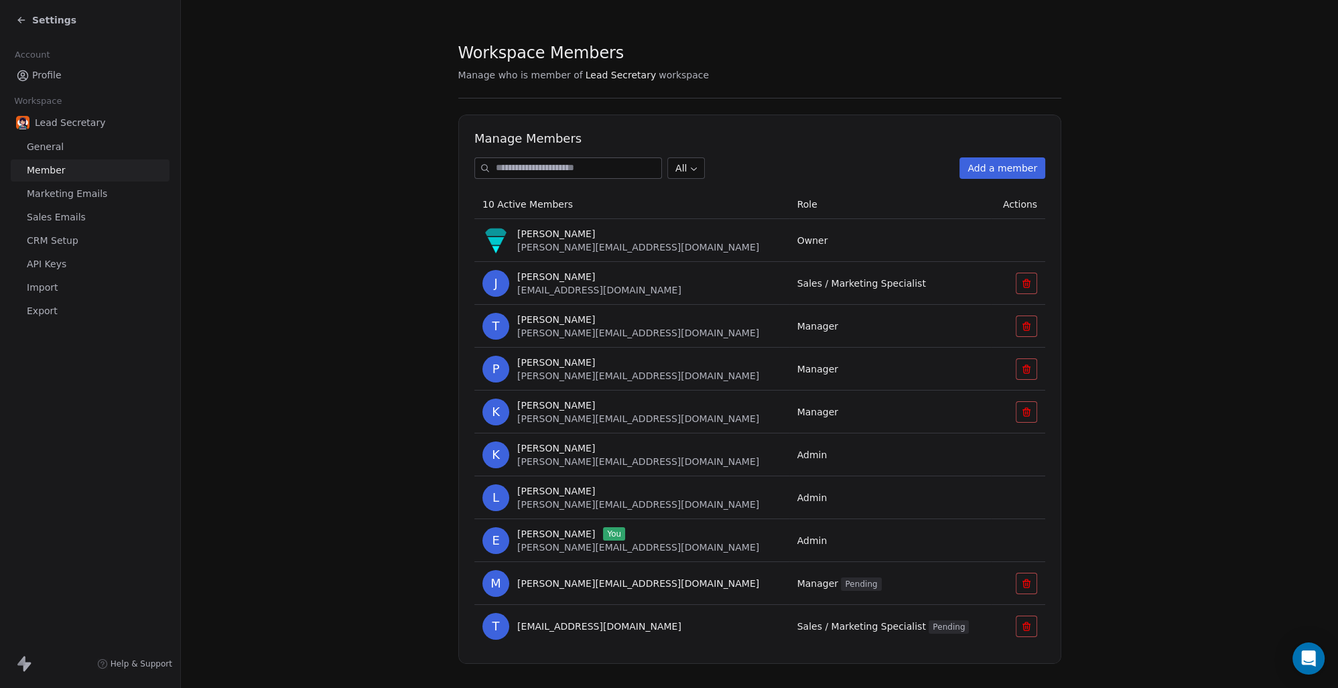
click at [66, 238] on span "CRM Setup" at bounding box center [53, 241] width 52 height 14
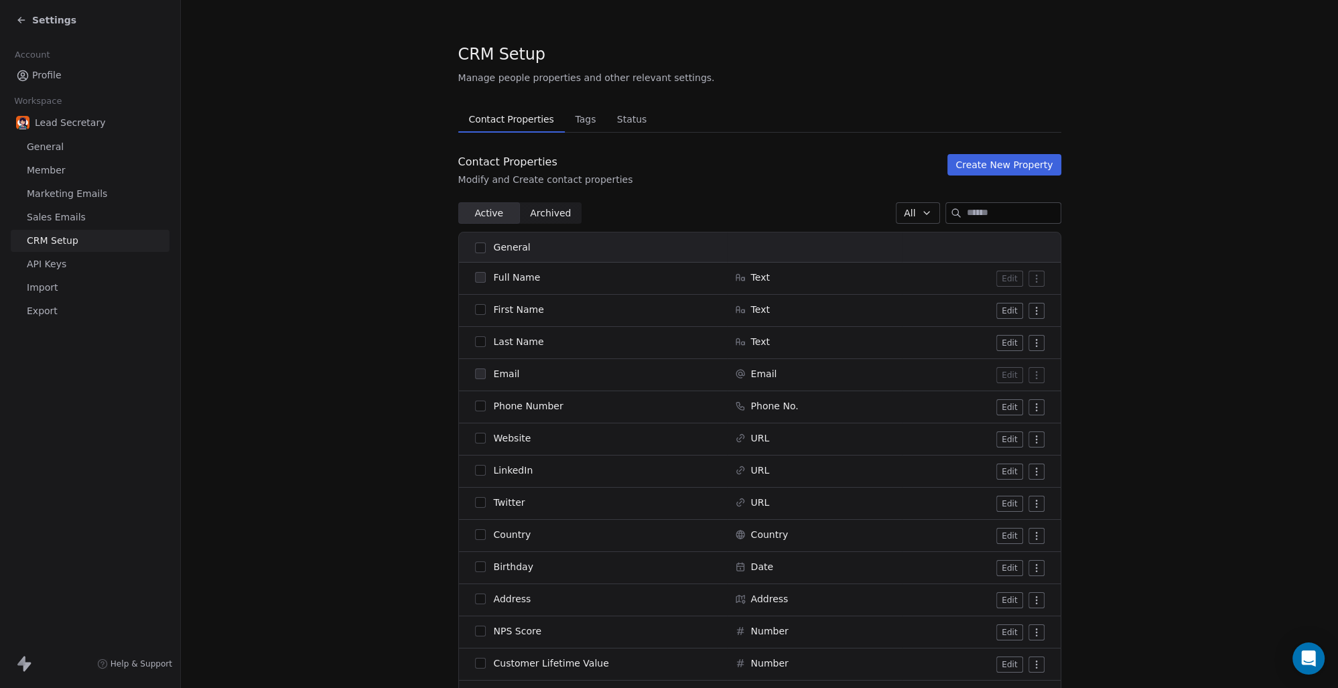
click at [48, 148] on span "General" at bounding box center [45, 147] width 37 height 14
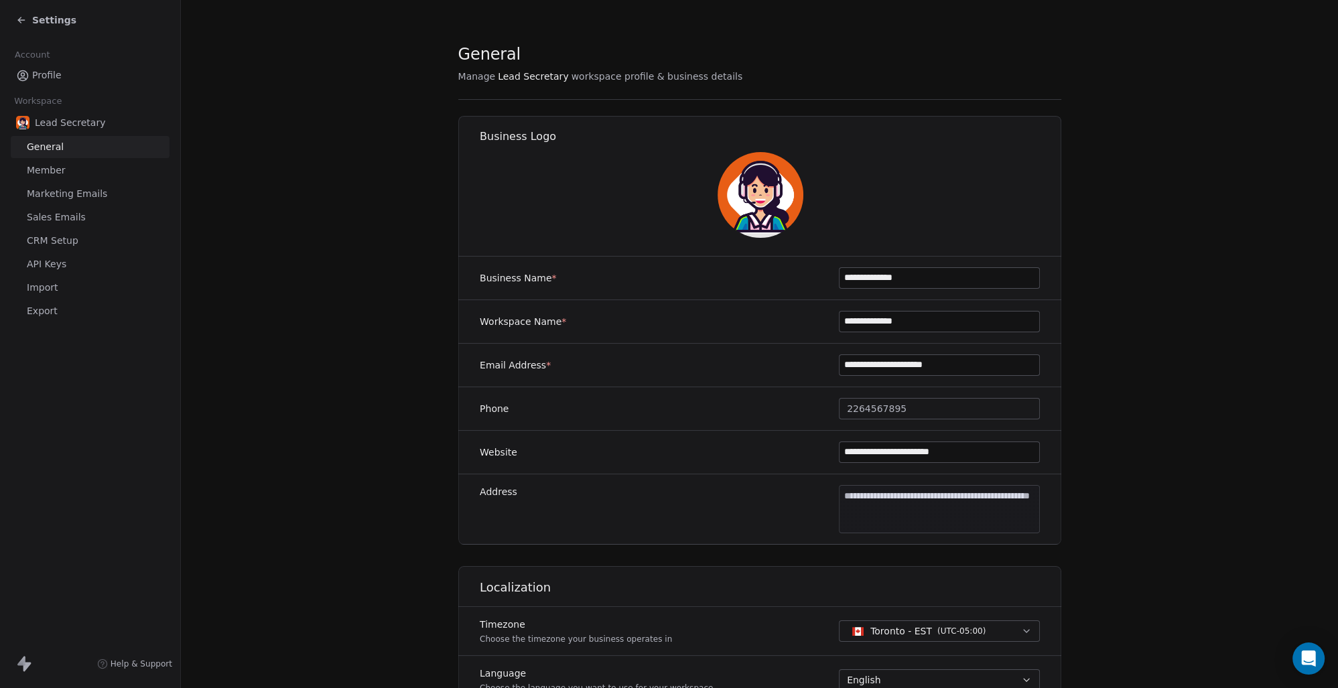
click at [44, 240] on span "CRM Setup" at bounding box center [53, 241] width 52 height 14
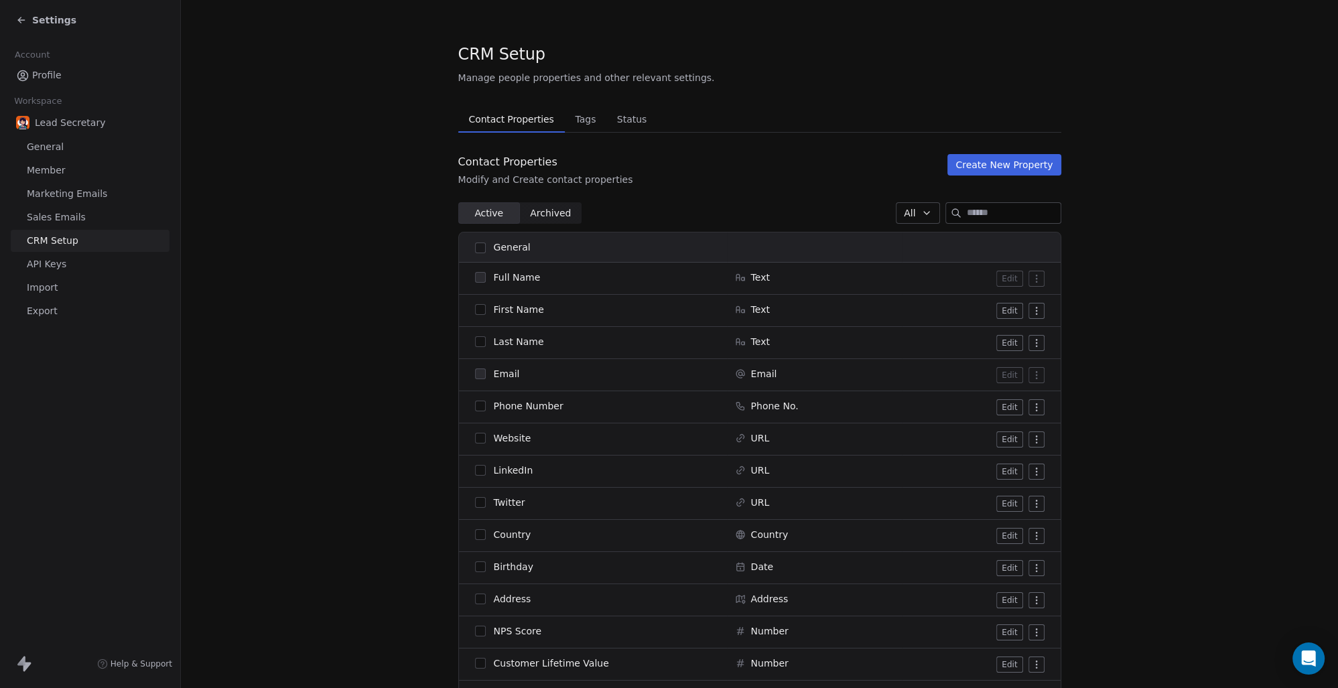
click at [42, 154] on link "General" at bounding box center [90, 147] width 159 height 22
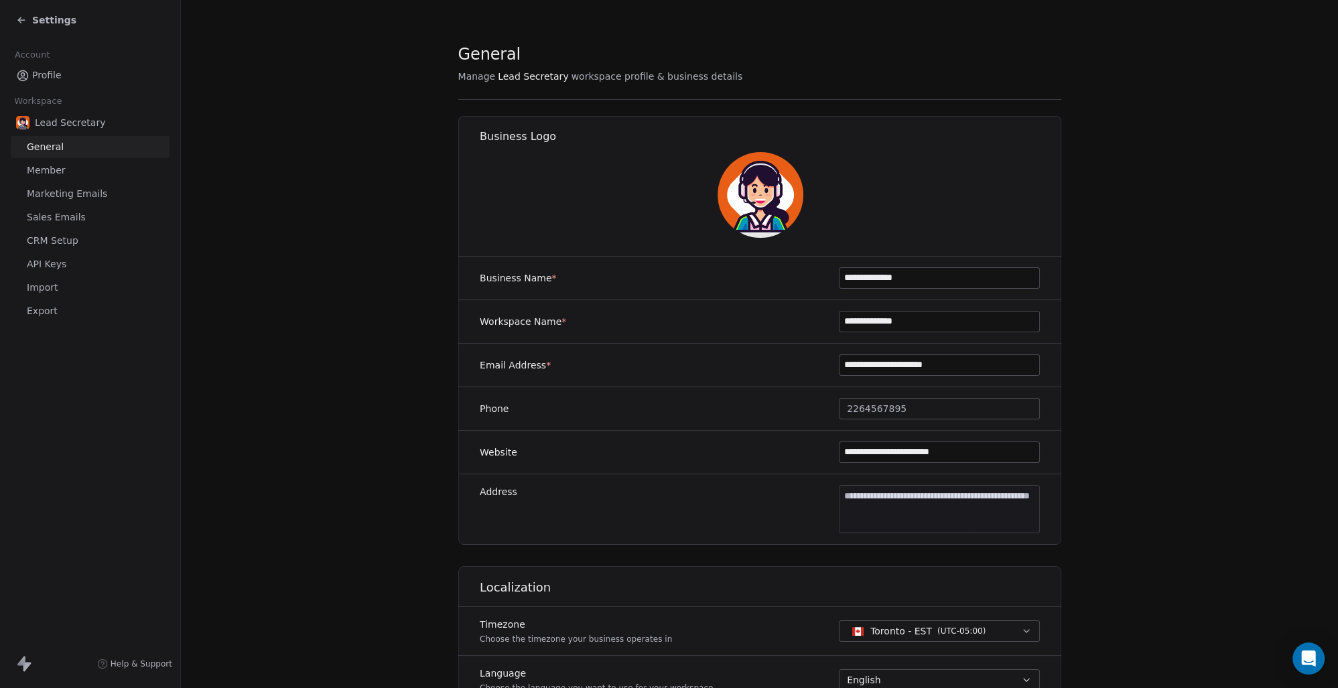
click at [55, 13] on span "Settings" at bounding box center [54, 19] width 44 height 13
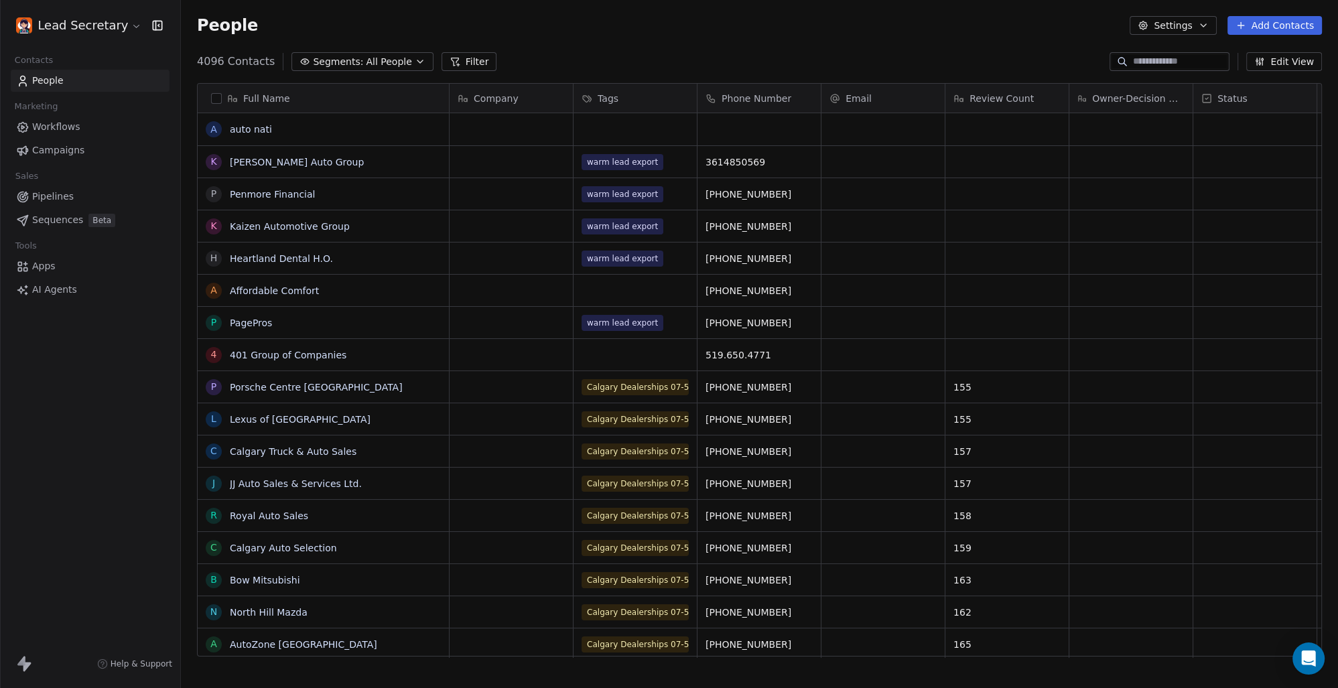
scroll to position [594, 1146]
click at [54, 194] on span "Pipelines" at bounding box center [53, 197] width 42 height 14
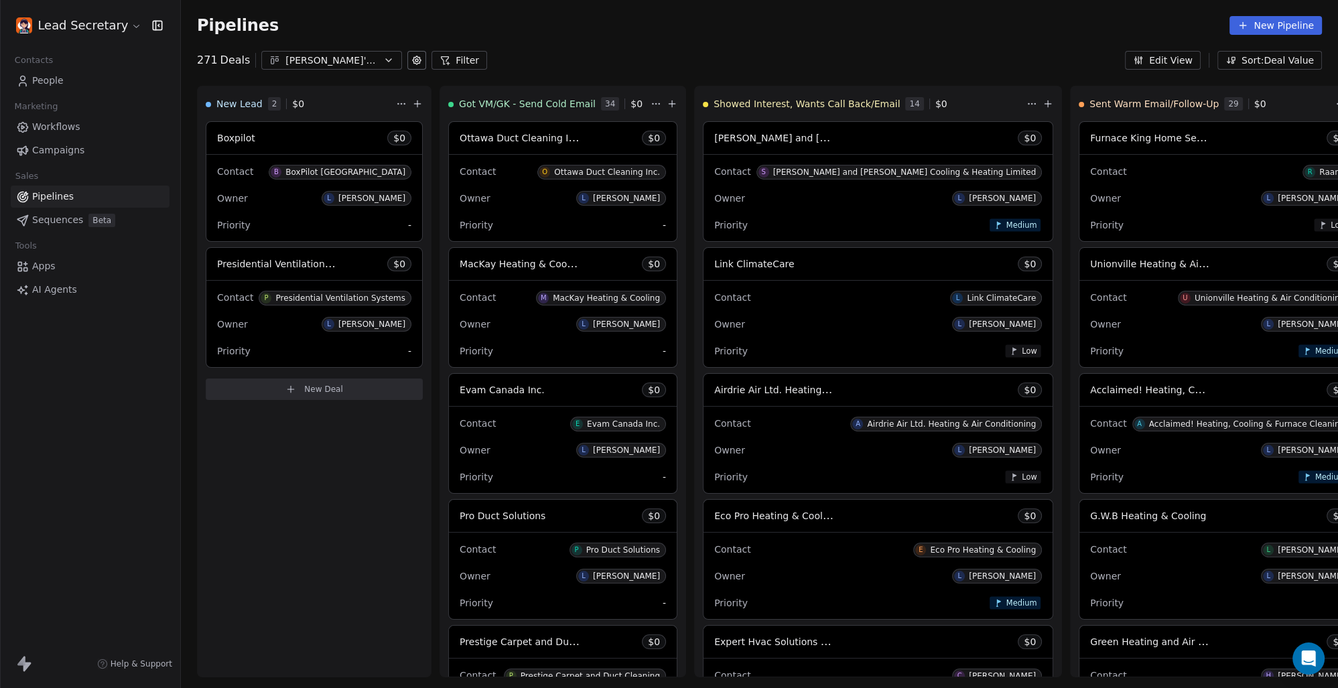
click at [376, 60] on button "[PERSON_NAME]'s Pipeline - Large Businesses Only" at bounding box center [331, 60] width 141 height 19
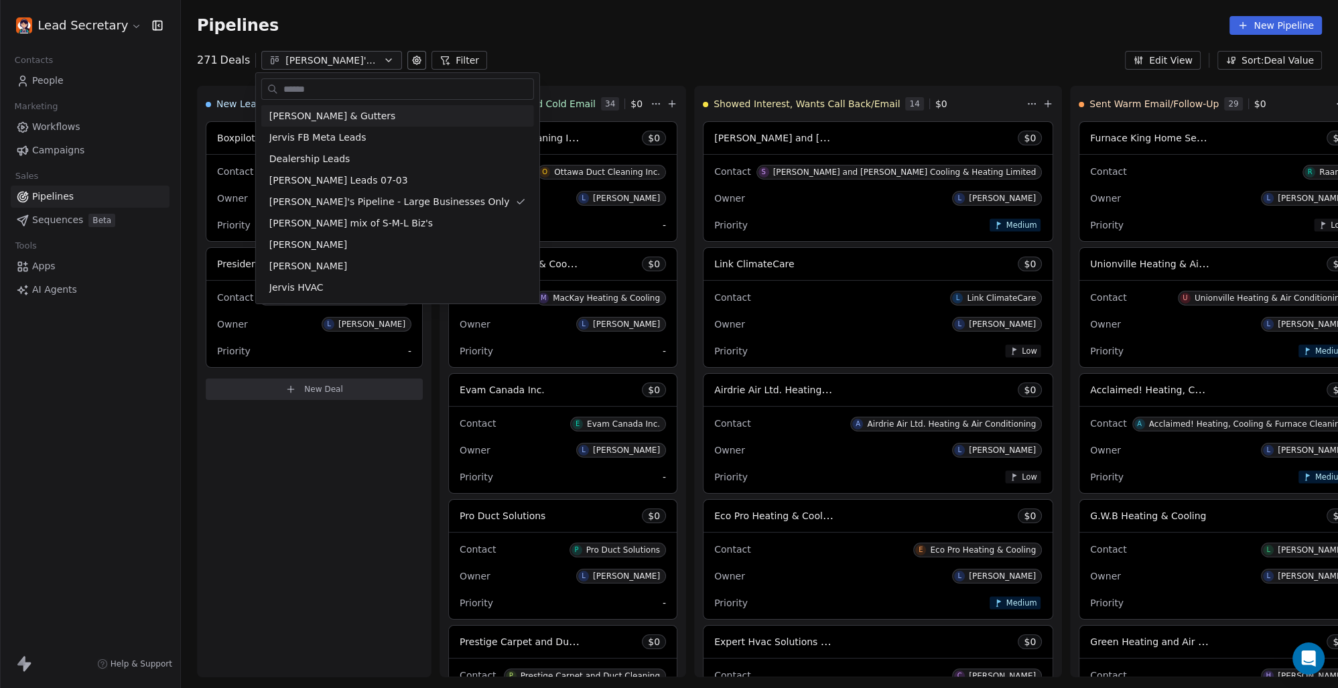
click at [606, 35] on html "Lead Secretary Contacts People Marketing Workflows Campaigns Sales Pipelines Se…" at bounding box center [669, 344] width 1338 height 688
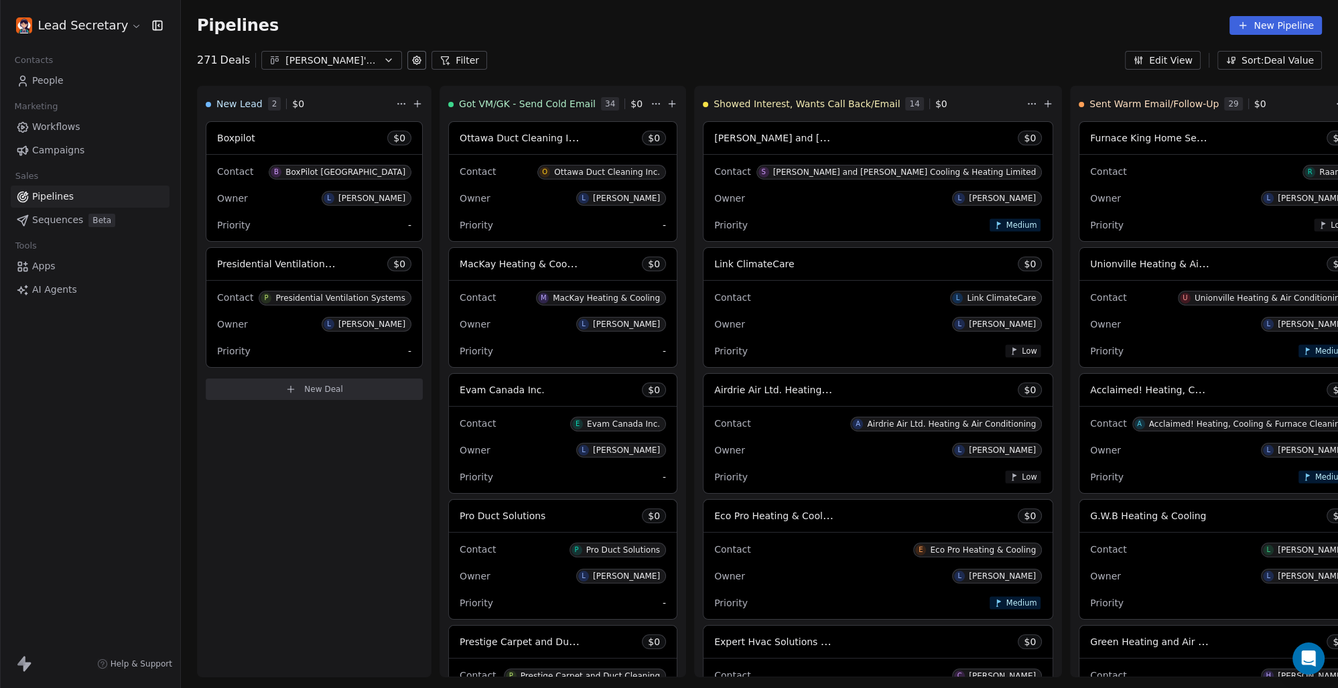
click at [81, 80] on link "People" at bounding box center [90, 81] width 159 height 22
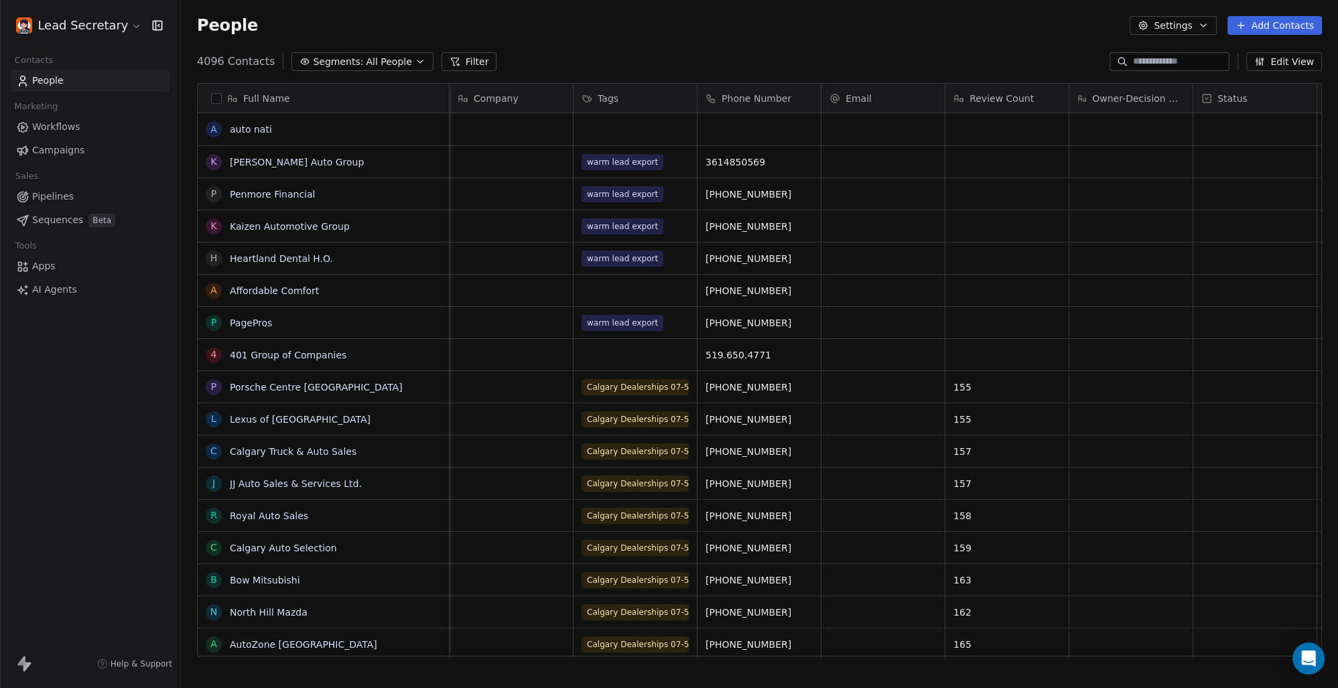
scroll to position [0, 163]
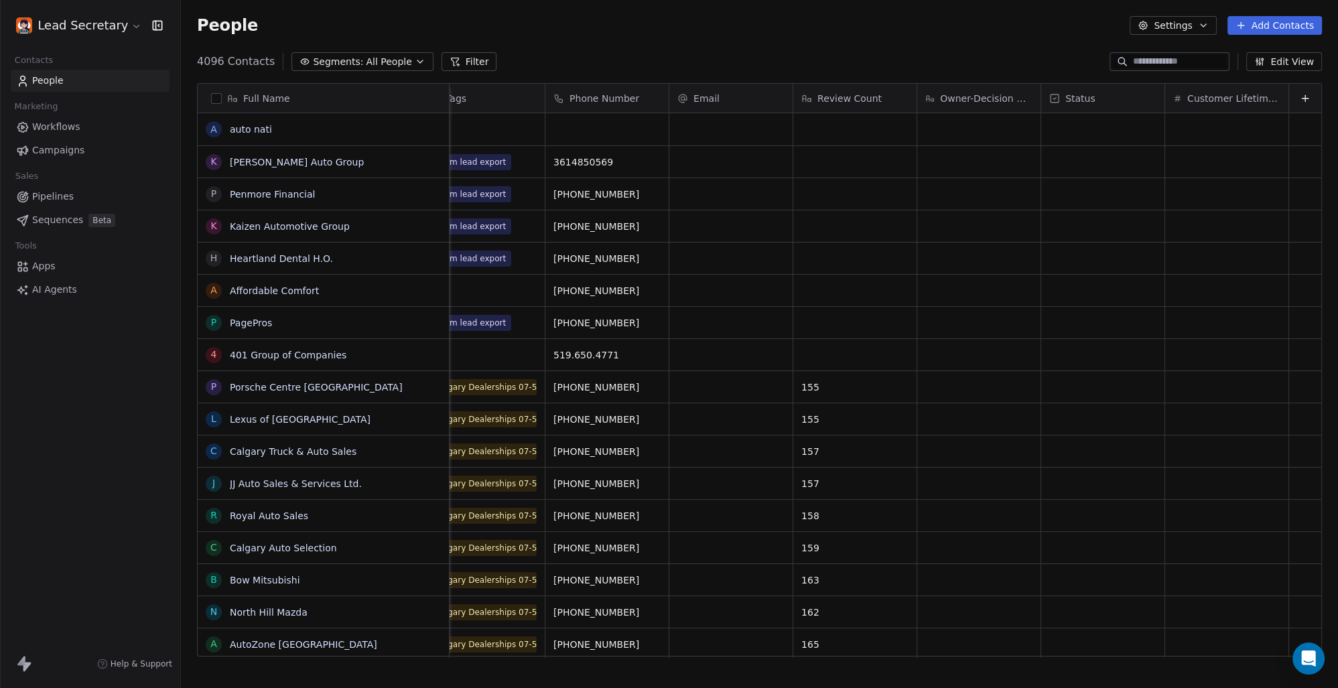
click at [1065, 103] on span "Status" at bounding box center [1080, 98] width 30 height 13
click at [1079, 98] on html "Lead Secretary Contacts People Marketing Workflows Campaigns Sales Pipelines Se…" at bounding box center [669, 344] width 1338 height 688
click at [1187, 96] on span "Customer Lifetime Value" at bounding box center [1233, 98] width 93 height 13
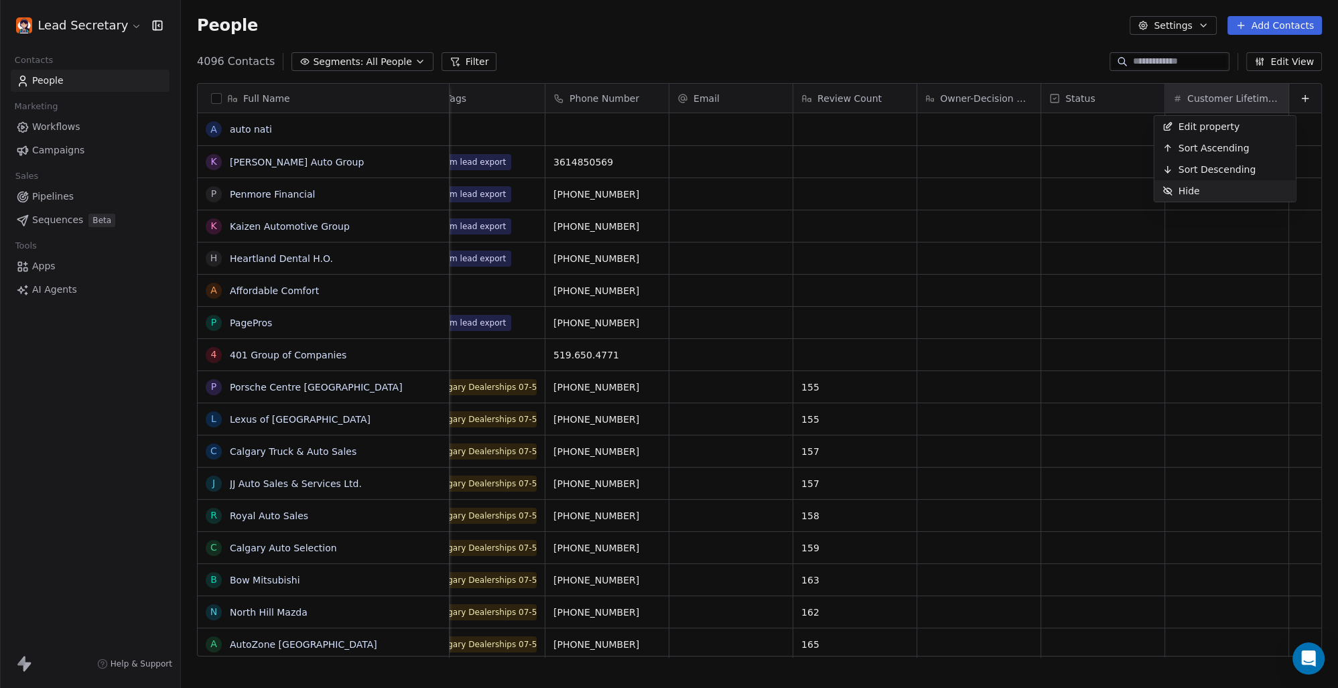
click at [1185, 190] on span "Hide" at bounding box center [1188, 190] width 21 height 13
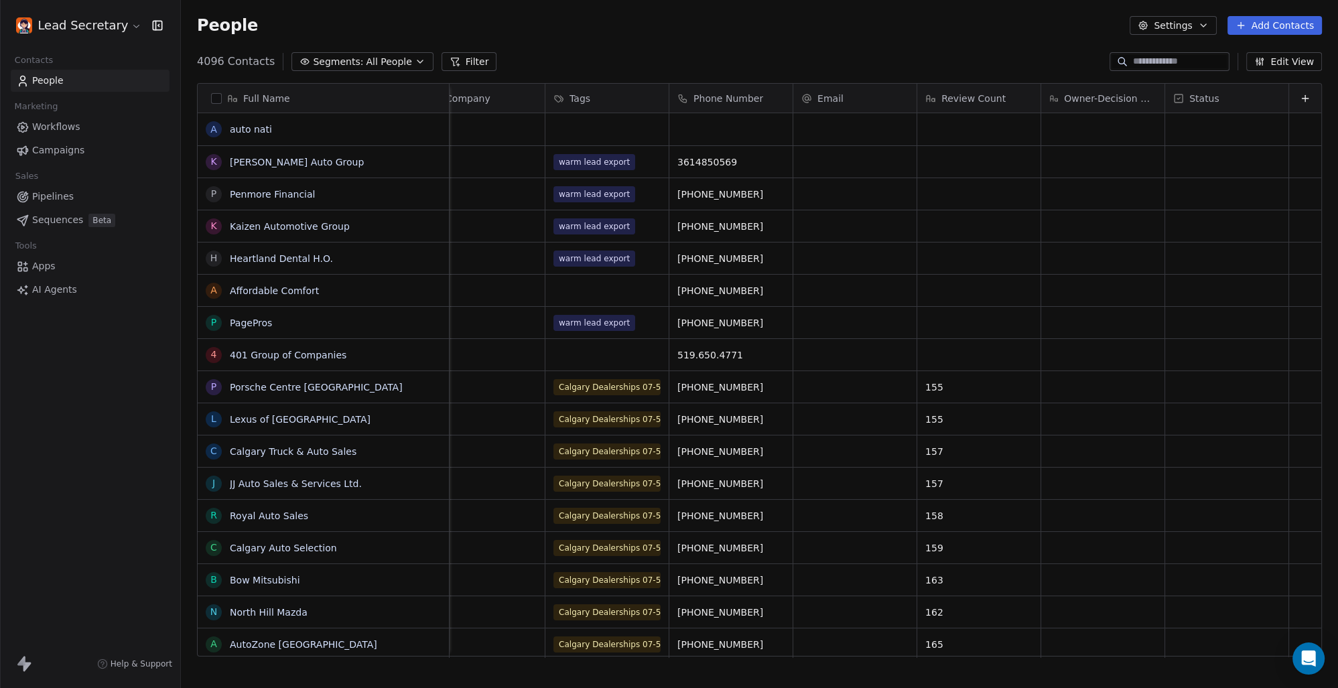
click at [961, 98] on span "Review Count" at bounding box center [973, 98] width 64 height 13
click at [964, 56] on html "Lead Secretary Contacts People Marketing Workflows Campaigns Sales Pipelines Se…" at bounding box center [669, 344] width 1338 height 688
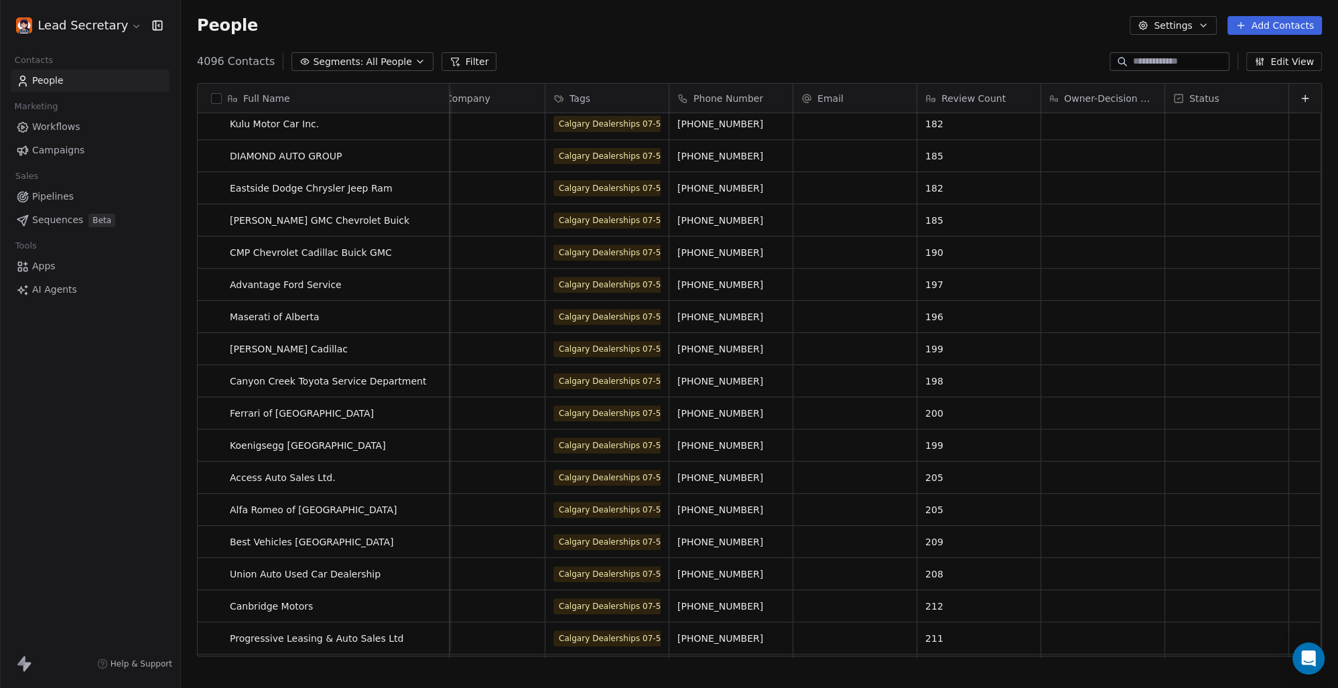
scroll to position [0, 0]
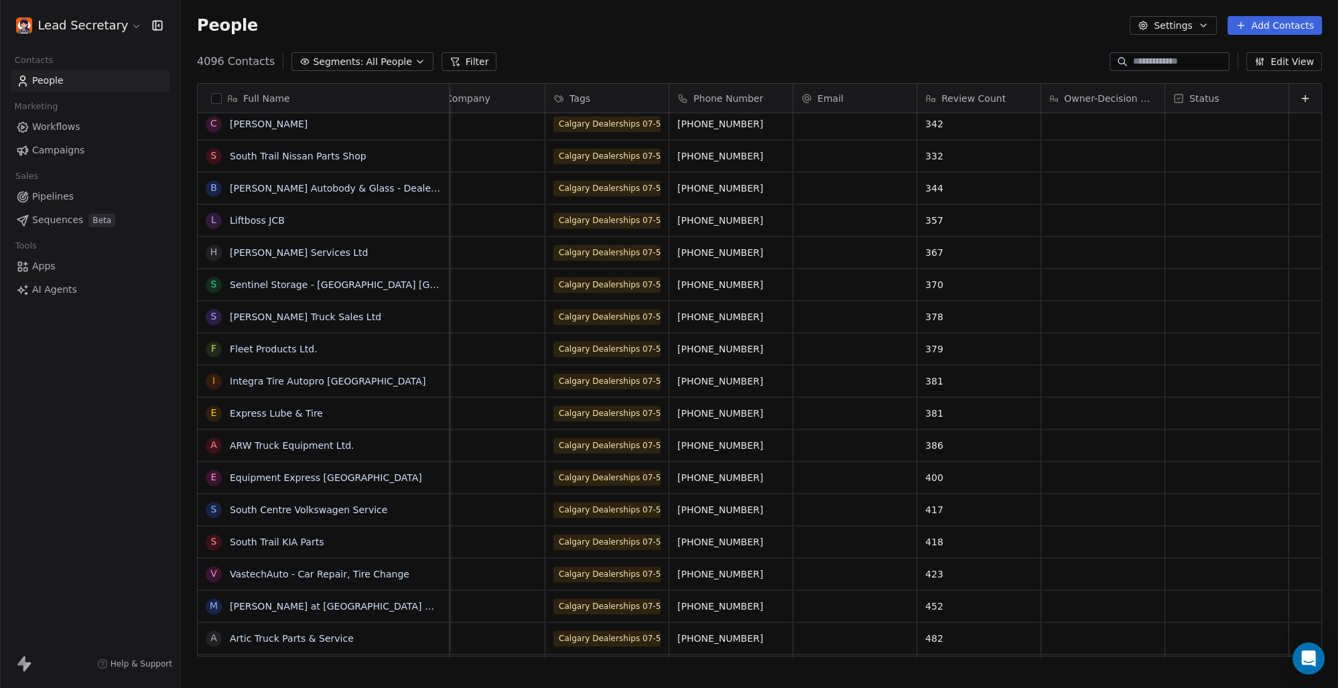
click at [36, 194] on span "Pipelines" at bounding box center [53, 197] width 42 height 14
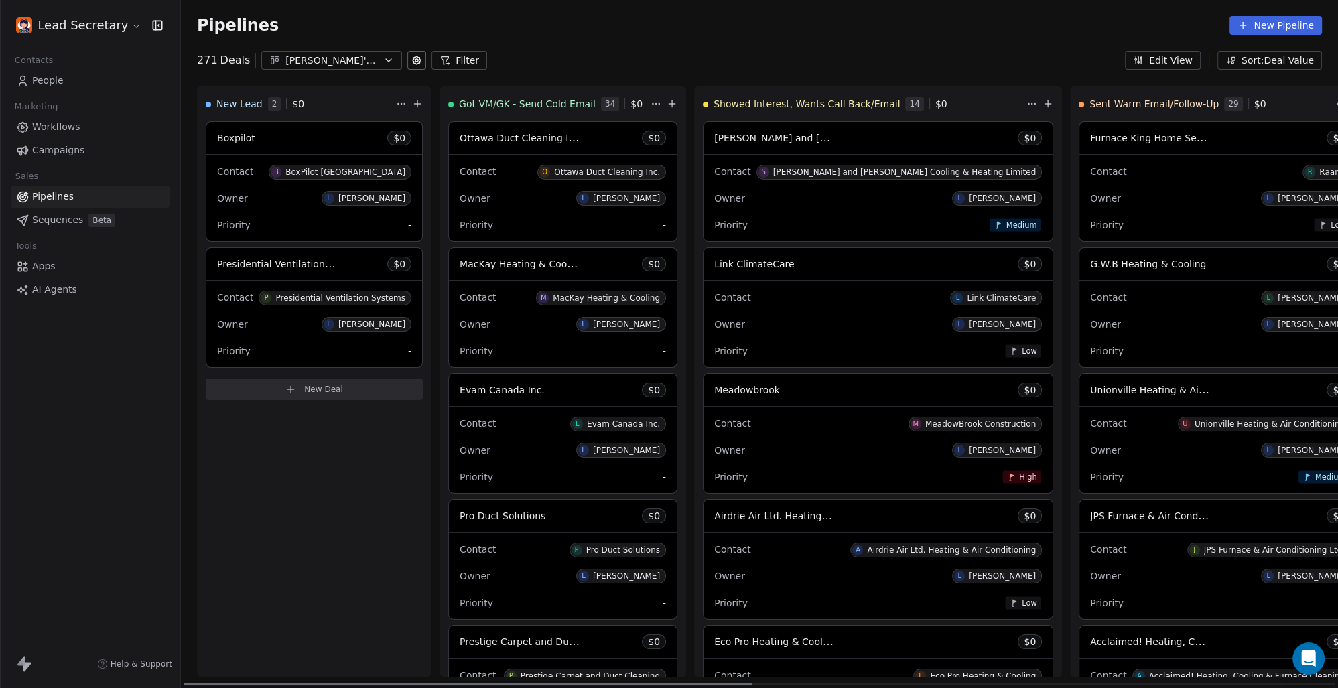
click at [650, 103] on html "Lead Secretary Contacts People Marketing Workflows Campaigns Sales Pipelines Se…" at bounding box center [669, 344] width 1338 height 688
click at [713, 60] on html "Lead Secretary Contacts People Marketing Workflows Campaigns Sales Pipelines Se…" at bounding box center [669, 344] width 1338 height 688
click at [377, 58] on button "[PERSON_NAME]'s Pipeline - Large Businesses Only" at bounding box center [331, 60] width 141 height 19
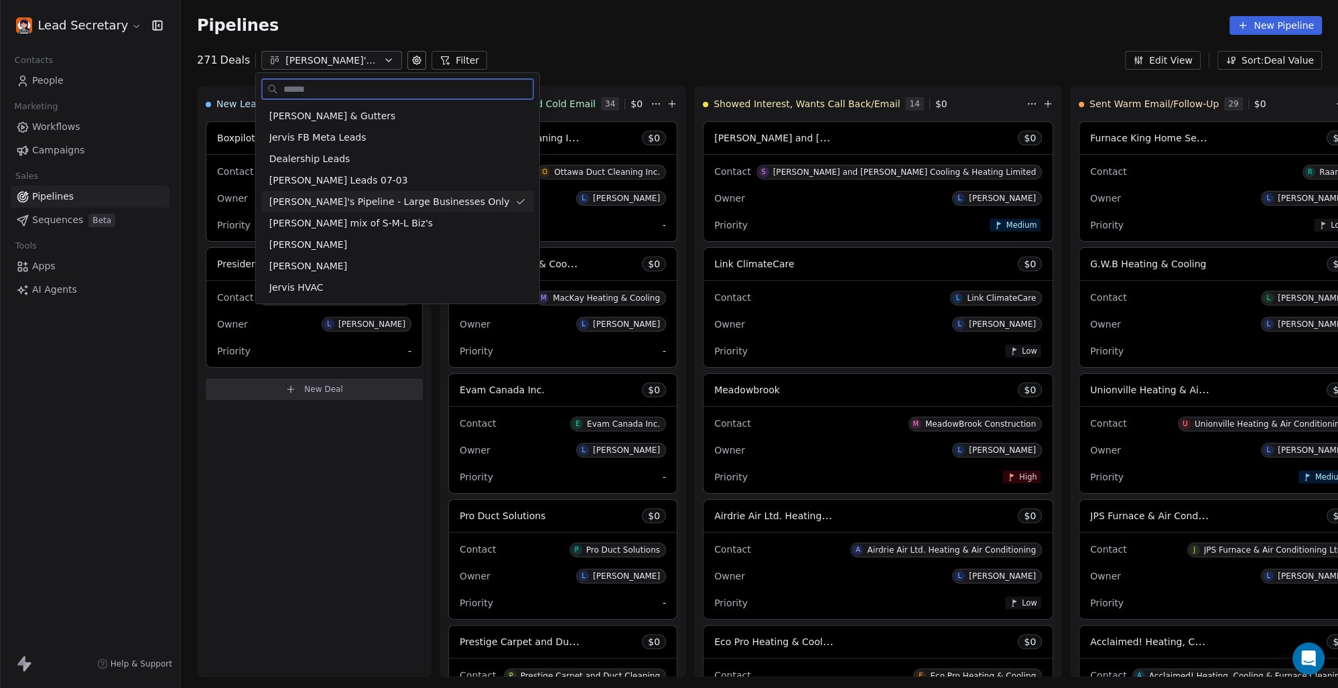
click at [393, 198] on span "[PERSON_NAME]'s Pipeline - Large Businesses Only" at bounding box center [389, 202] width 241 height 14
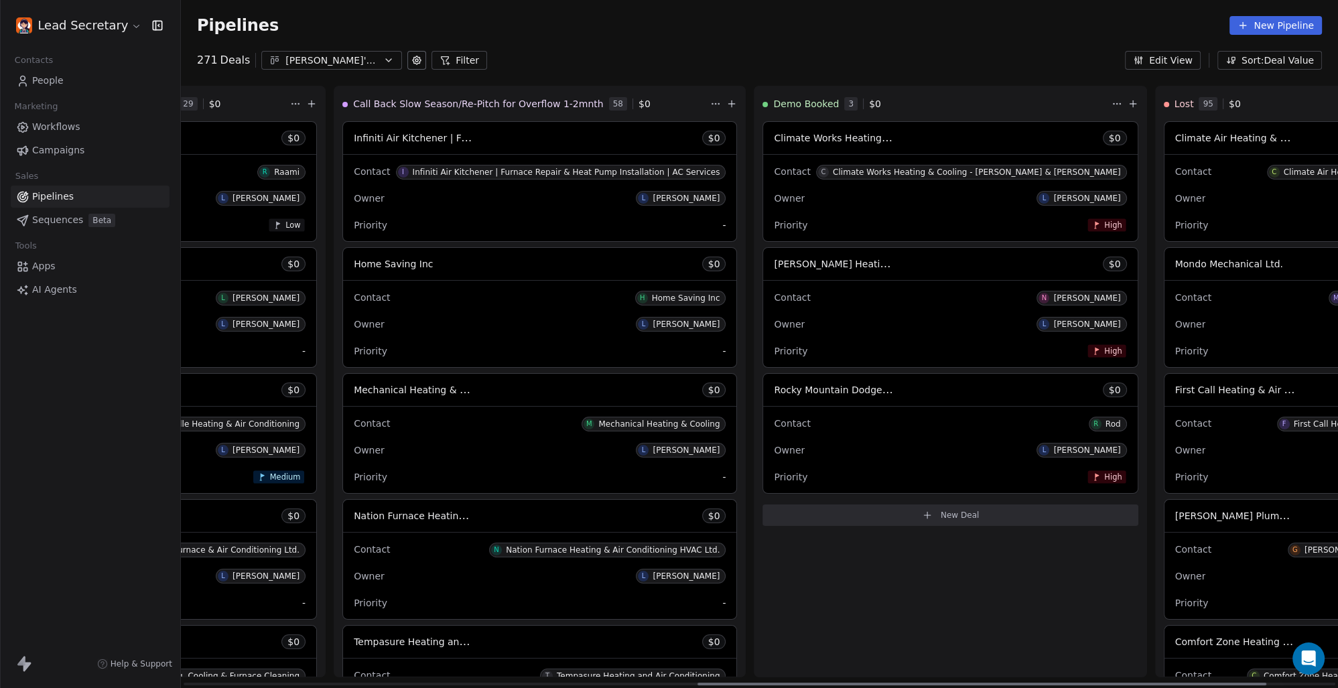
scroll to position [0, 1184]
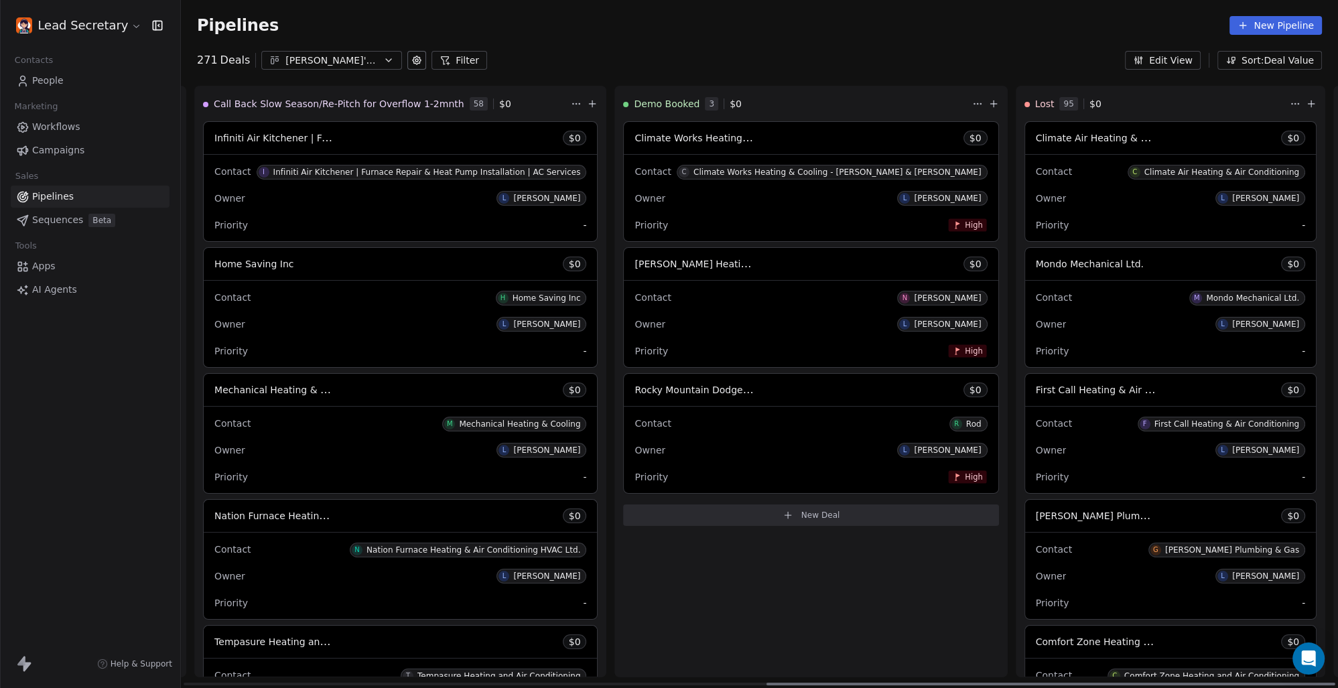
drag, startPoint x: 545, startPoint y: 681, endPoint x: 1337, endPoint y: 714, distance: 792.5
click at [1335, 685] on div at bounding box center [1050, 684] width 569 height 3
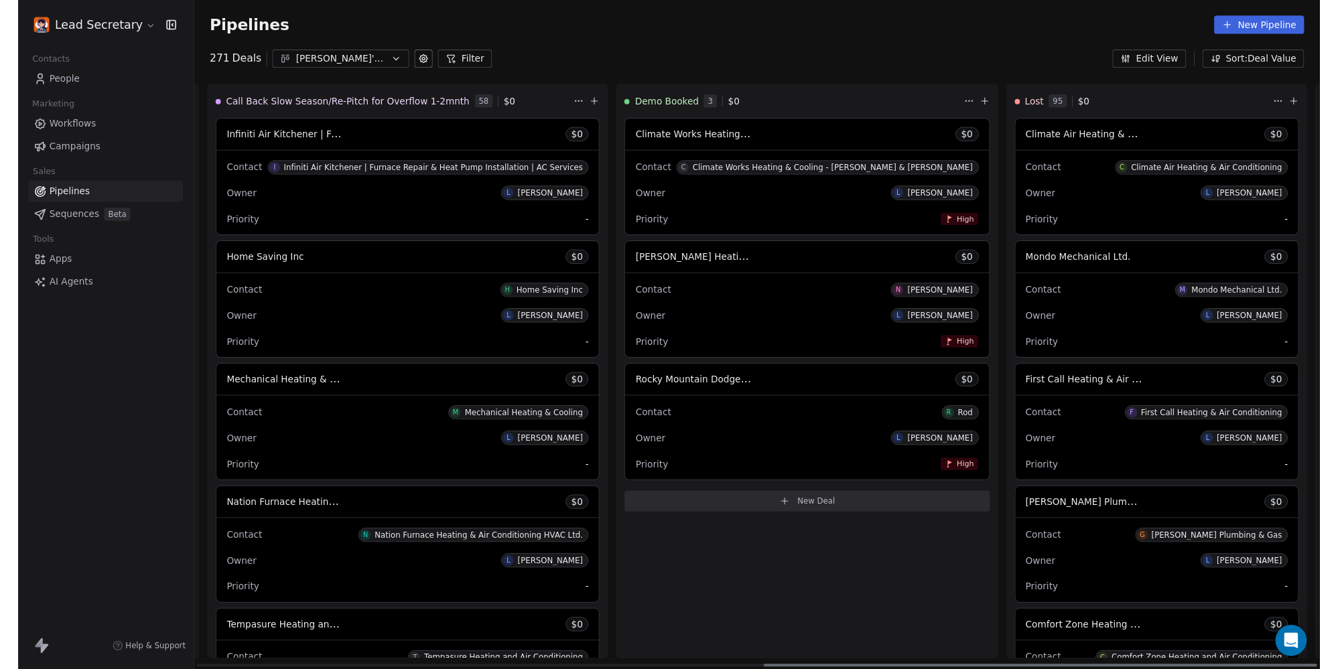
scroll to position [0, 0]
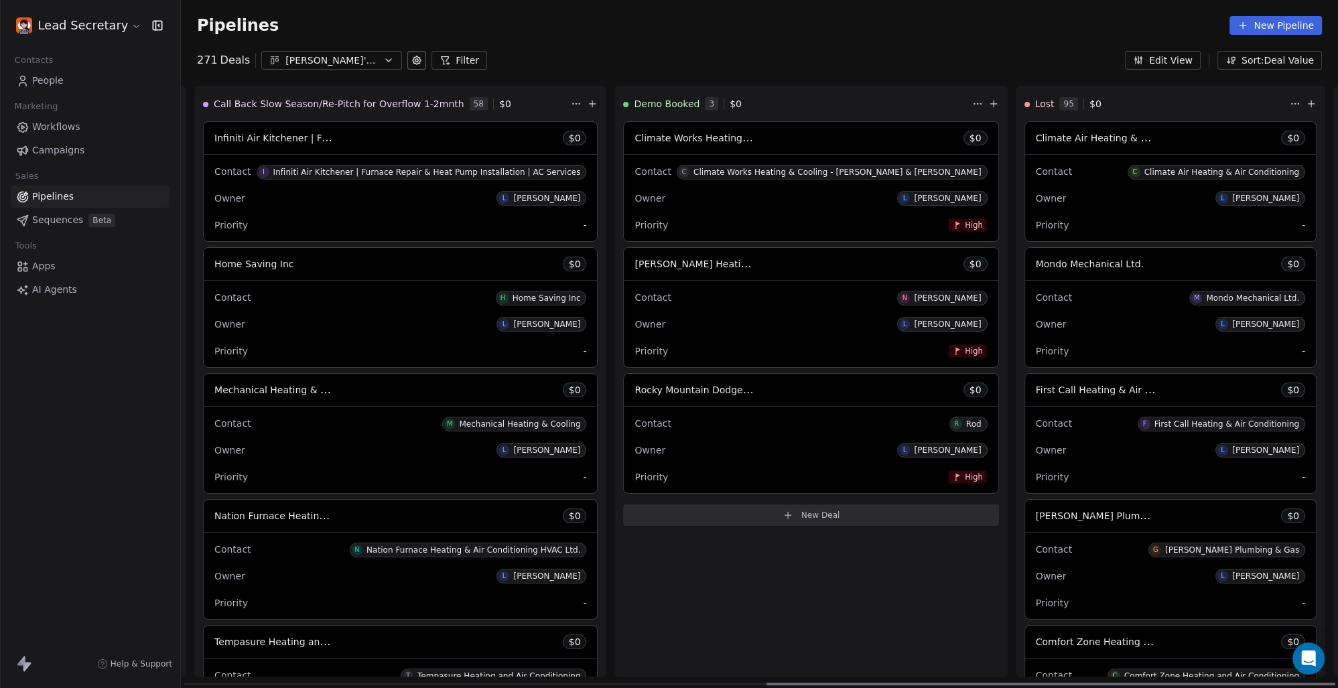
click at [702, 545] on div "Demo Booked 3 $ 0 Climate Works Heating & Cooling $ 0 Contact C Climate Works H…" at bounding box center [810, 382] width 393 height 592
click at [573, 20] on div "Pipelines New Pipeline" at bounding box center [759, 25] width 1125 height 19
